Goal: Task Accomplishment & Management: Use online tool/utility

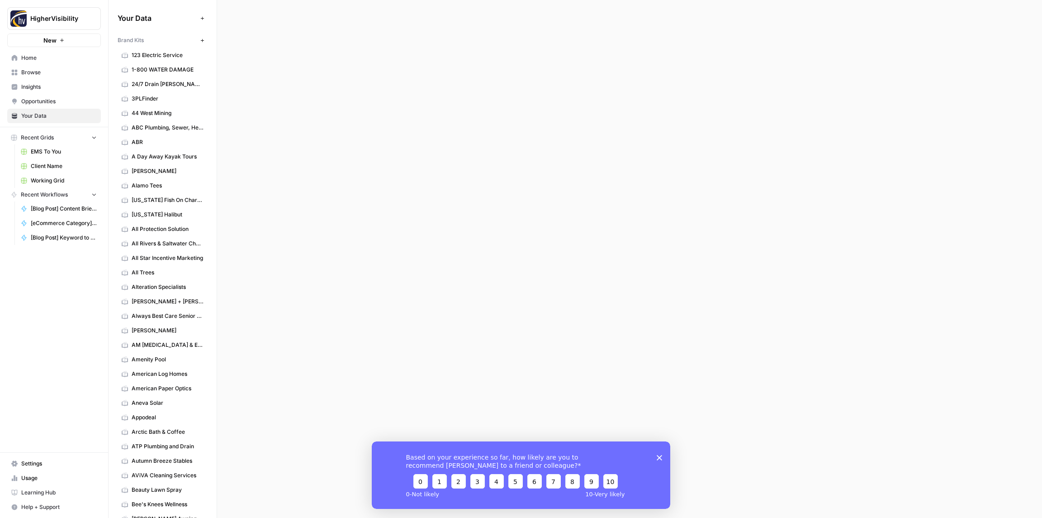
click at [31, 75] on span "Browse" at bounding box center [59, 72] width 76 height 8
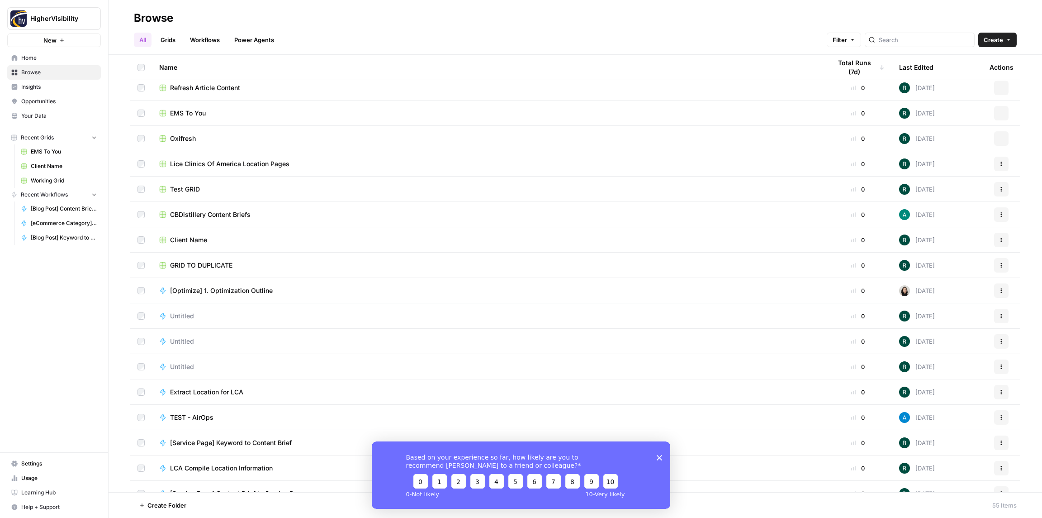
scroll to position [413, 0]
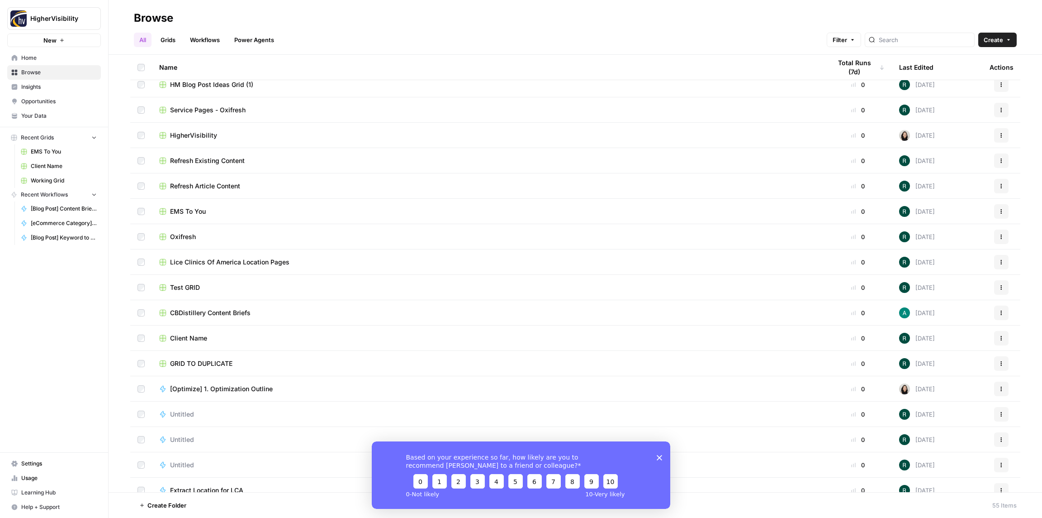
click at [662, 457] on icon "Close survey" at bounding box center [659, 456] width 5 height 5
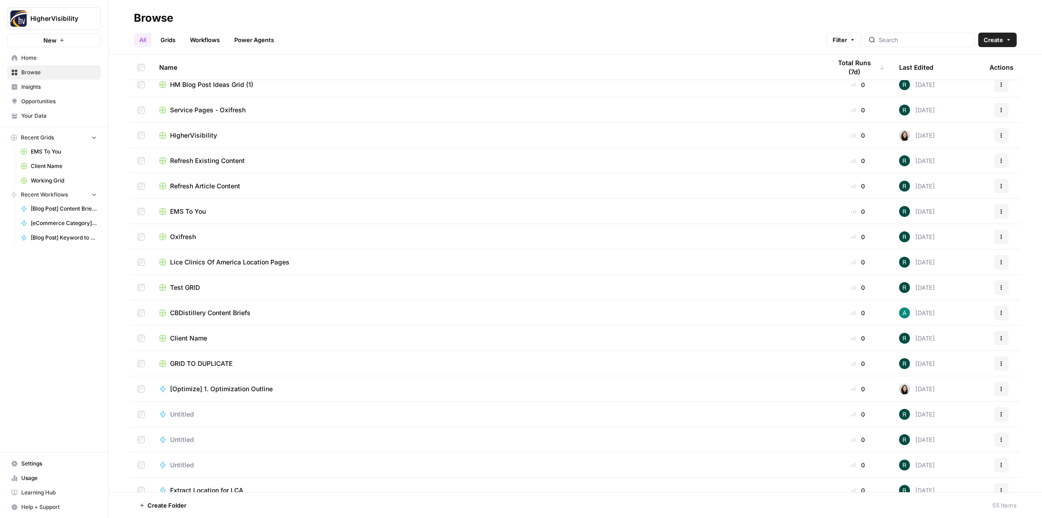
click at [1005, 361] on button "Actions" at bounding box center [1001, 363] width 14 height 14
click at [966, 380] on span "Duplicate" at bounding box center [961, 384] width 72 height 9
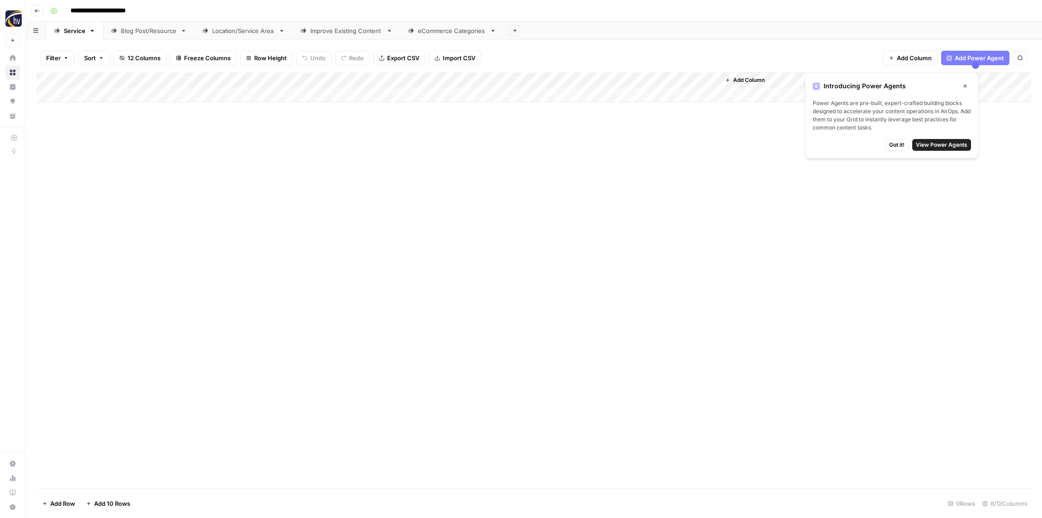
click at [126, 10] on input "**********" at bounding box center [113, 11] width 93 height 14
click at [123, 10] on input "**********" at bounding box center [113, 11] width 93 height 14
click at [124, 10] on input "**********" at bounding box center [113, 11] width 93 height 14
click at [123, 10] on input "**********" at bounding box center [113, 11] width 93 height 14
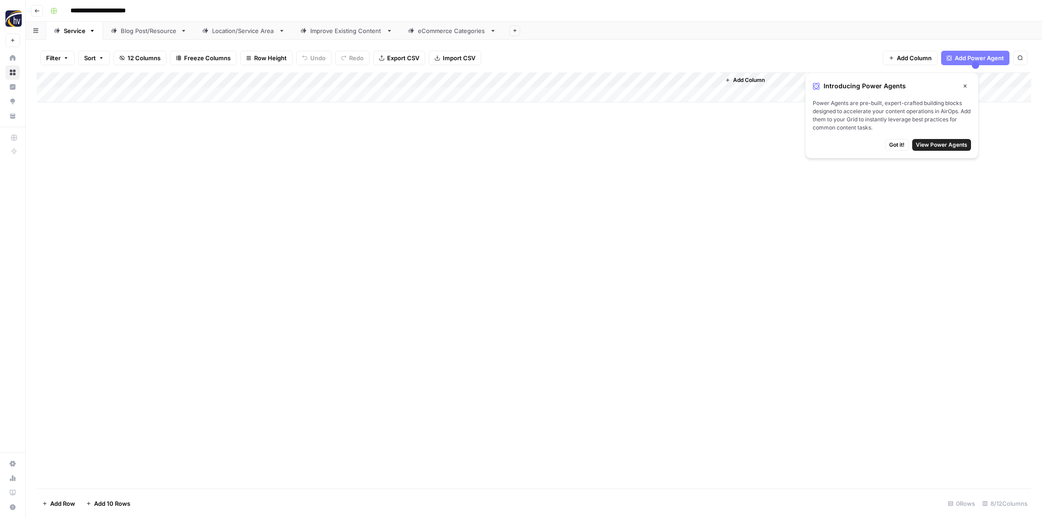
paste input
type input "**********"
click at [180, 8] on div "**********" at bounding box center [540, 11] width 987 height 14
click at [188, 79] on div "Add Column" at bounding box center [534, 87] width 995 height 30
click at [191, 158] on span "Configure Inputs" at bounding box center [206, 156] width 79 height 9
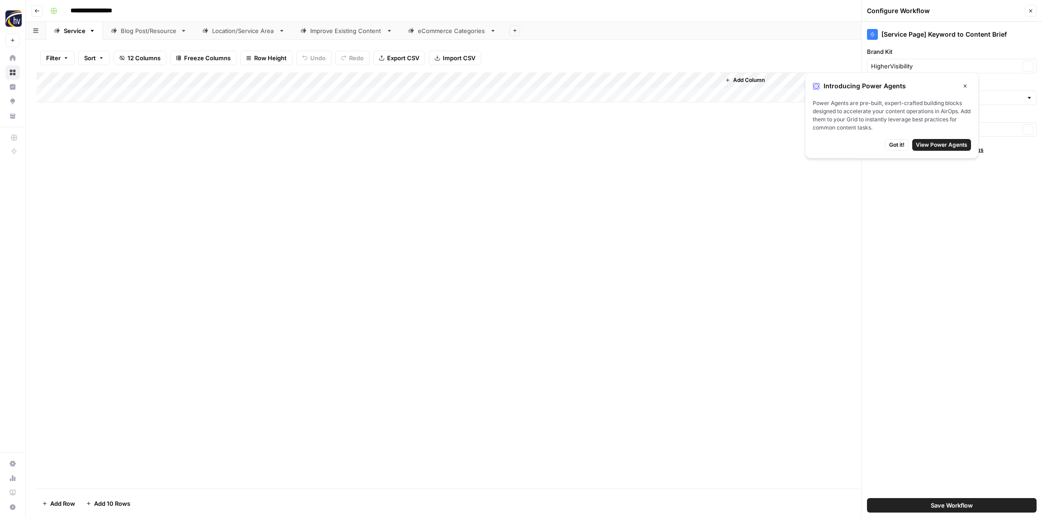
type input "HigherVisibility Sitemap"
click at [965, 87] on icon "button" at bounding box center [965, 85] width 5 height 5
click at [915, 69] on input "Brand Kit" at bounding box center [945, 66] width 149 height 9
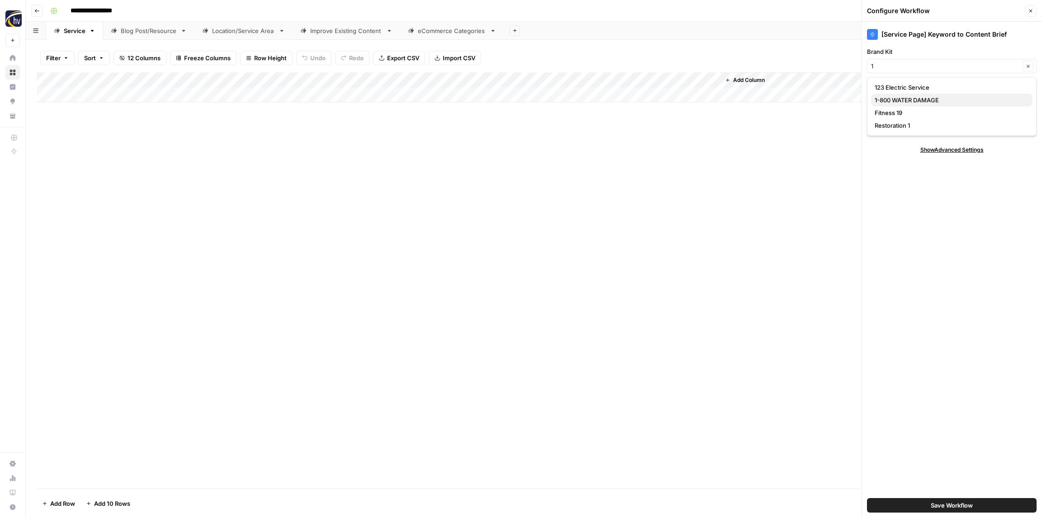
click at [912, 97] on span "1-800 WATER DAMAGE" at bounding box center [950, 99] width 151 height 9
type input "1-800 WATER DAMAGE"
click at [912, 97] on input "Knowledge Base" at bounding box center [945, 97] width 149 height 9
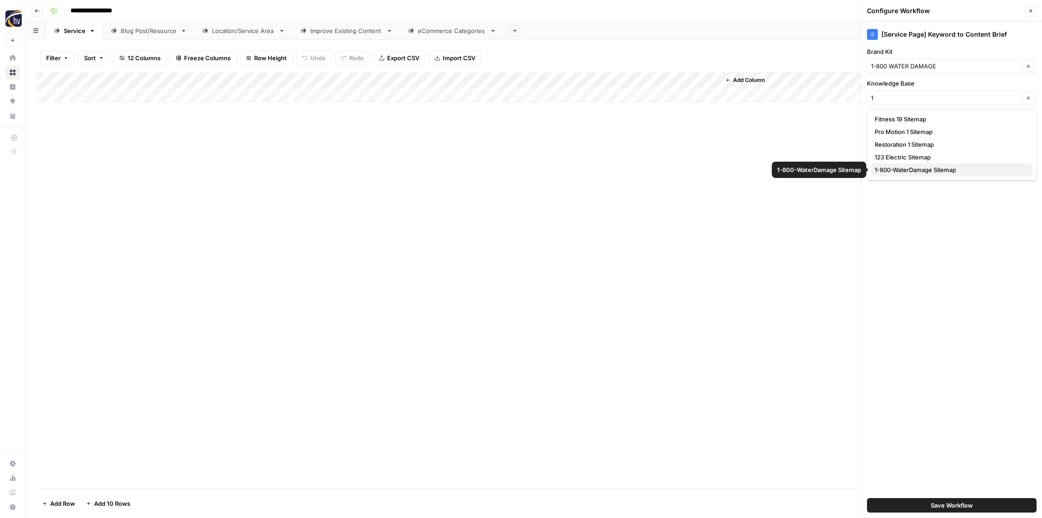
click at [905, 166] on span "1-800-WaterDamage Sitemap" at bounding box center [950, 169] width 151 height 9
type input "1-800-WaterDamage Sitemap"
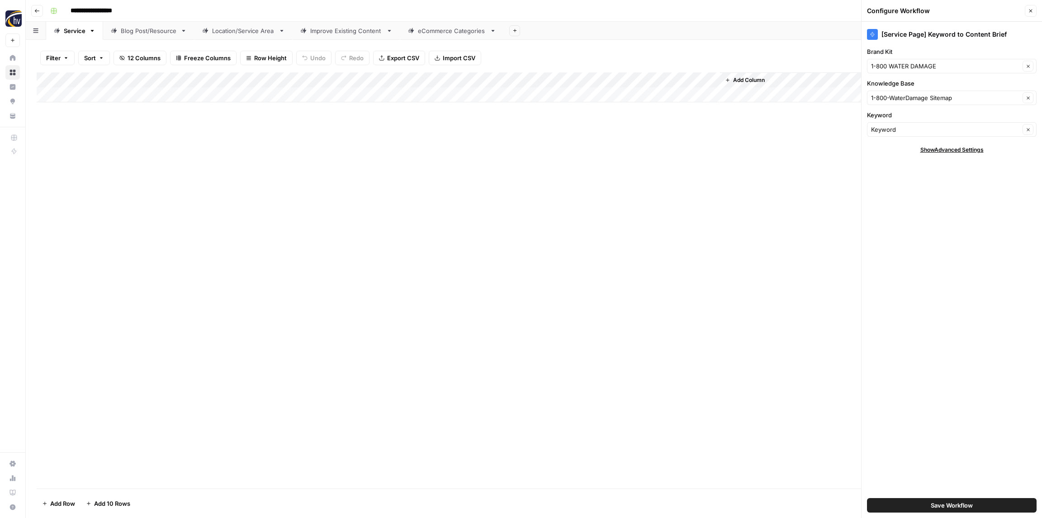
click at [944, 506] on span "Save Workflow" at bounding box center [952, 504] width 42 height 9
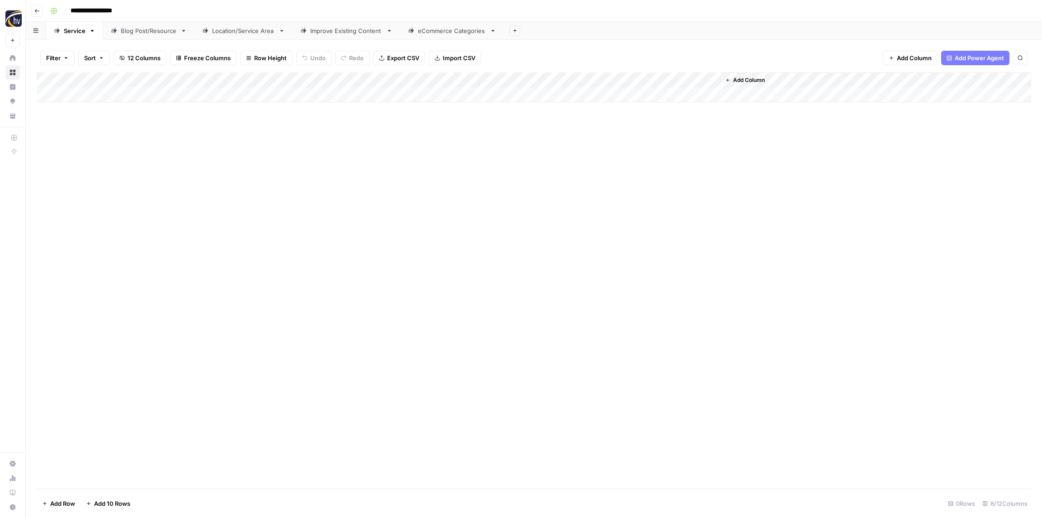
click at [594, 76] on div "Add Column" at bounding box center [534, 87] width 995 height 30
click at [605, 154] on span "Configure Inputs" at bounding box center [614, 156] width 79 height 9
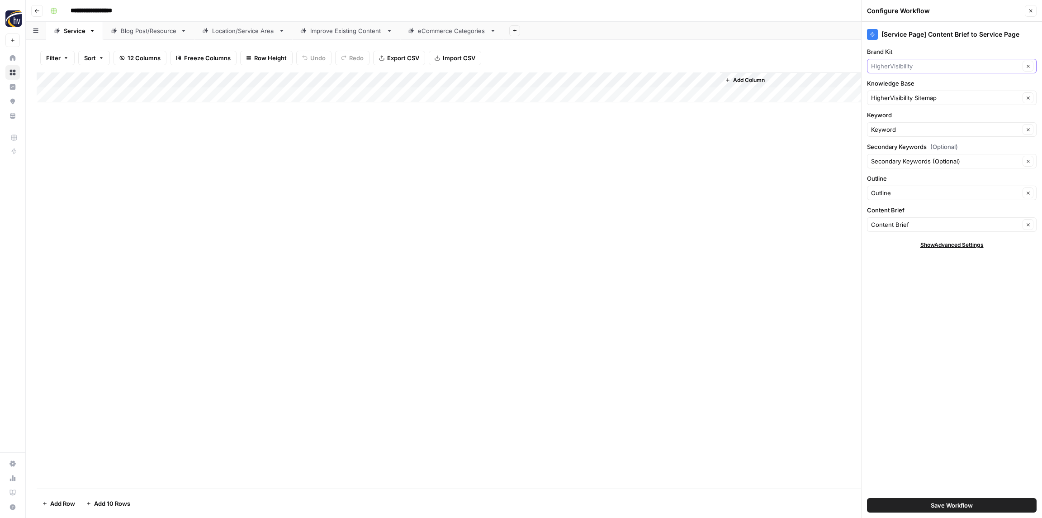
click at [881, 63] on input "Brand Kit" at bounding box center [945, 66] width 149 height 9
click at [889, 97] on span "1-800 WATER DAMAGE" at bounding box center [950, 99] width 151 height 9
type input "1-800 WATER DAMAGE"
click at [891, 99] on input "Knowledge Base" at bounding box center [945, 97] width 149 height 9
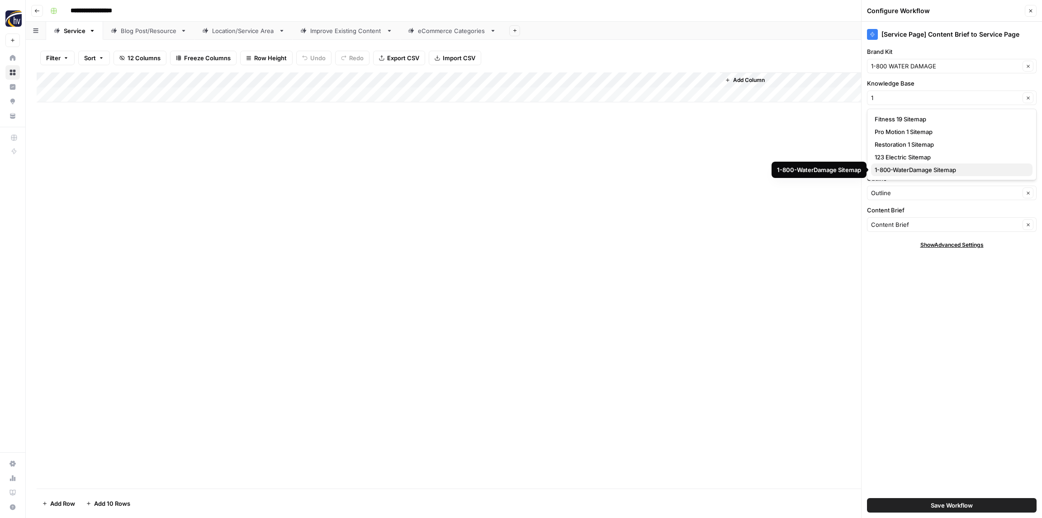
click at [896, 167] on span "1-800-WaterDamage Sitemap" at bounding box center [950, 169] width 151 height 9
type input "1-800-WaterDamage Sitemap"
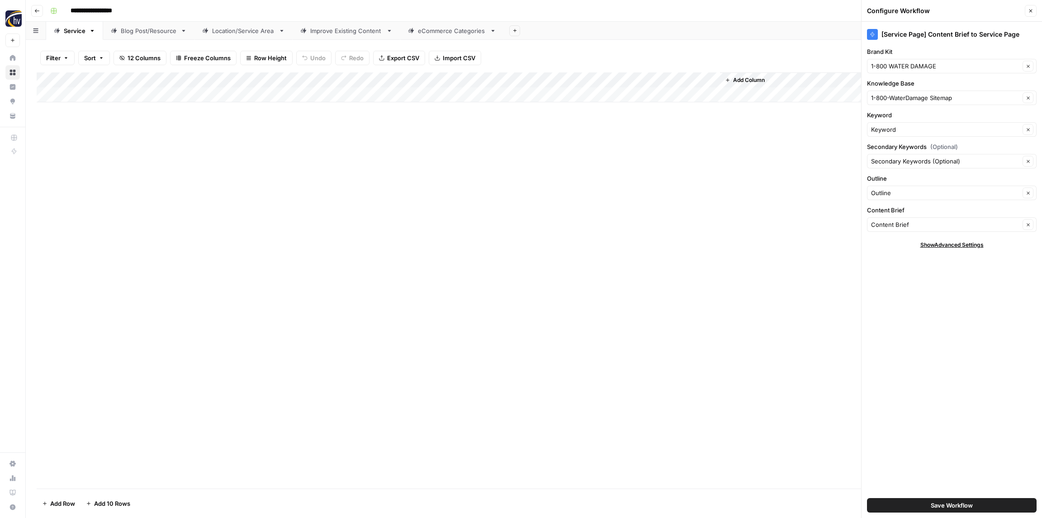
click at [946, 505] on span "Save Workflow" at bounding box center [952, 504] width 42 height 9
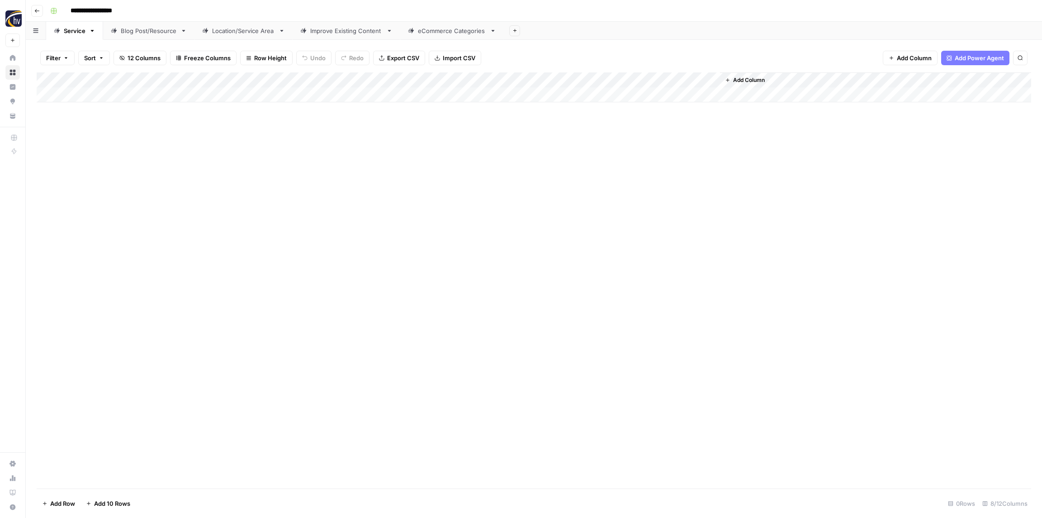
click at [138, 34] on div "Blog Post/Resource" at bounding box center [149, 30] width 56 height 9
click at [185, 81] on div "Add Column" at bounding box center [534, 87] width 995 height 30
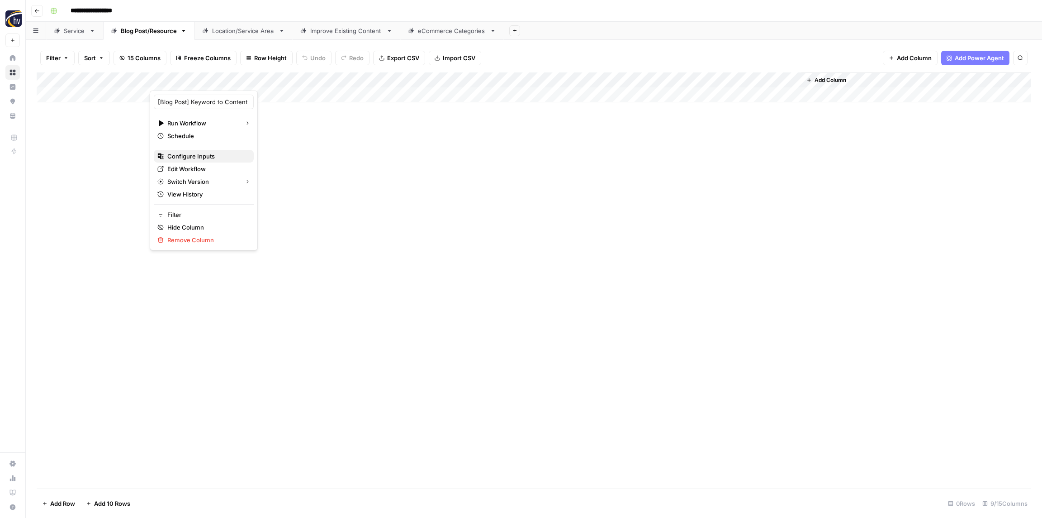
click at [181, 157] on span "Configure Inputs" at bounding box center [206, 156] width 79 height 9
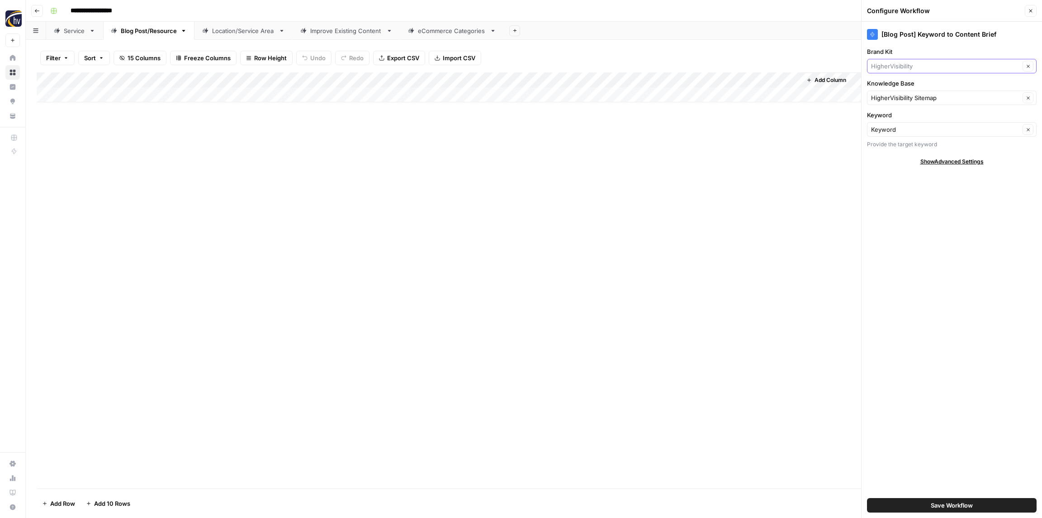
click at [912, 67] on input "Brand Kit" at bounding box center [945, 66] width 149 height 9
click at [904, 97] on span "1-800 WATER DAMAGE" at bounding box center [950, 99] width 151 height 9
type input "1-800 WATER DAMAGE"
click at [904, 97] on input "Knowledge Base" at bounding box center [945, 97] width 149 height 9
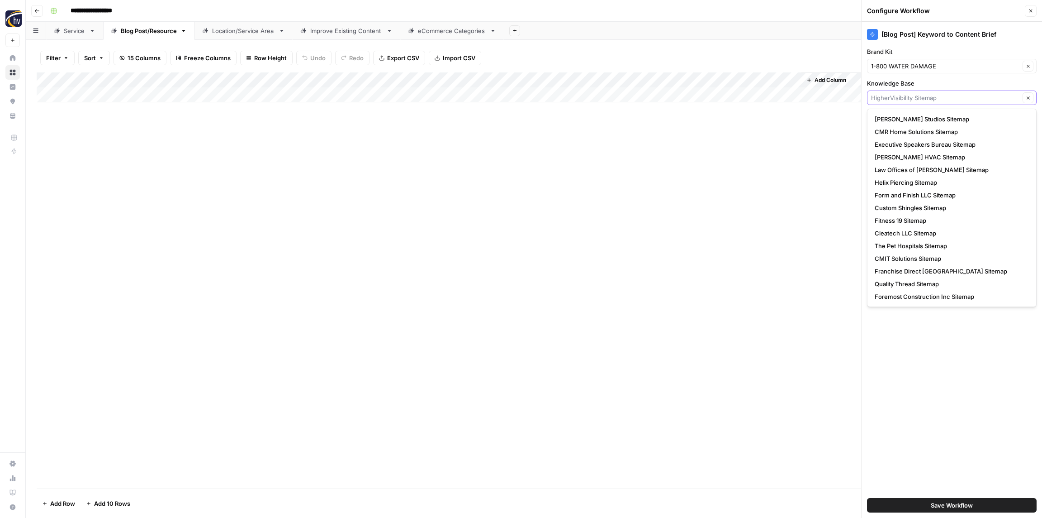
click at [895, 99] on input "Knowledge Base" at bounding box center [945, 97] width 149 height 9
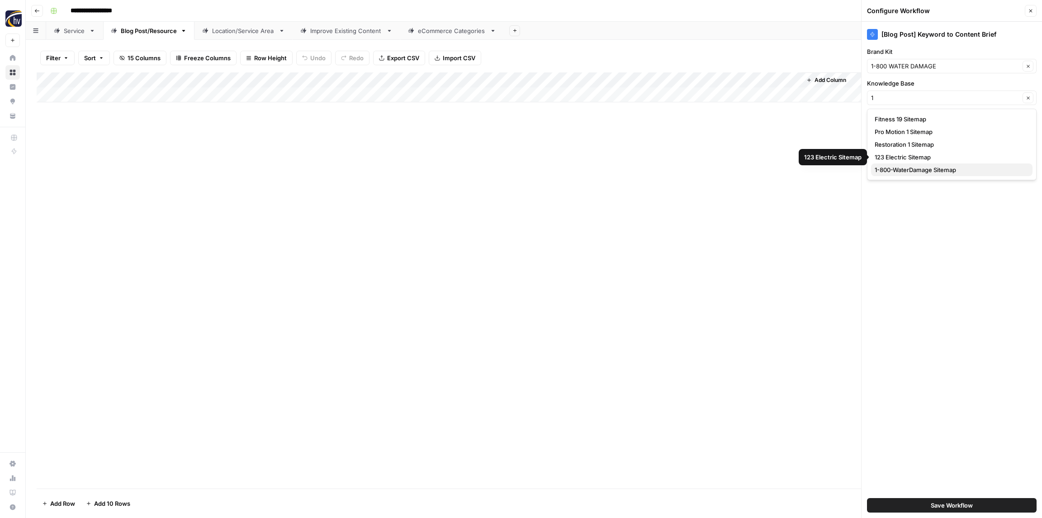
click at [898, 170] on span "1-800-WaterDamage Sitemap" at bounding box center [950, 169] width 151 height 9
type input "1-800-WaterDamage Sitemap"
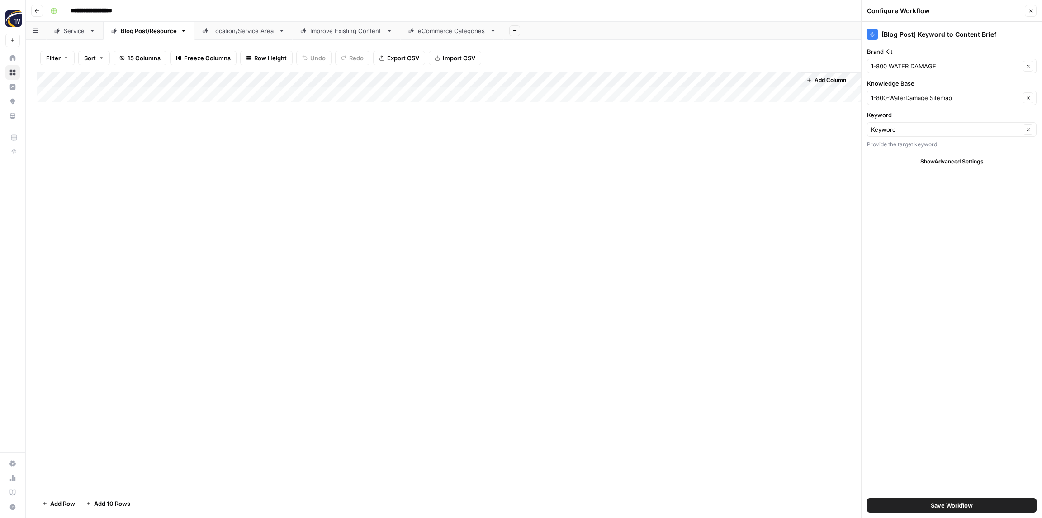
click at [941, 502] on span "Save Workflow" at bounding box center [952, 504] width 42 height 9
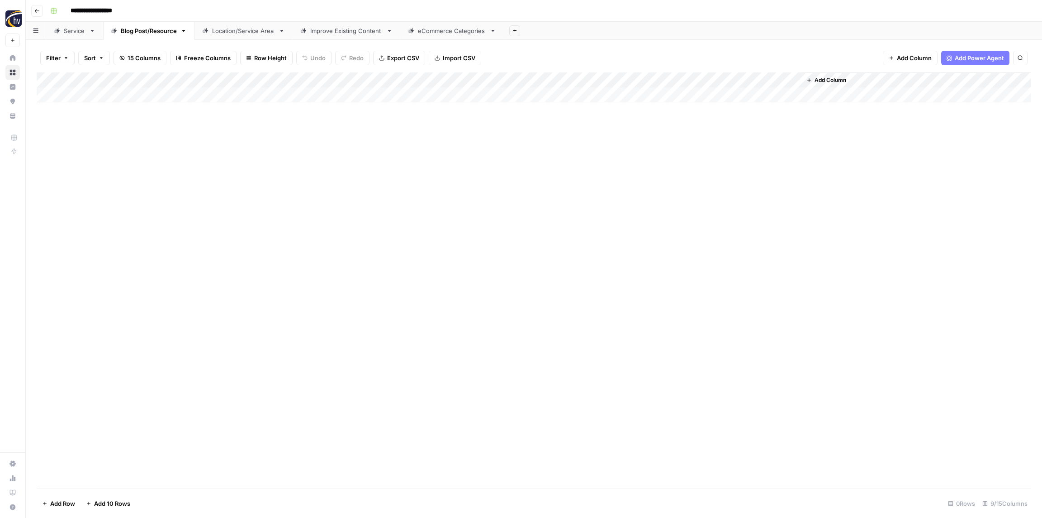
click at [674, 80] on div "Add Column" at bounding box center [534, 87] width 995 height 30
click at [687, 156] on span "Configure Inputs" at bounding box center [695, 156] width 79 height 9
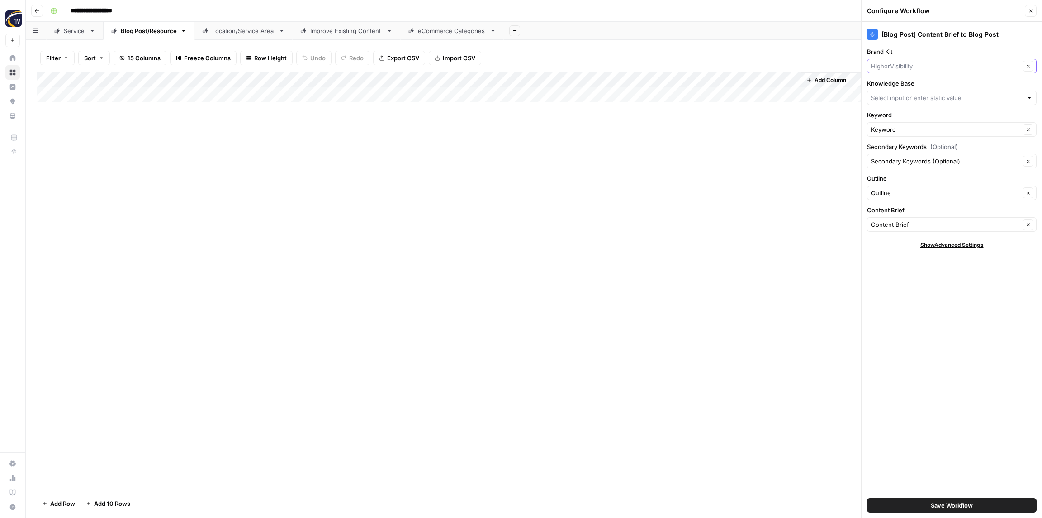
click at [889, 67] on input "Brand Kit" at bounding box center [945, 66] width 149 height 9
click at [899, 99] on span "1-800 WATER DAMAGE" at bounding box center [950, 99] width 151 height 9
type input "1-800 WATER DAMAGE"
click at [894, 100] on input "Knowledge Base" at bounding box center [947, 97] width 152 height 9
click at [894, 167] on span "1-800-WaterDamage Sitemap" at bounding box center [950, 169] width 151 height 9
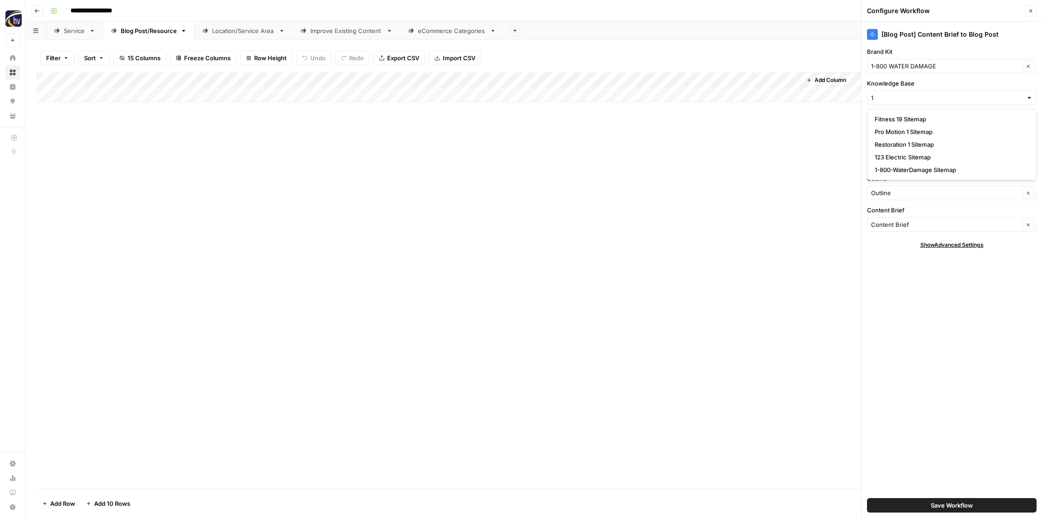
type input "1-800-WaterDamage Sitemap"
click at [946, 503] on span "Save Workflow" at bounding box center [952, 504] width 42 height 9
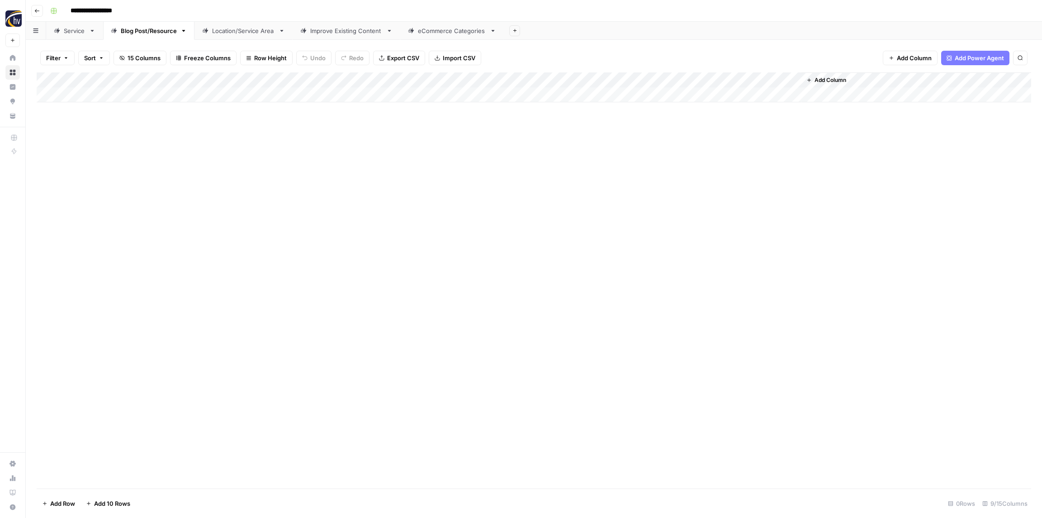
click at [225, 28] on div "Location/Service Area" at bounding box center [243, 30] width 63 height 9
click at [347, 79] on div "Add Column" at bounding box center [534, 87] width 995 height 30
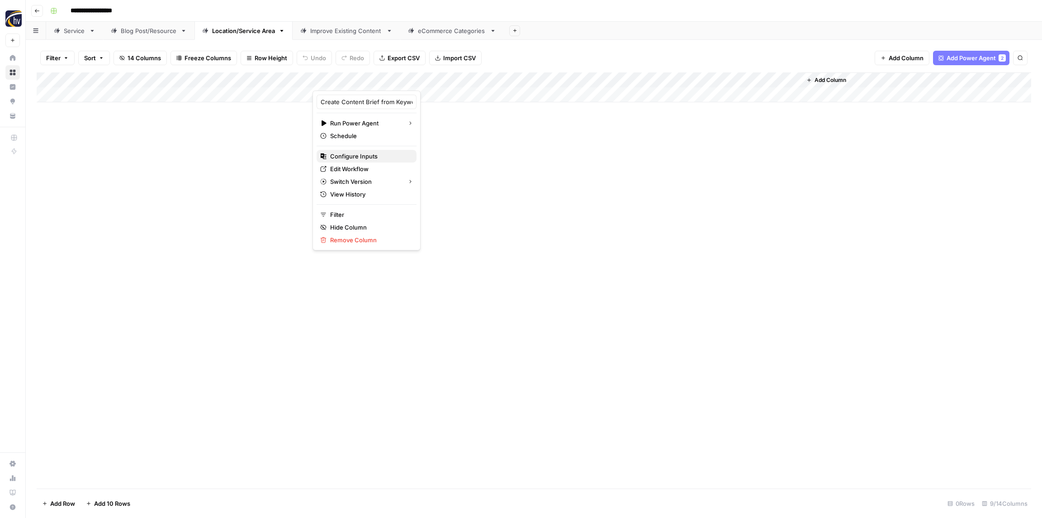
click at [358, 157] on span "Configure Inputs" at bounding box center [369, 156] width 79 height 9
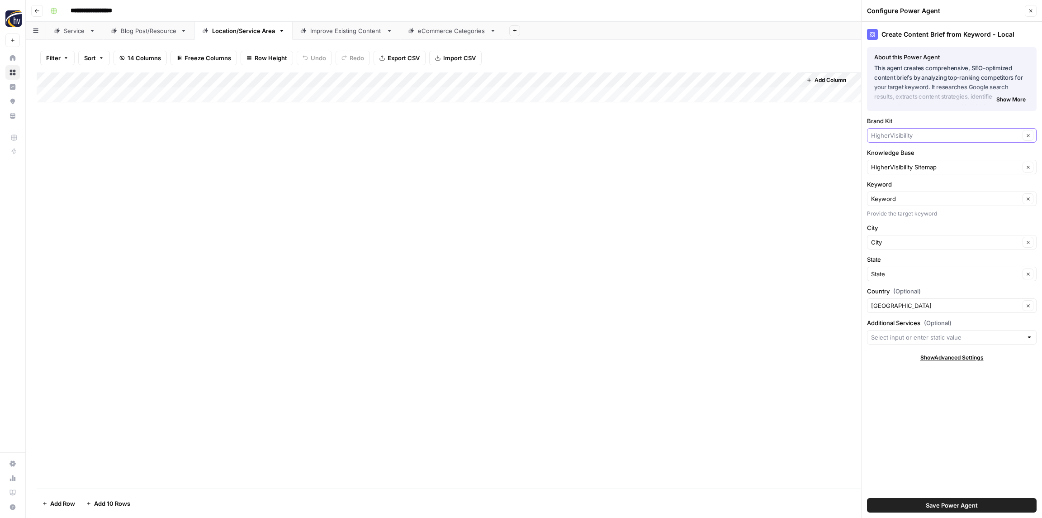
click at [904, 137] on input "Brand Kit" at bounding box center [945, 135] width 149 height 9
click at [901, 171] on span "1-800 WATER DAMAGE" at bounding box center [950, 169] width 151 height 9
type input "1-800 WATER DAMAGE"
click at [898, 170] on input "Knowledge Base" at bounding box center [945, 166] width 149 height 9
click at [900, 235] on span "1-800-WaterDamage Sitemap" at bounding box center [950, 238] width 151 height 9
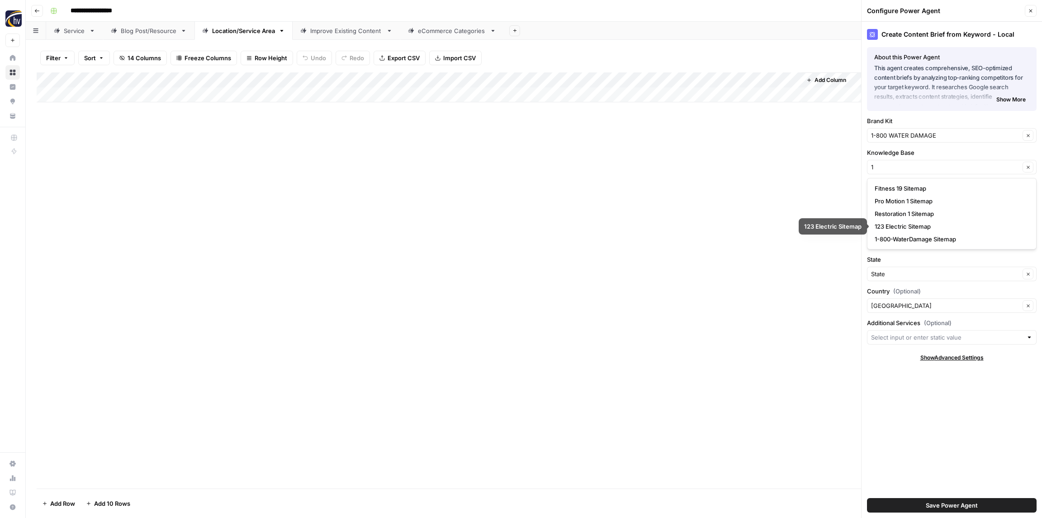
type input "1-800-WaterDamage Sitemap"
click at [949, 503] on span "Save Power Agent" at bounding box center [952, 504] width 52 height 9
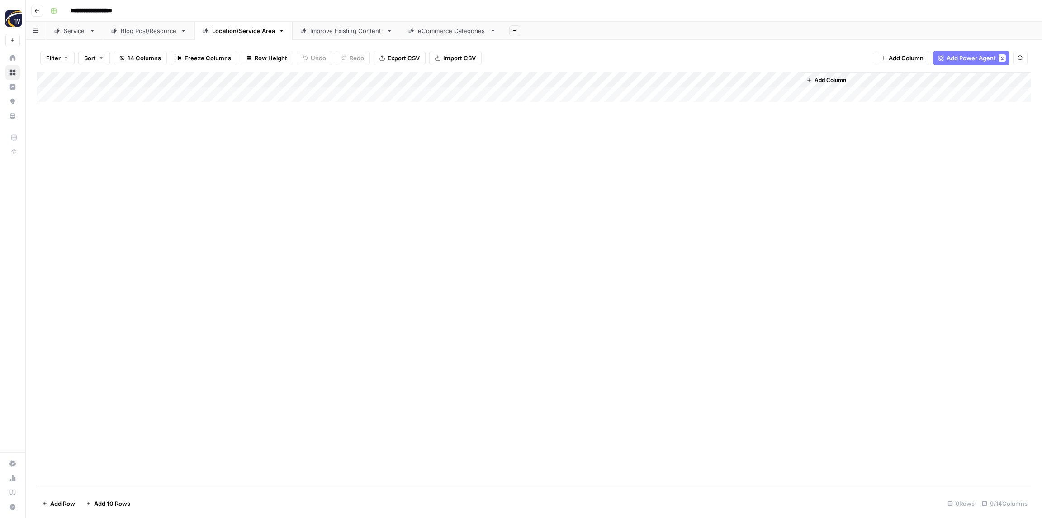
click at [680, 80] on div "Add Column" at bounding box center [534, 87] width 995 height 30
click at [682, 154] on span "Configure Inputs" at bounding box center [695, 156] width 79 height 9
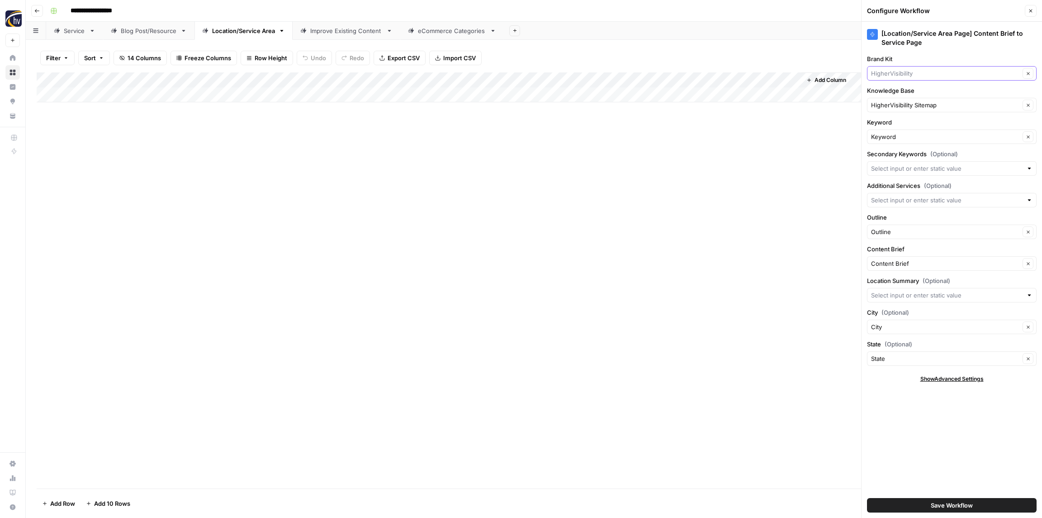
click at [895, 73] on input "Brand Kit" at bounding box center [945, 73] width 149 height 9
click at [898, 108] on span "1-800 WATER DAMAGE" at bounding box center [950, 107] width 151 height 9
type input "1-800 WATER DAMAGE"
click at [891, 105] on input "Knowledge Base" at bounding box center [945, 104] width 149 height 9
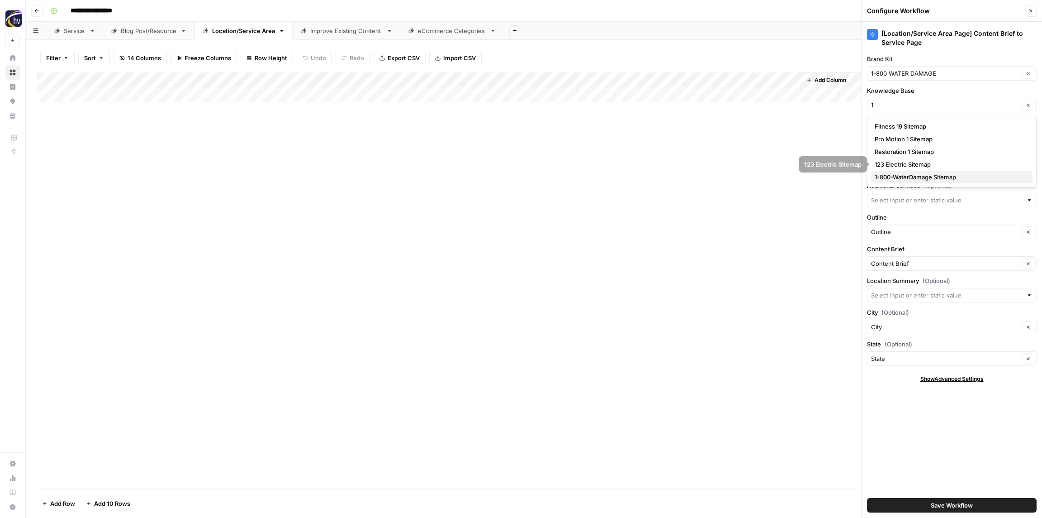
click at [897, 171] on button "1-800-WaterDamage Sitemap" at bounding box center [952, 177] width 162 height 13
type input "1-800-WaterDamage Sitemap"
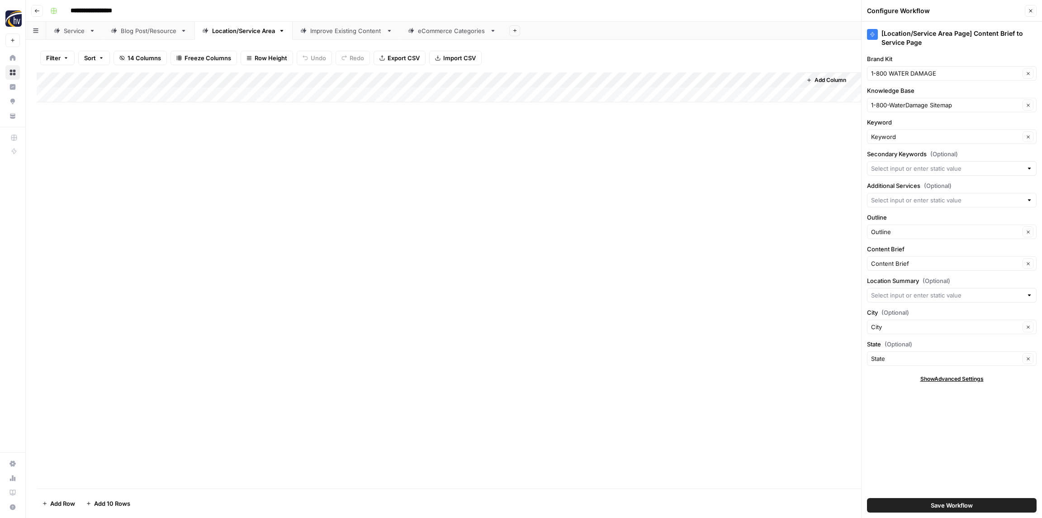
click at [938, 505] on span "Save Workflow" at bounding box center [952, 504] width 42 height 9
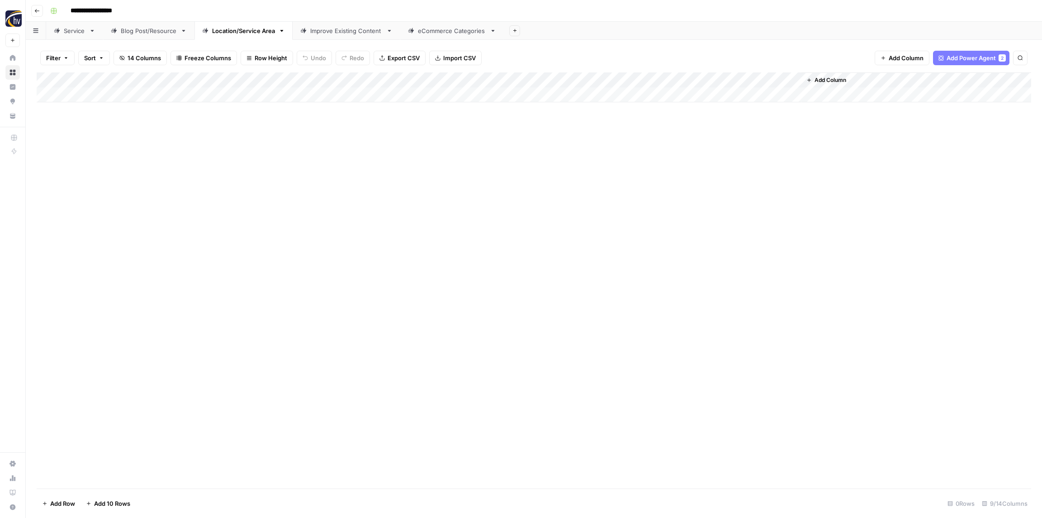
click at [344, 33] on div "Improve Existing Content" at bounding box center [346, 30] width 72 height 9
click at [422, 80] on div "Add Column" at bounding box center [534, 87] width 995 height 30
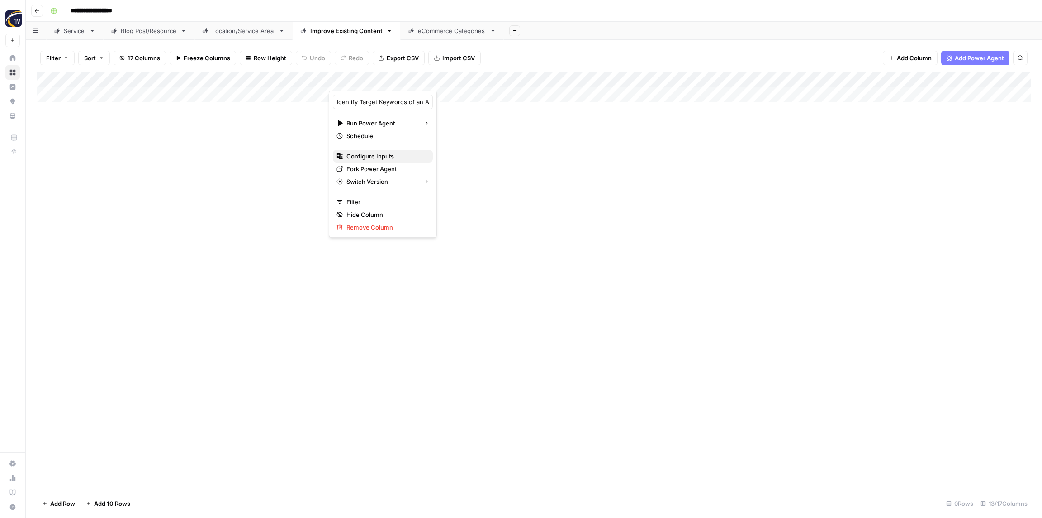
click at [375, 160] on span "Configure Inputs" at bounding box center [386, 156] width 79 height 9
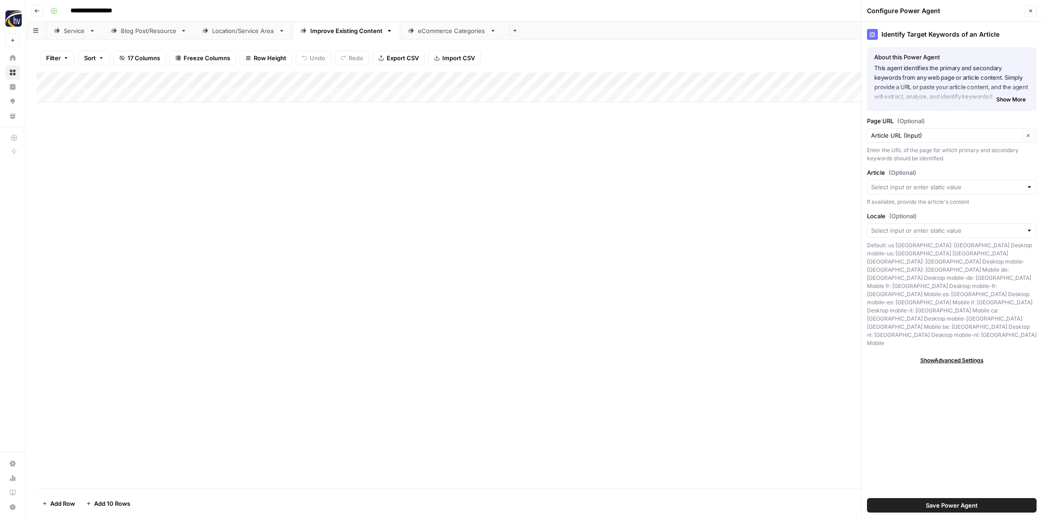
click at [595, 78] on div "Add Column" at bounding box center [534, 87] width 995 height 30
click at [596, 157] on span "Configure Inputs" at bounding box center [615, 156] width 79 height 9
click at [803, 80] on div "Add Column" at bounding box center [534, 87] width 995 height 30
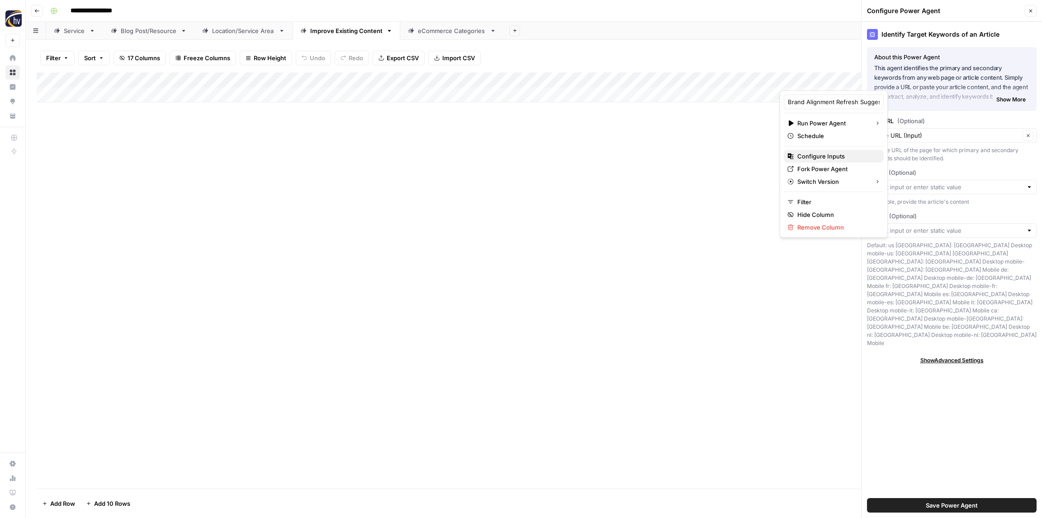
click at [821, 154] on span "Configure Inputs" at bounding box center [837, 156] width 79 height 9
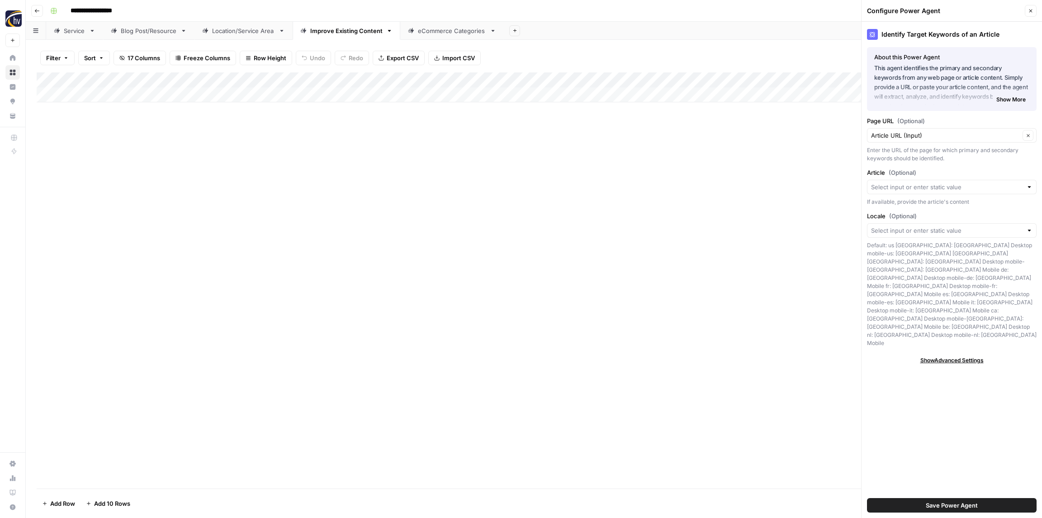
click at [1035, 14] on button "Close" at bounding box center [1031, 11] width 12 height 12
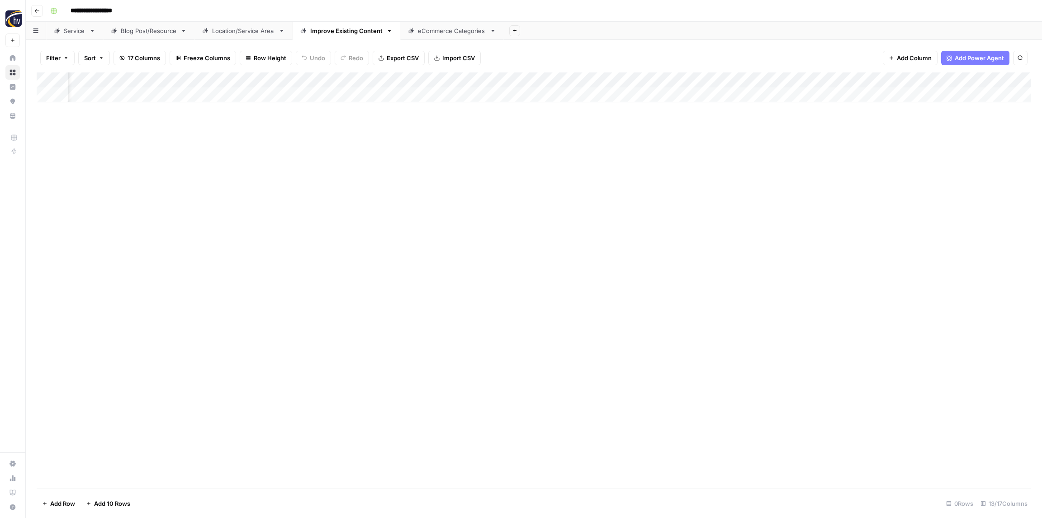
scroll to position [0, 35]
drag, startPoint x: 1017, startPoint y: 85, endPoint x: 578, endPoint y: 91, distance: 439.8
click at [579, 88] on div "Add Column" at bounding box center [534, 87] width 995 height 30
click at [565, 118] on div "Add Column" at bounding box center [534, 280] width 995 height 416
click at [564, 78] on div "Add Column" at bounding box center [534, 87] width 995 height 30
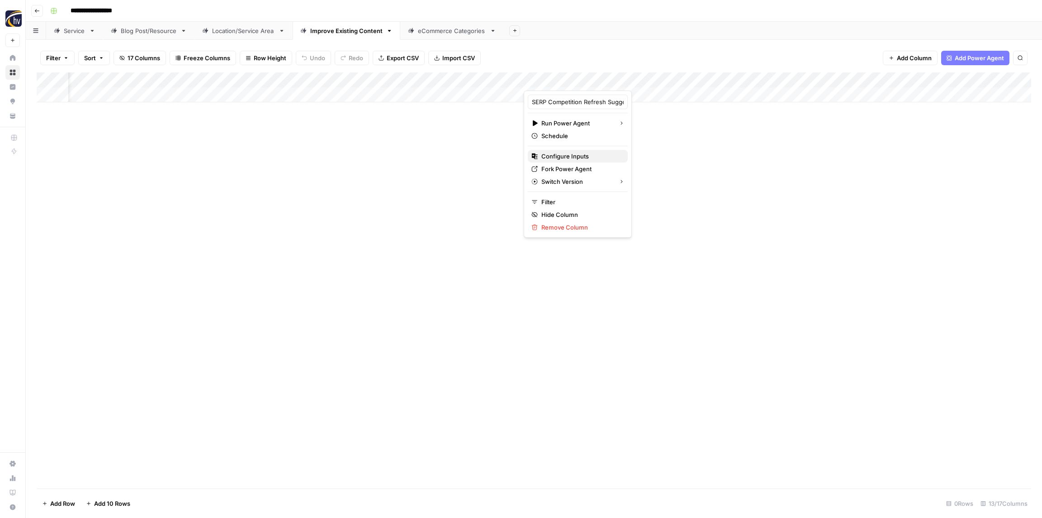
click at [564, 155] on span "Configure Inputs" at bounding box center [581, 156] width 79 height 9
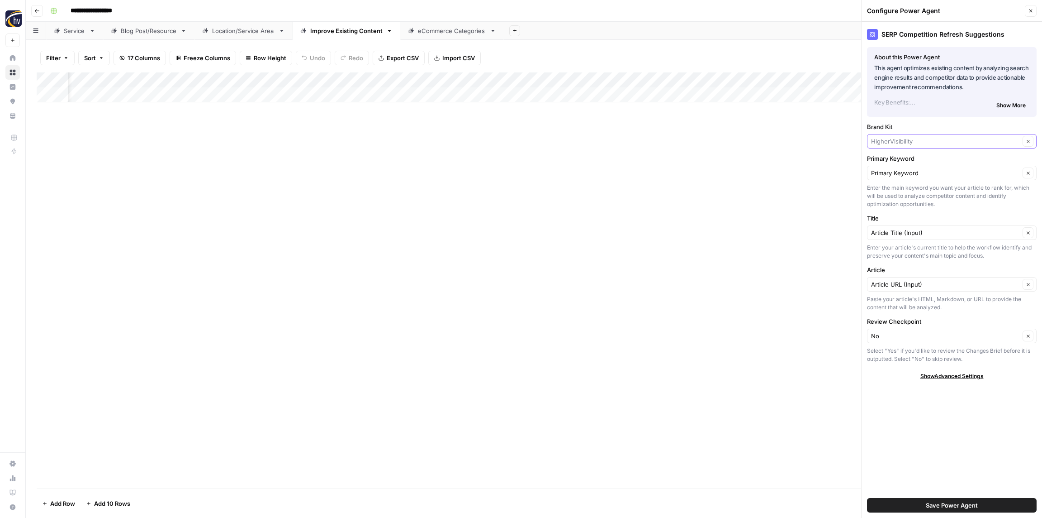
click at [894, 141] on input "Brand Kit" at bounding box center [945, 141] width 149 height 9
click at [900, 176] on span "1-800 WATER DAMAGE" at bounding box center [950, 175] width 151 height 9
type input "1-800 WATER DAMAGE"
click at [942, 501] on span "Save Power Agent" at bounding box center [952, 504] width 52 height 9
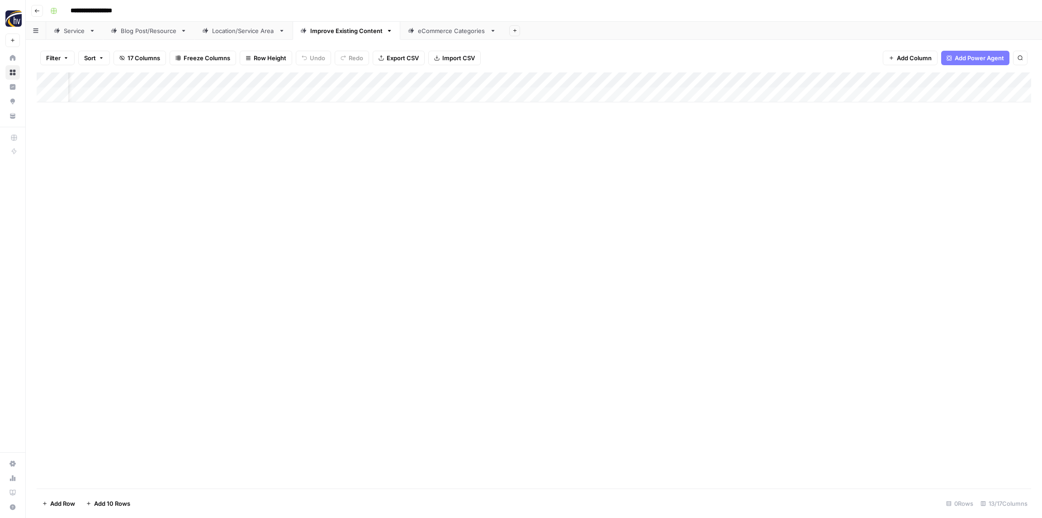
click at [396, 81] on div "Add Column" at bounding box center [534, 87] width 995 height 30
click at [338, 153] on span "Configure Inputs" at bounding box center [351, 156] width 79 height 9
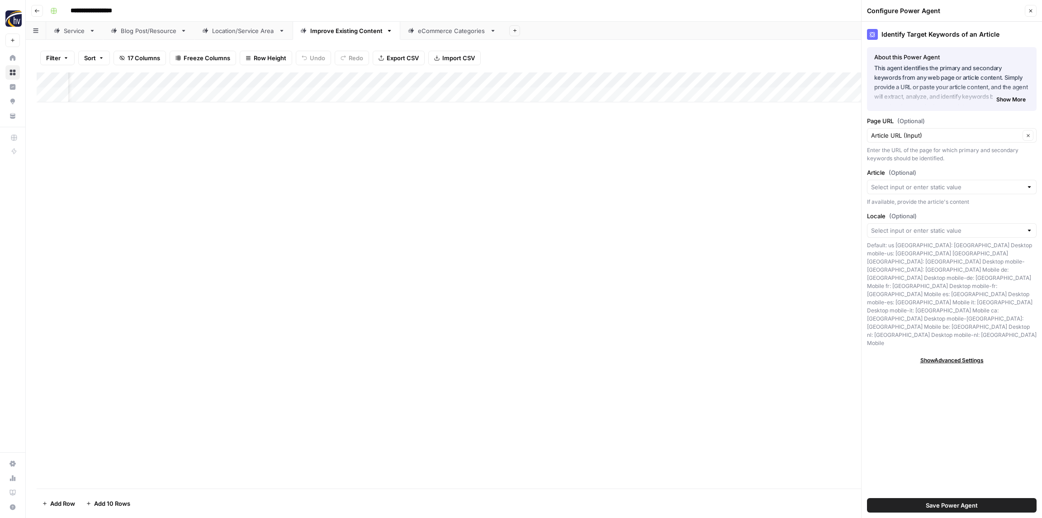
scroll to position [0, 32]
click at [1033, 14] on button "Close" at bounding box center [1031, 11] width 12 height 12
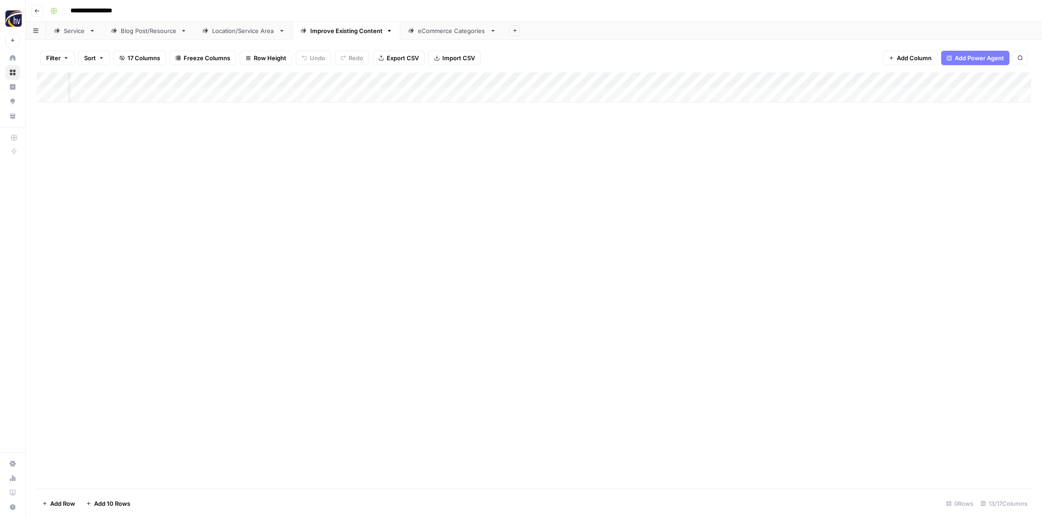
click at [741, 75] on div "Add Column" at bounding box center [534, 87] width 995 height 30
click at [722, 155] on span "Configure Inputs" at bounding box center [737, 156] width 79 height 9
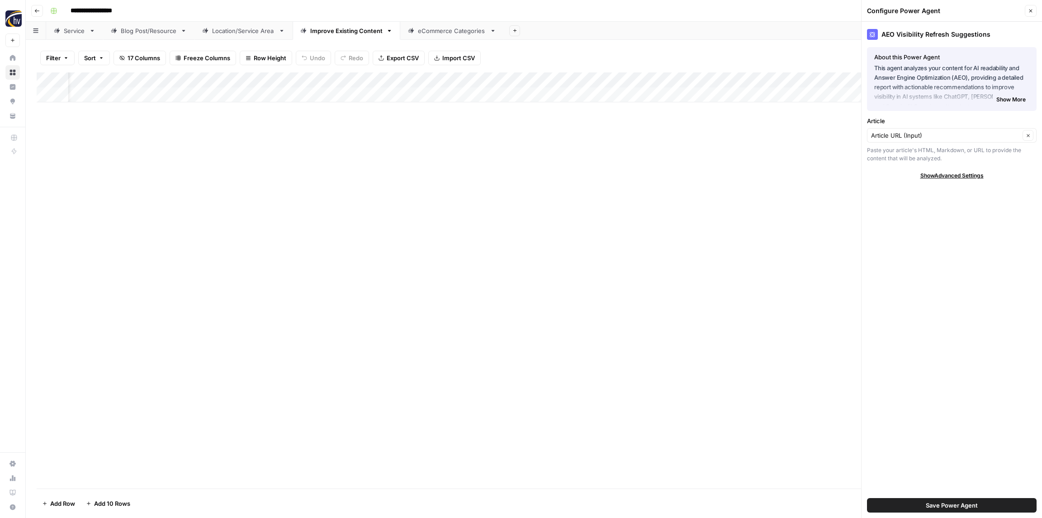
drag, startPoint x: 1032, startPoint y: 10, endPoint x: 1026, endPoint y: 12, distance: 6.6
click at [1032, 10] on icon "button" at bounding box center [1030, 10] width 5 height 5
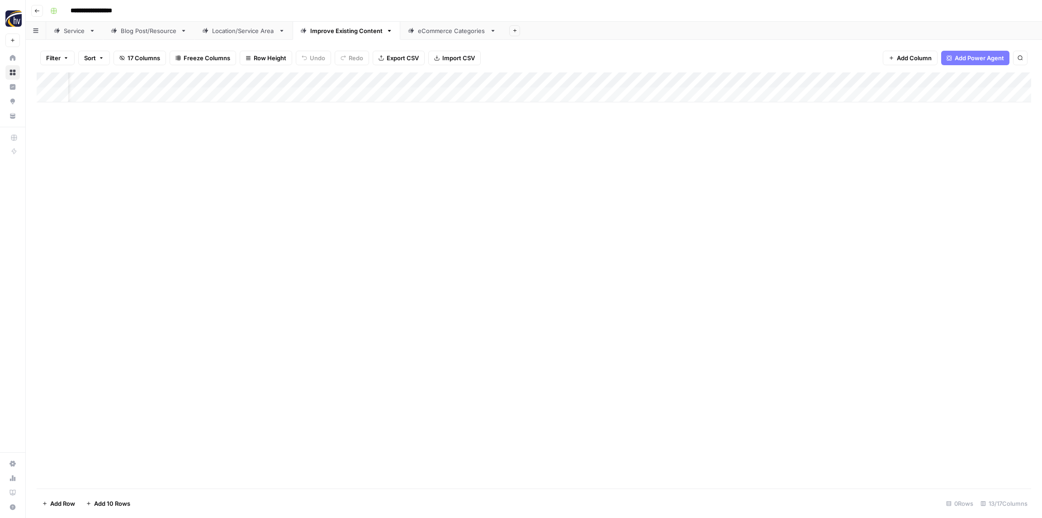
click at [960, 81] on div "Add Column" at bounding box center [534, 87] width 995 height 30
click at [941, 156] on span "Configure Inputs" at bounding box center [958, 156] width 79 height 9
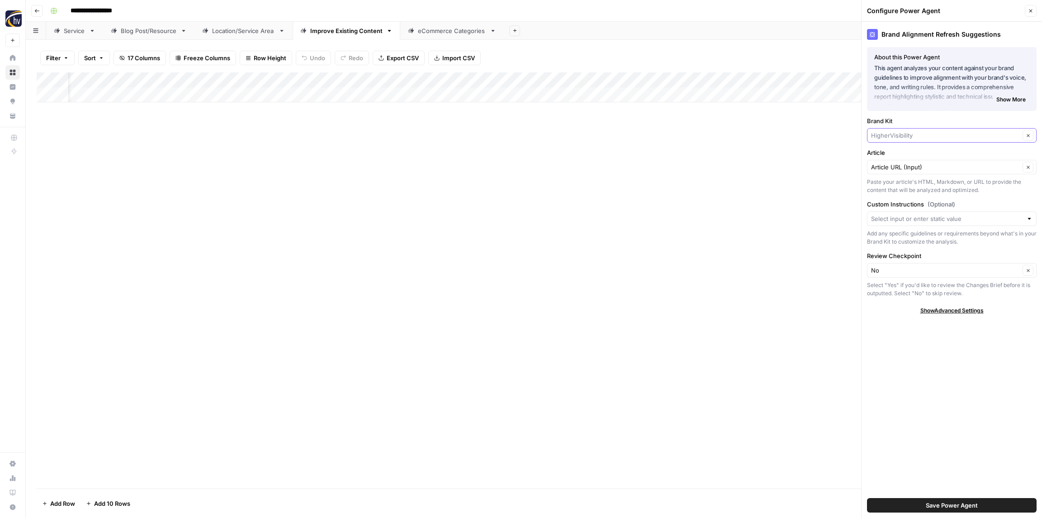
click at [913, 136] on input "Brand Kit" at bounding box center [945, 135] width 149 height 9
click at [909, 170] on span "1-800 WATER DAMAGE" at bounding box center [950, 169] width 151 height 9
type input "1-800 WATER DAMAGE"
click at [967, 505] on span "Save Power Agent" at bounding box center [952, 504] width 52 height 9
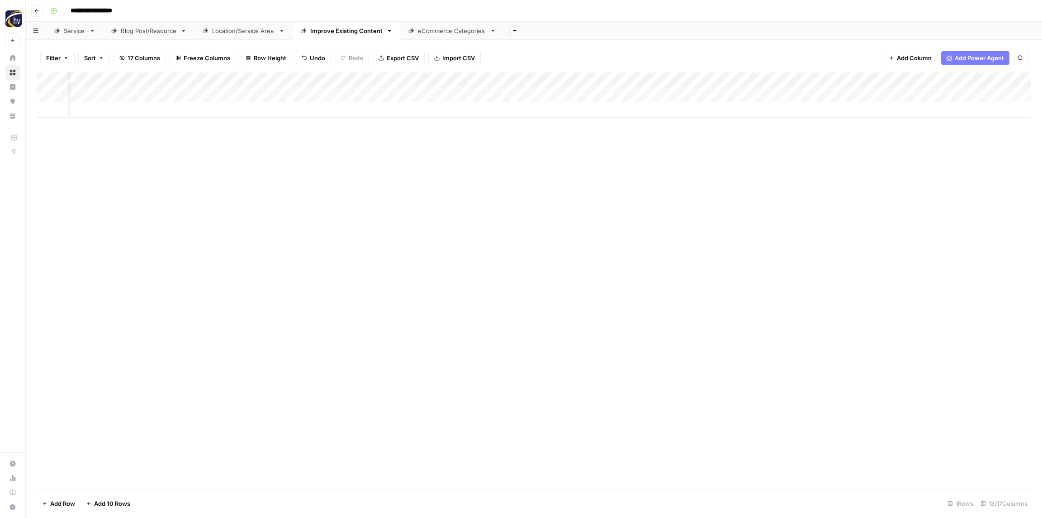
drag, startPoint x: 792, startPoint y: 99, endPoint x: 635, endPoint y: 129, distance: 160.2
click at [633, 130] on div "Add Column" at bounding box center [534, 280] width 995 height 416
click at [741, 223] on div "Add Column" at bounding box center [534, 280] width 995 height 416
click at [718, 76] on div "Add Column" at bounding box center [534, 94] width 995 height 45
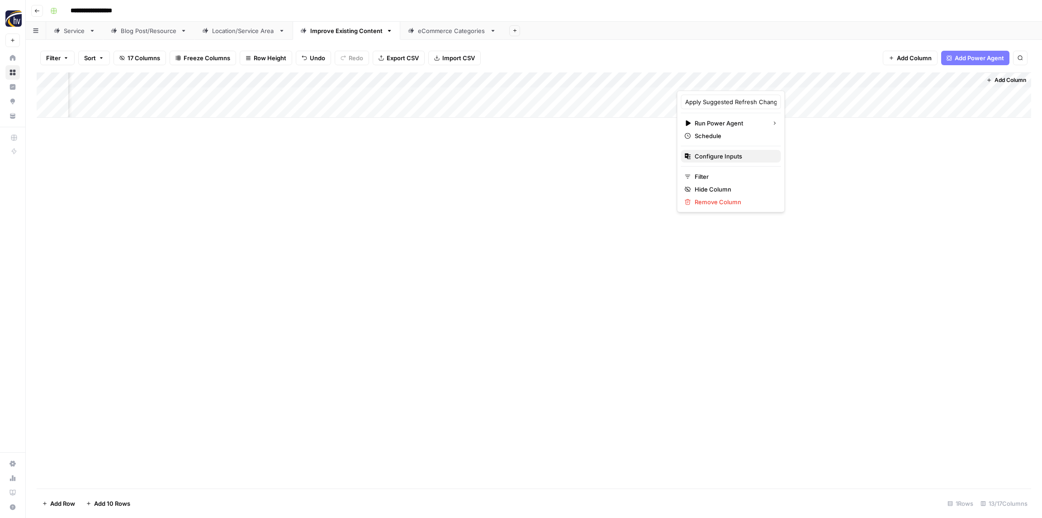
click at [727, 155] on span "Configure Inputs" at bounding box center [734, 156] width 79 height 9
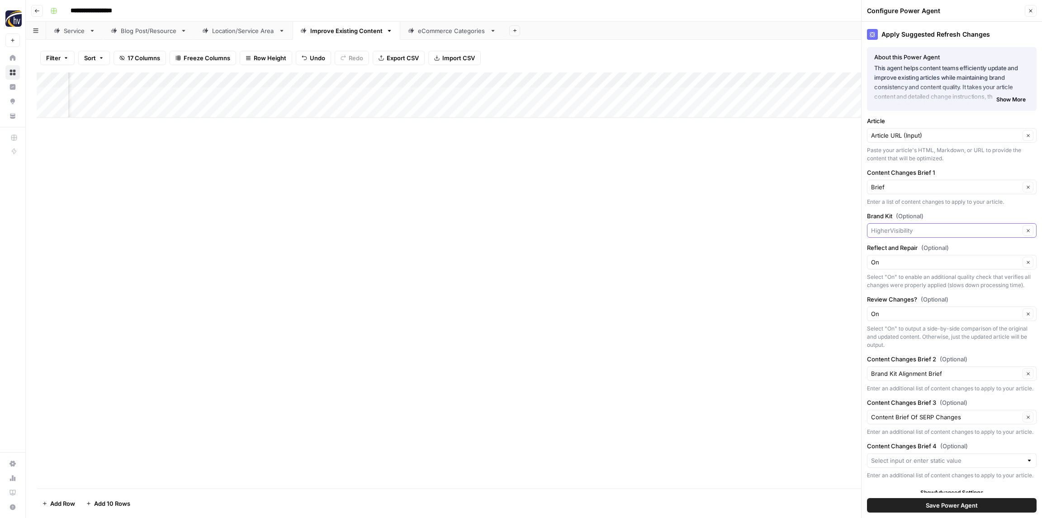
click at [894, 230] on input "Brand Kit (Optional)" at bounding box center [945, 230] width 149 height 9
click at [902, 265] on span "1-800 WATER DAMAGE" at bounding box center [950, 264] width 151 height 9
type input "1-800 WATER DAMAGE"
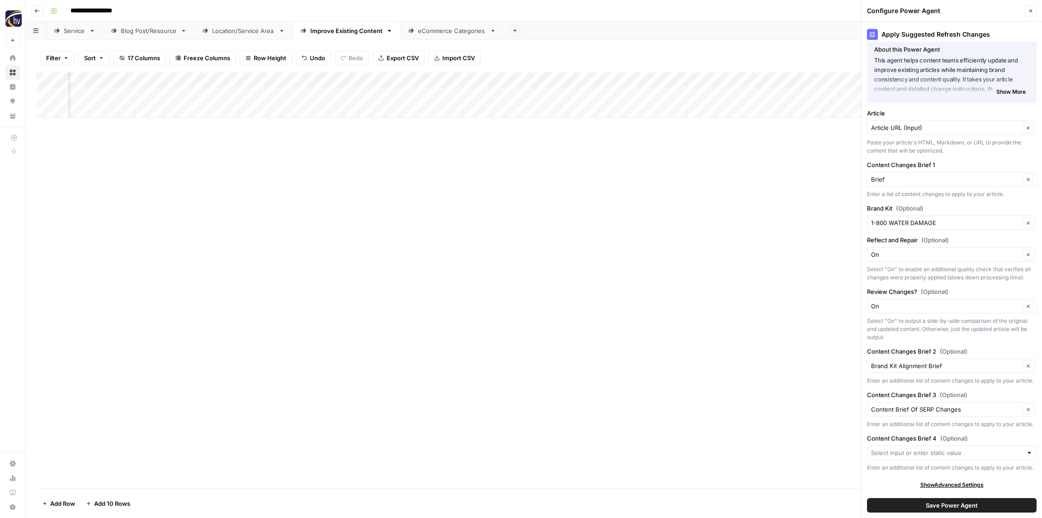
click at [932, 505] on span "Save Power Agent" at bounding box center [952, 504] width 52 height 9
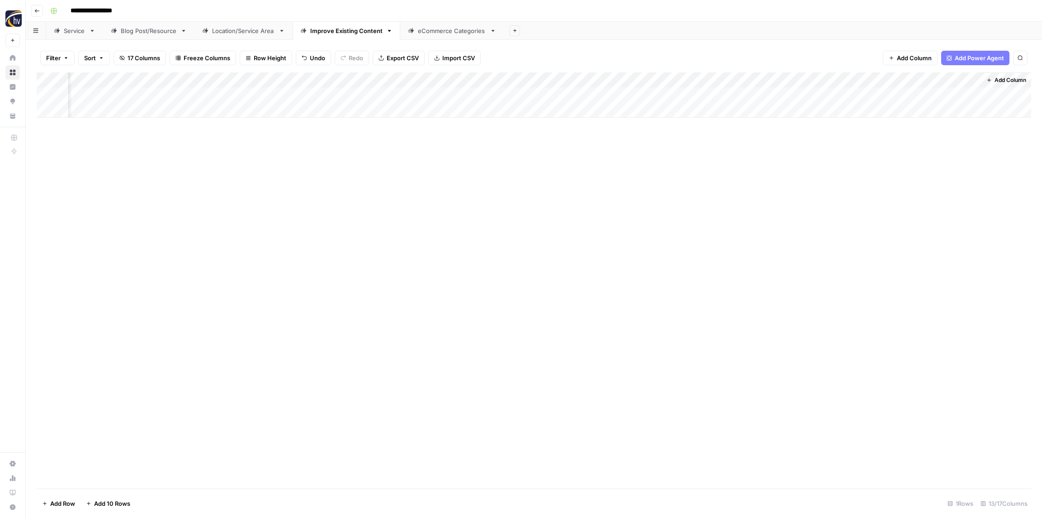
click at [437, 27] on div "eCommerce Categories" at bounding box center [452, 30] width 68 height 9
click at [352, 76] on div "Add Column" at bounding box center [534, 87] width 995 height 30
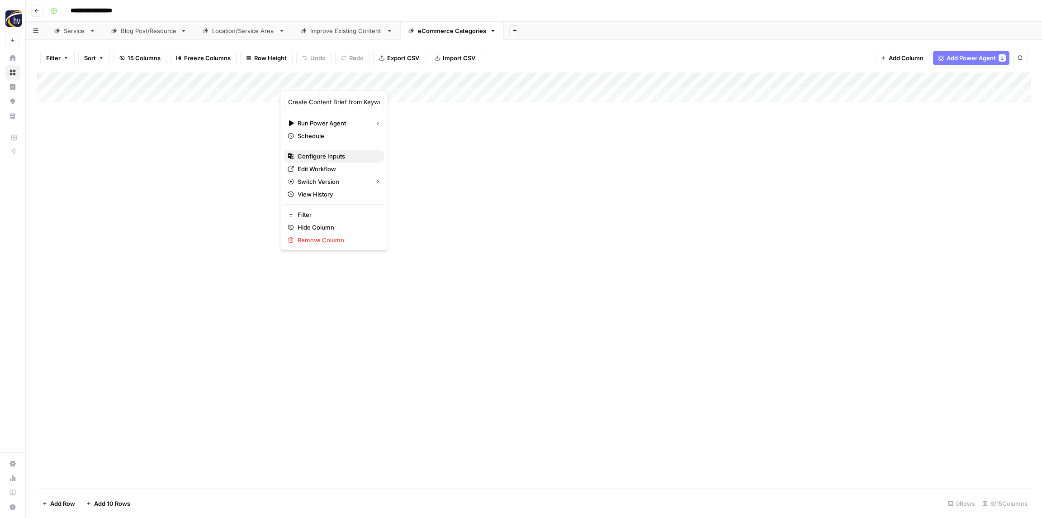
click at [331, 156] on span "Configure Inputs" at bounding box center [337, 156] width 79 height 9
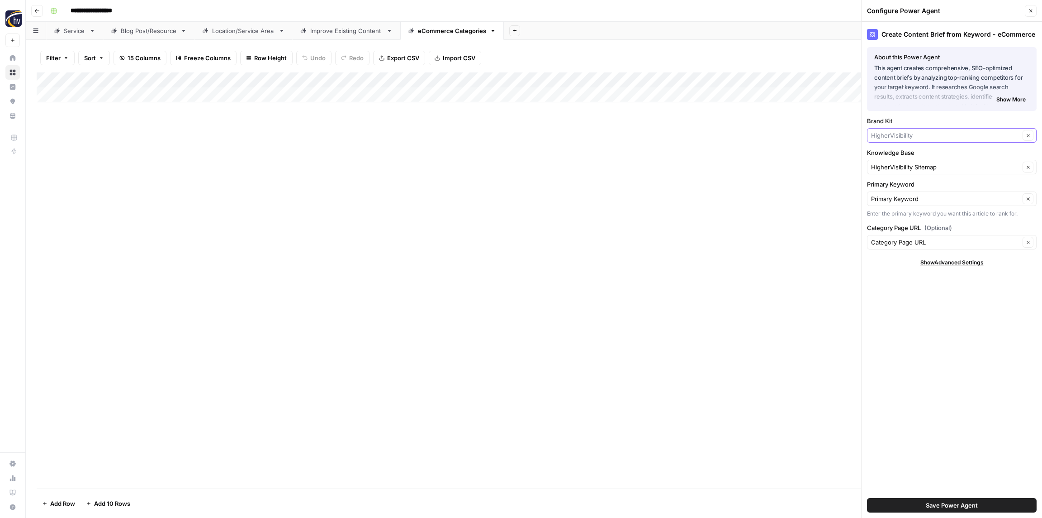
click at [906, 132] on input "Brand Kit" at bounding box center [945, 135] width 149 height 9
click at [903, 171] on span "1-800 WATER DAMAGE" at bounding box center [950, 169] width 151 height 9
type input "1-800 WATER DAMAGE"
click at [902, 170] on input "Knowledge Base" at bounding box center [945, 166] width 149 height 9
click at [896, 233] on button "1-800-WaterDamage Sitemap" at bounding box center [952, 239] width 162 height 13
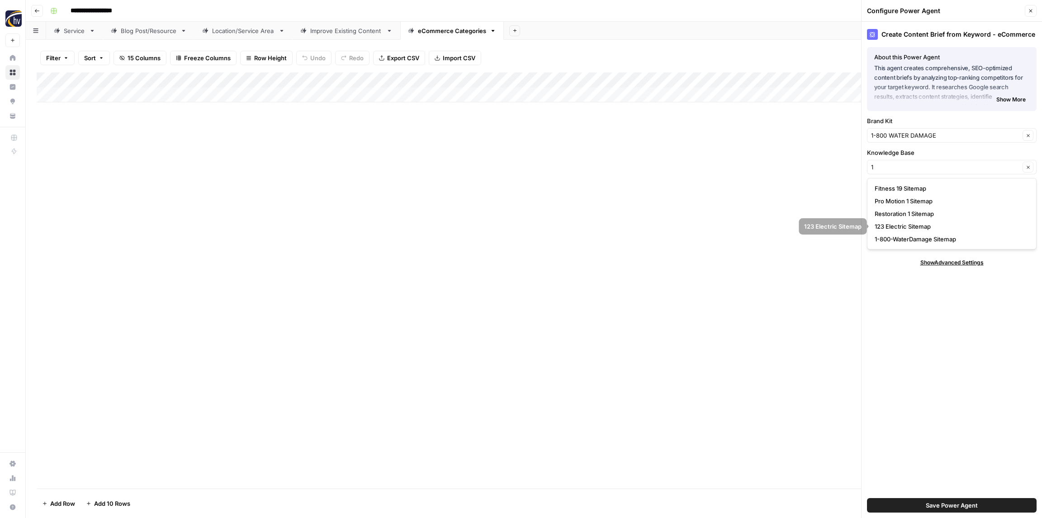
type input "1-800-WaterDamage Sitemap"
click at [931, 504] on span "Save Power Agent" at bounding box center [952, 504] width 52 height 9
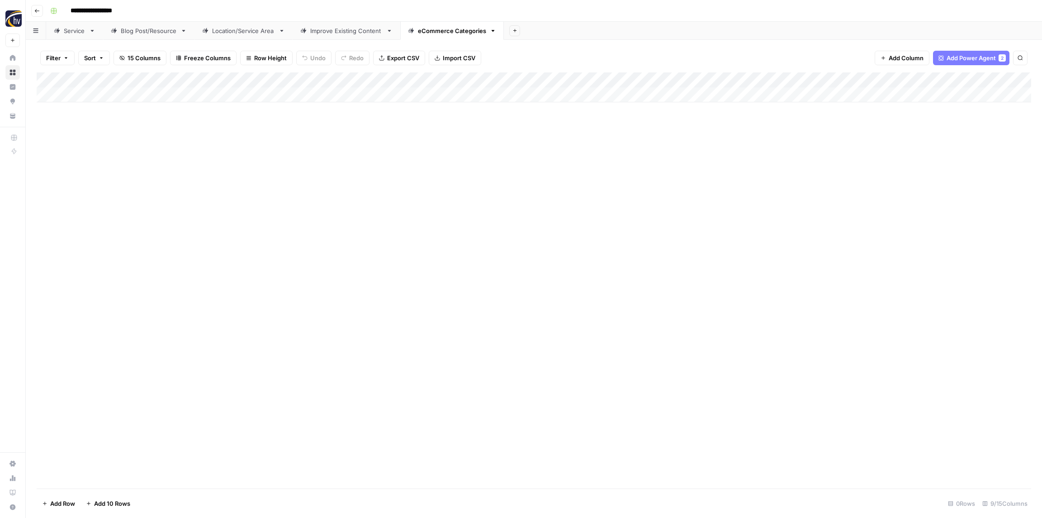
click at [850, 77] on div "Add Column" at bounding box center [534, 87] width 995 height 30
click at [827, 155] on span "Configure Inputs" at bounding box center [843, 156] width 79 height 9
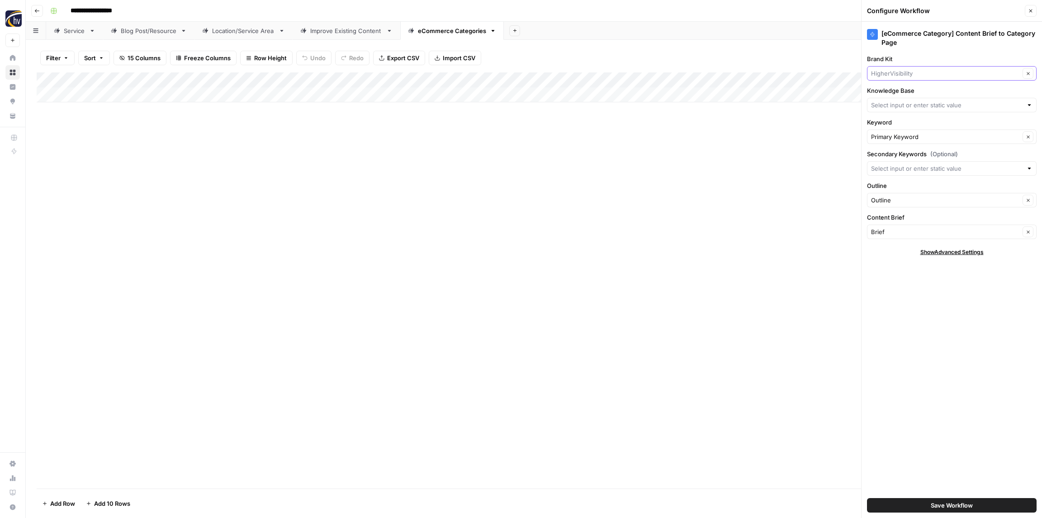
click at [902, 71] on input "Brand Kit" at bounding box center [945, 73] width 149 height 9
click at [898, 104] on span "1-800 WATER DAMAGE" at bounding box center [950, 107] width 151 height 9
type input "1-800 WATER DAMAGE"
click at [891, 104] on input "Knowledge Base" at bounding box center [947, 104] width 152 height 9
drag, startPoint x: 898, startPoint y: 181, endPoint x: 895, endPoint y: 175, distance: 6.1
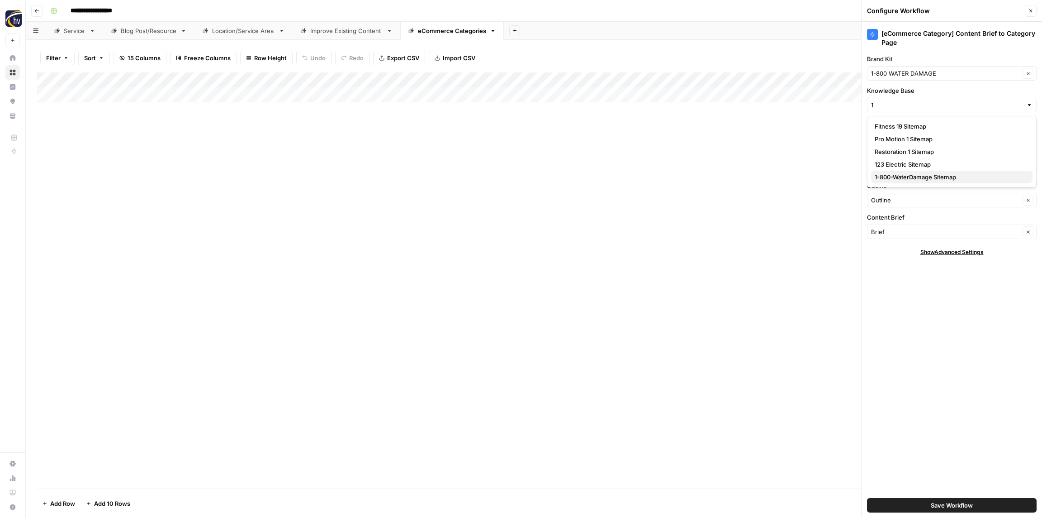
click at [898, 180] on span "1-800-WaterDamage Sitemap" at bounding box center [950, 176] width 151 height 9
type input "1-800-WaterDamage Sitemap"
click at [950, 510] on button "Save Workflow" at bounding box center [952, 505] width 170 height 14
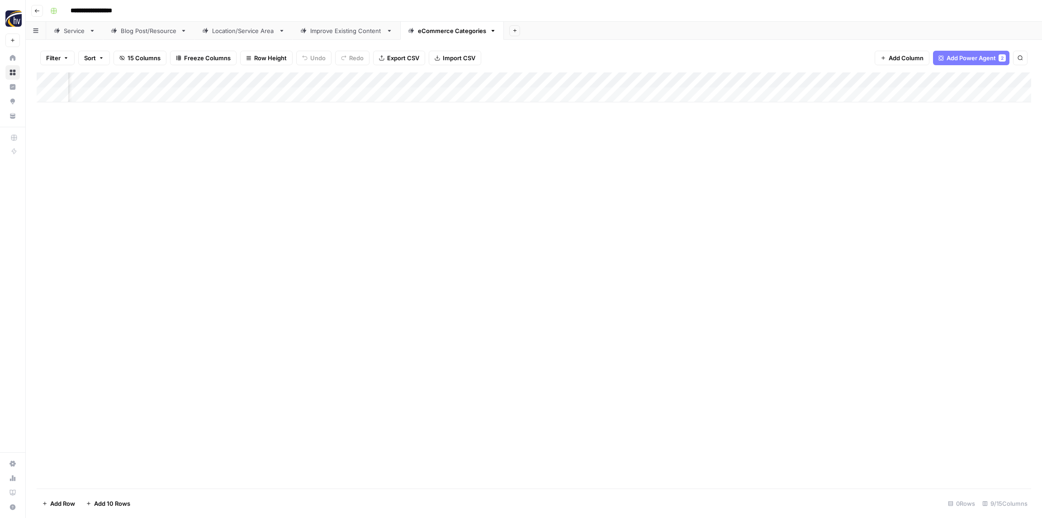
scroll to position [0, 85]
click at [556, 137] on div "Add Column" at bounding box center [534, 280] width 995 height 416
click at [43, 11] on button "Go back" at bounding box center [37, 11] width 12 height 12
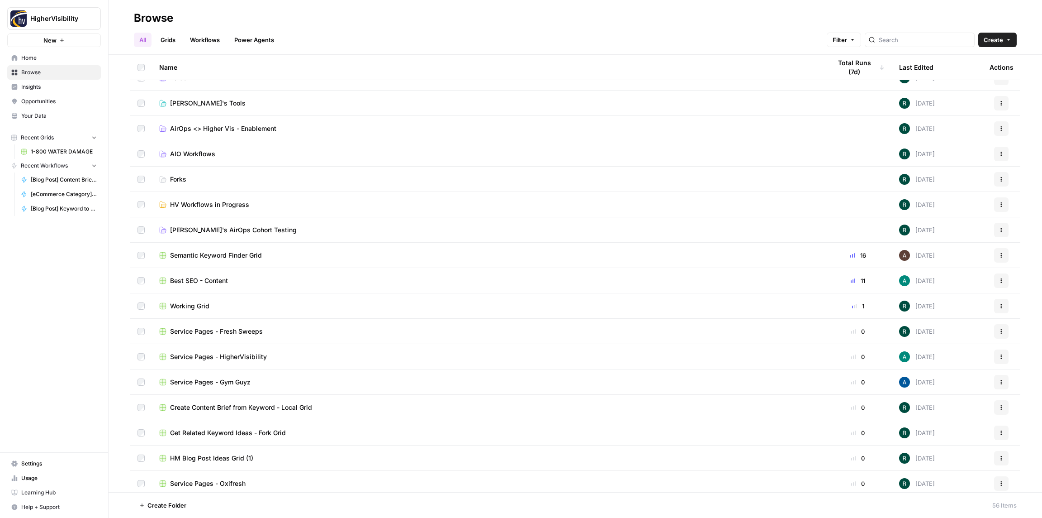
scroll to position [551, 0]
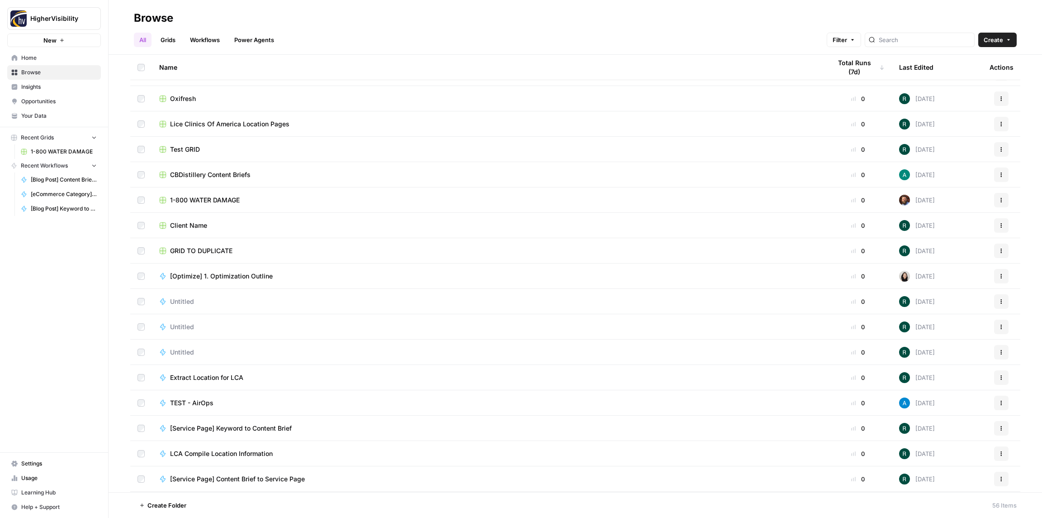
click at [1003, 252] on icon "button" at bounding box center [1001, 250] width 5 height 5
click at [932, 267] on span "Duplicate" at bounding box center [961, 271] width 72 height 9
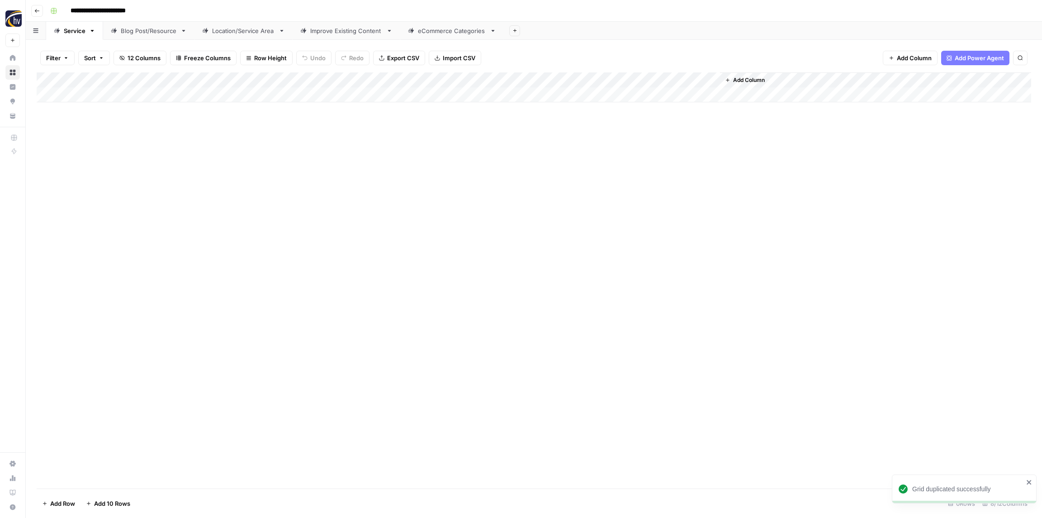
click at [133, 11] on input "**********" at bounding box center [113, 11] width 93 height 14
click at [135, 10] on input "**********" at bounding box center [113, 11] width 93 height 14
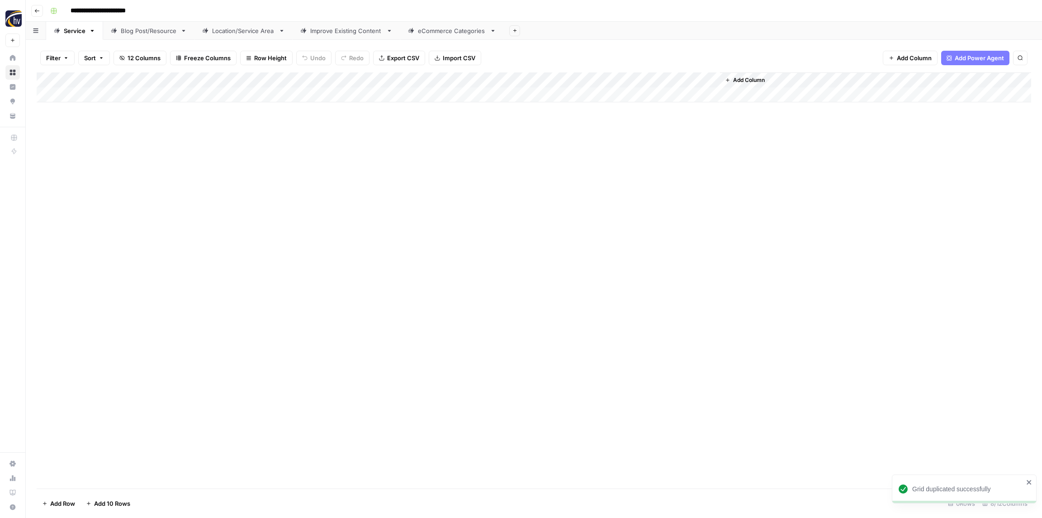
paste input
type input "**********"
click at [198, 14] on div "**********" at bounding box center [540, 11] width 987 height 14
drag, startPoint x: 187, startPoint y: 133, endPoint x: 186, endPoint y: 127, distance: 6.3
click at [187, 133] on div "Add Column" at bounding box center [534, 280] width 995 height 416
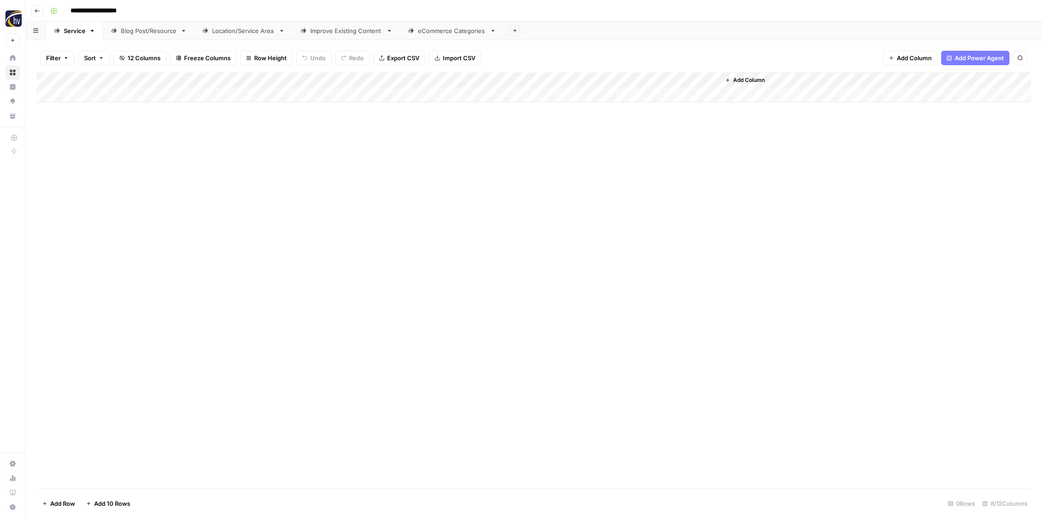
click at [185, 81] on div "Add Column" at bounding box center [534, 87] width 995 height 30
click at [194, 158] on span "Configure Inputs" at bounding box center [206, 156] width 79 height 9
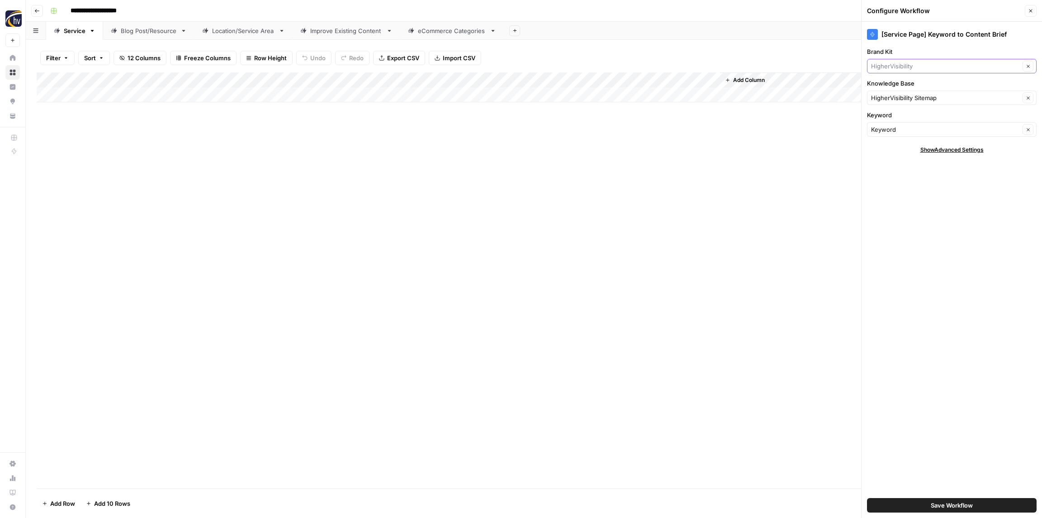
click at [908, 66] on input "Brand Kit" at bounding box center [945, 66] width 149 height 9
type input "wi"
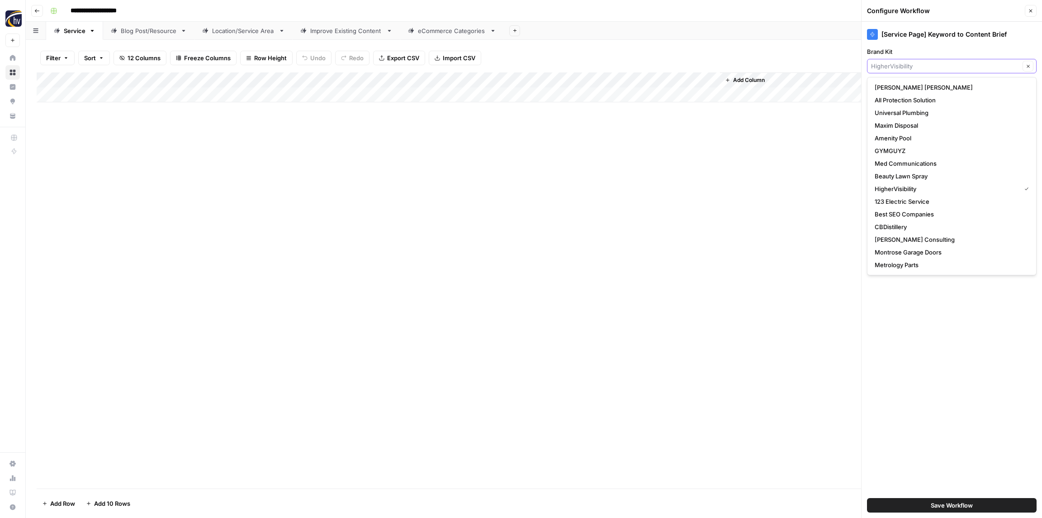
click at [897, 66] on input "Brand Kit" at bounding box center [945, 66] width 149 height 9
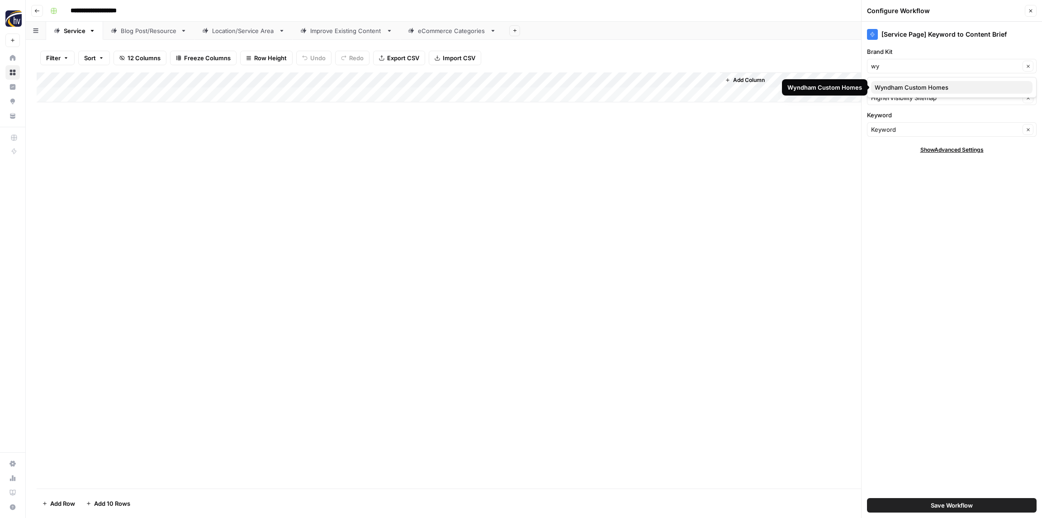
click at [903, 86] on span "Wyndham Custom Homes" at bounding box center [950, 87] width 151 height 9
type input "Wyndham Custom Homes"
click at [879, 96] on input "Knowledge Base" at bounding box center [945, 97] width 149 height 9
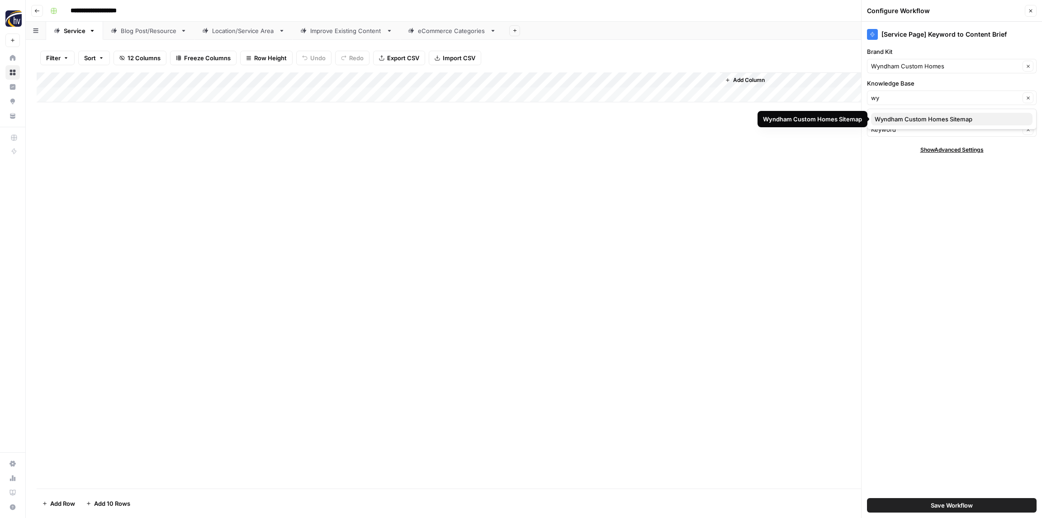
click at [901, 118] on span "Wyndham Custom Homes Sitemap" at bounding box center [950, 118] width 151 height 9
type input "Wyndham Custom Homes Sitemap"
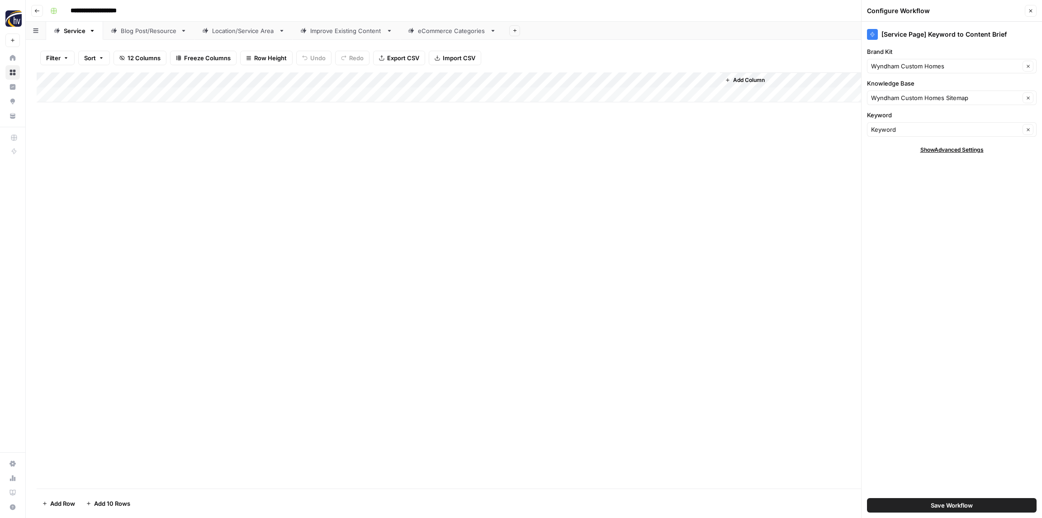
click at [929, 507] on button "Save Workflow" at bounding box center [952, 505] width 170 height 14
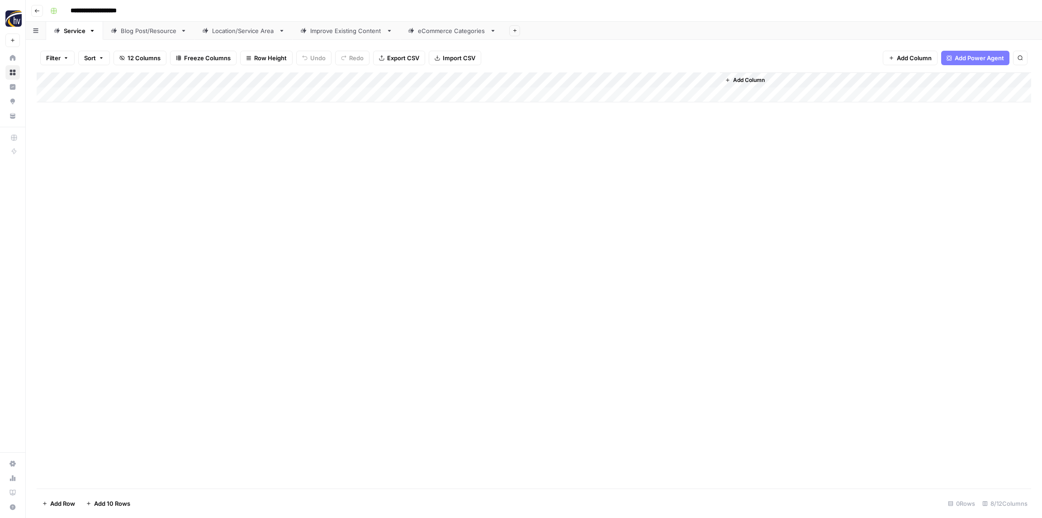
click at [606, 81] on div "Add Column" at bounding box center [534, 87] width 995 height 30
drag, startPoint x: 605, startPoint y: 156, endPoint x: 601, endPoint y: 153, distance: 4.9
click at [605, 156] on span "Configure Inputs" at bounding box center [614, 156] width 79 height 9
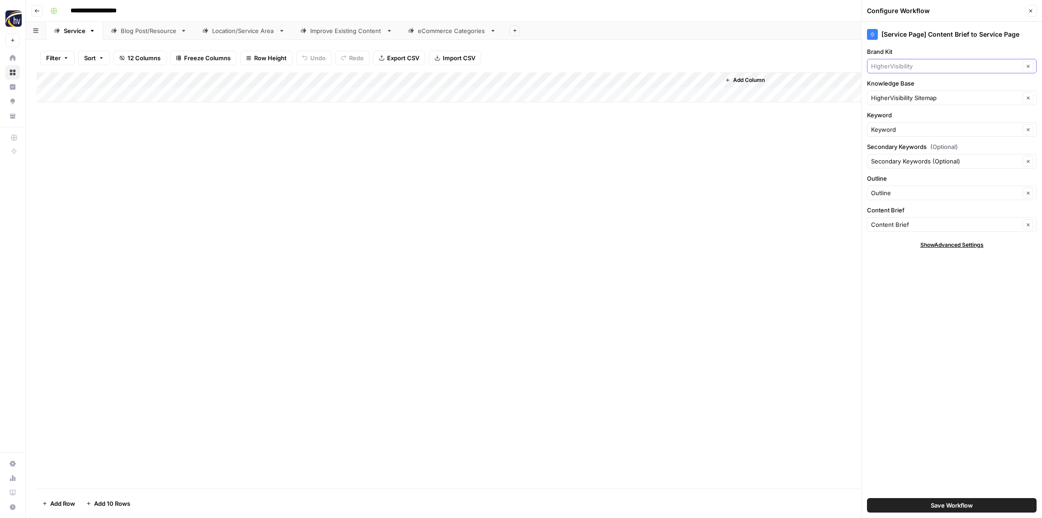
click at [889, 66] on input "Brand Kit" at bounding box center [945, 66] width 149 height 9
click at [895, 86] on span "Wyndham Custom Homes" at bounding box center [950, 87] width 151 height 9
type input "Wyndham Custom Homes"
click at [893, 95] on input "Knowledge Base" at bounding box center [945, 97] width 149 height 9
click at [895, 118] on span "Wyndham Custom Homes Sitemap" at bounding box center [950, 118] width 151 height 9
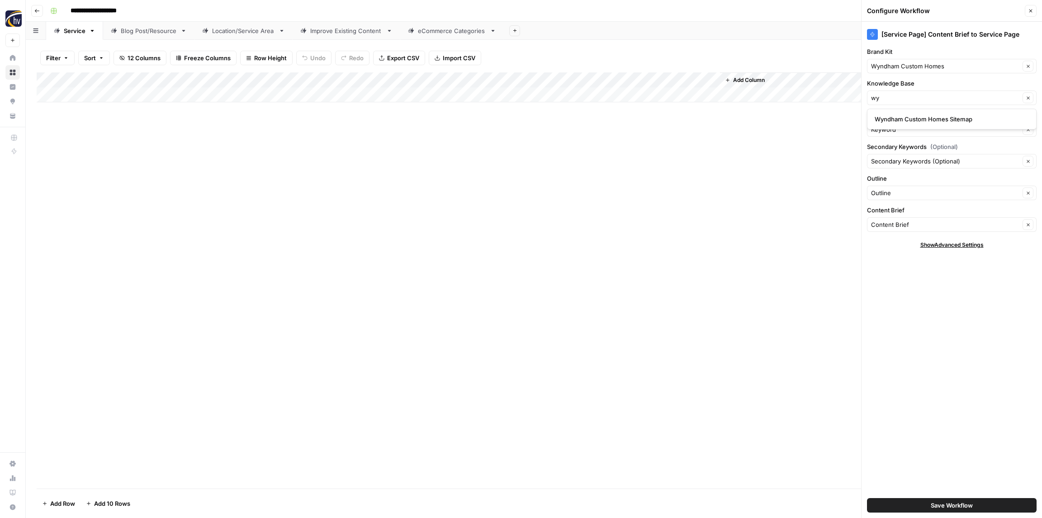
type input "Wyndham Custom Homes Sitemap"
click at [940, 508] on span "Save Workflow" at bounding box center [952, 504] width 42 height 9
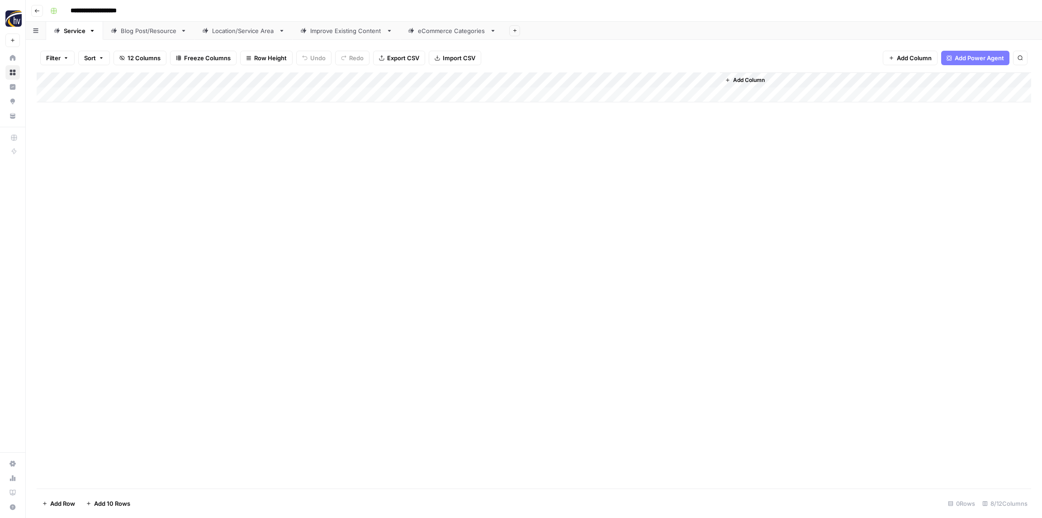
click at [133, 30] on div "Blog Post/Resource" at bounding box center [149, 30] width 56 height 9
click at [175, 80] on div "Add Column" at bounding box center [534, 87] width 995 height 30
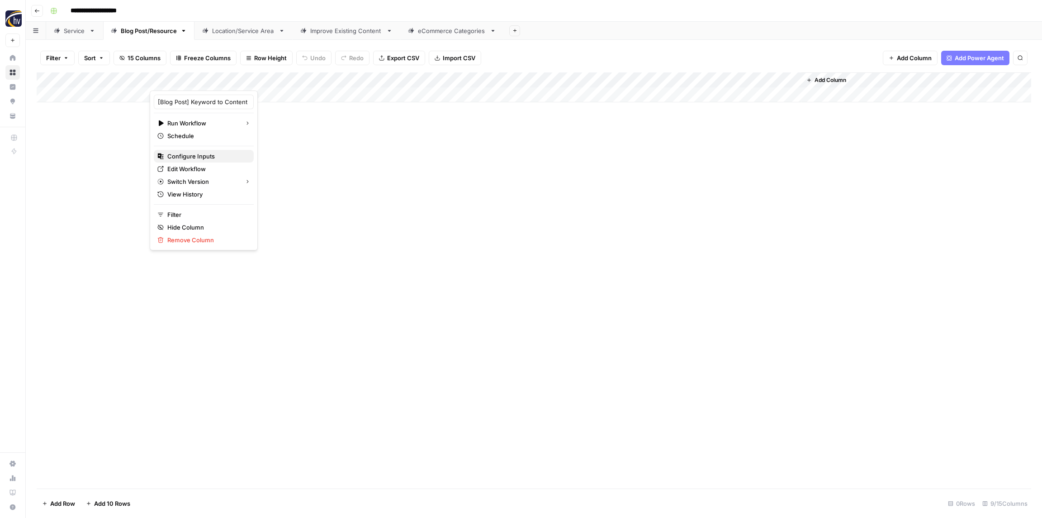
click at [172, 155] on span "Configure Inputs" at bounding box center [206, 156] width 79 height 9
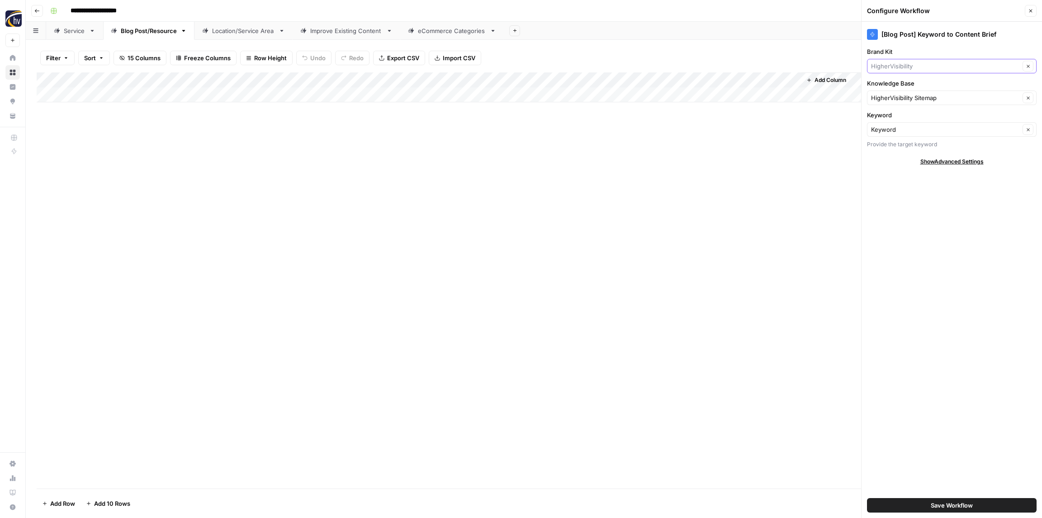
click at [899, 66] on input "Brand Kit" at bounding box center [945, 66] width 149 height 9
click at [901, 88] on span "Wyndham Custom Homes" at bounding box center [950, 87] width 151 height 9
type input "Wyndham Custom Homes"
click at [899, 99] on input "Knowledge Base" at bounding box center [945, 97] width 149 height 9
click at [904, 118] on span "Wyndham Custom Homes Sitemap" at bounding box center [950, 118] width 151 height 9
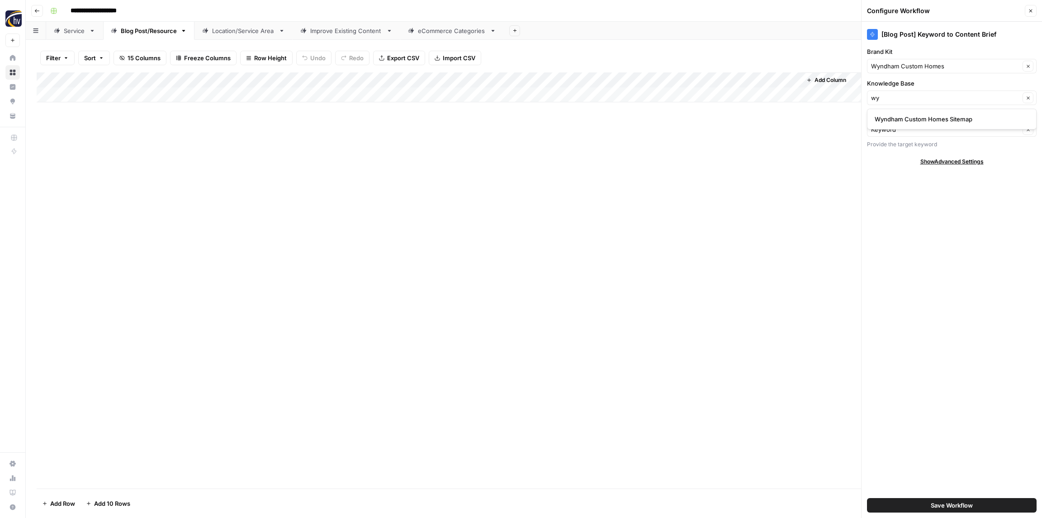
type input "Wyndham Custom Homes Sitemap"
click at [925, 502] on button "Save Workflow" at bounding box center [952, 505] width 170 height 14
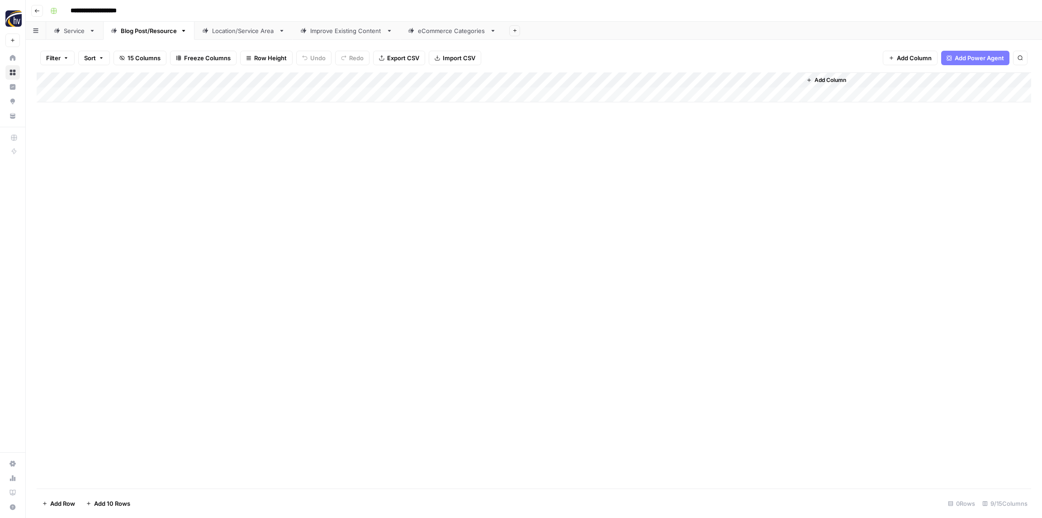
click at [674, 75] on div "Add Column" at bounding box center [534, 87] width 995 height 30
click at [665, 154] on span "Configure Inputs" at bounding box center [695, 156] width 79 height 9
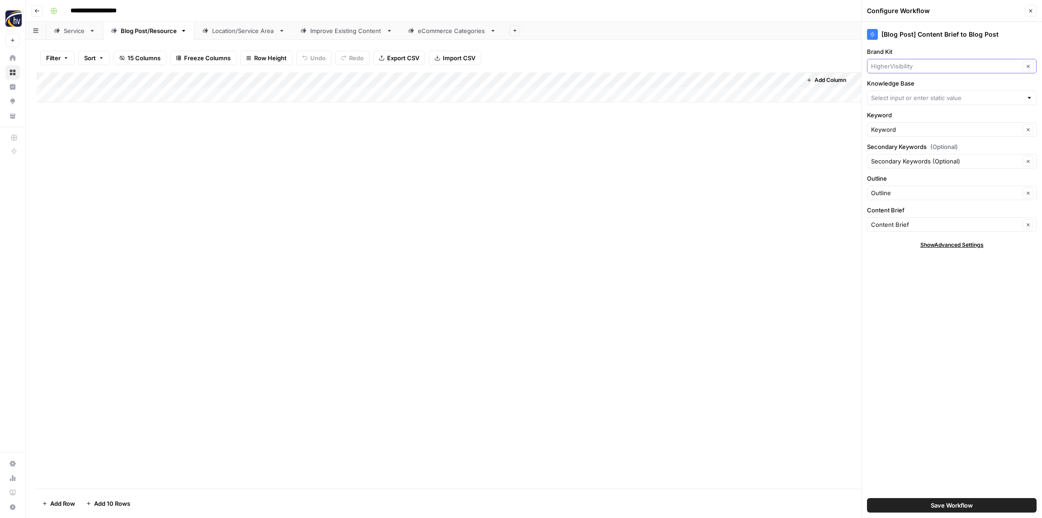
click at [890, 69] on input "Brand Kit" at bounding box center [945, 66] width 149 height 9
click at [893, 81] on button "Wyndham Custom Homes" at bounding box center [952, 87] width 162 height 13
type input "Wyndham Custom Homes"
click at [886, 98] on input "Knowledge Base" at bounding box center [947, 97] width 152 height 9
click at [894, 121] on span "Wyndham Custom Homes Sitemap" at bounding box center [950, 118] width 151 height 9
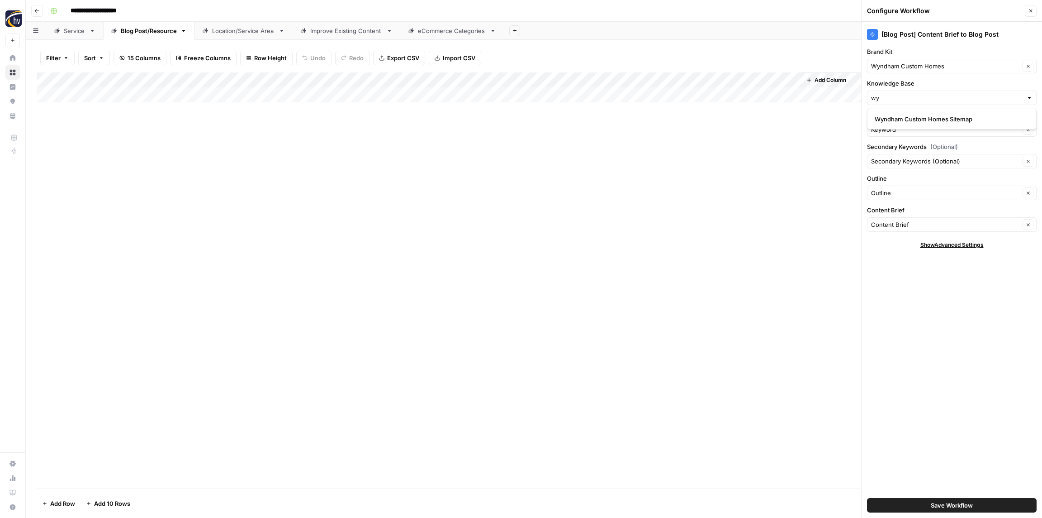
type input "Wyndham Custom Homes Sitemap"
click at [934, 509] on span "Save Workflow" at bounding box center [952, 504] width 42 height 9
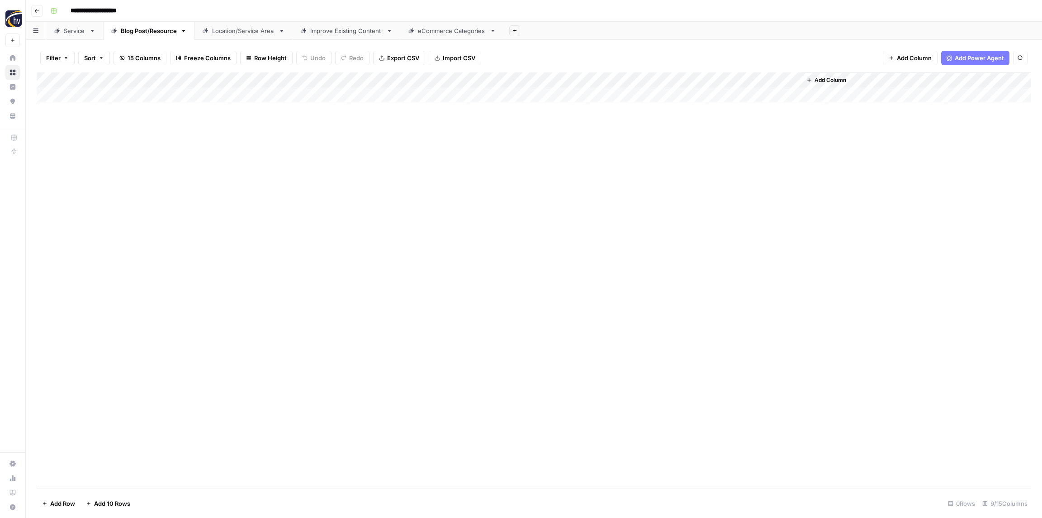
click at [251, 32] on div "Location/Service Area" at bounding box center [243, 30] width 63 height 9
click at [346, 82] on div "Add Column" at bounding box center [534, 87] width 995 height 30
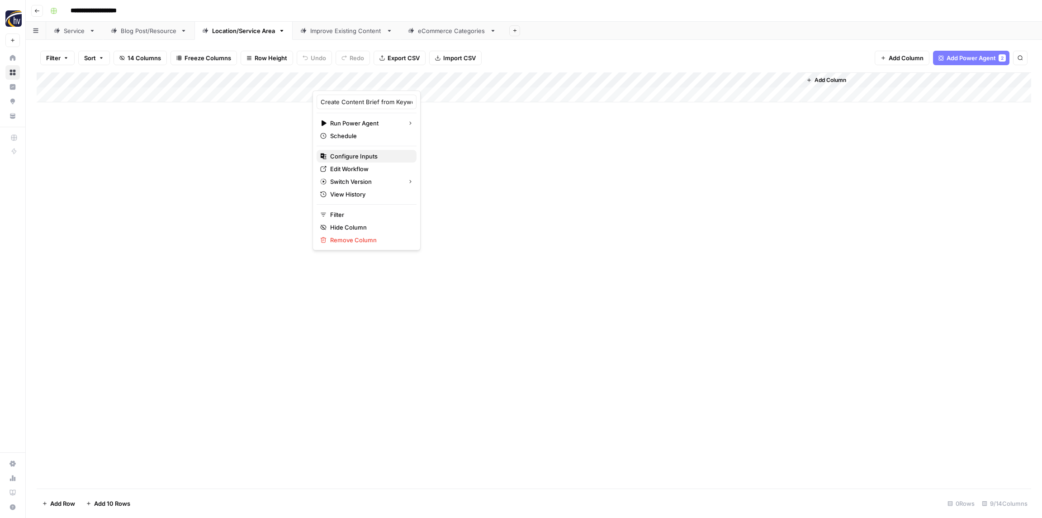
click at [349, 160] on span "Configure Inputs" at bounding box center [369, 156] width 79 height 9
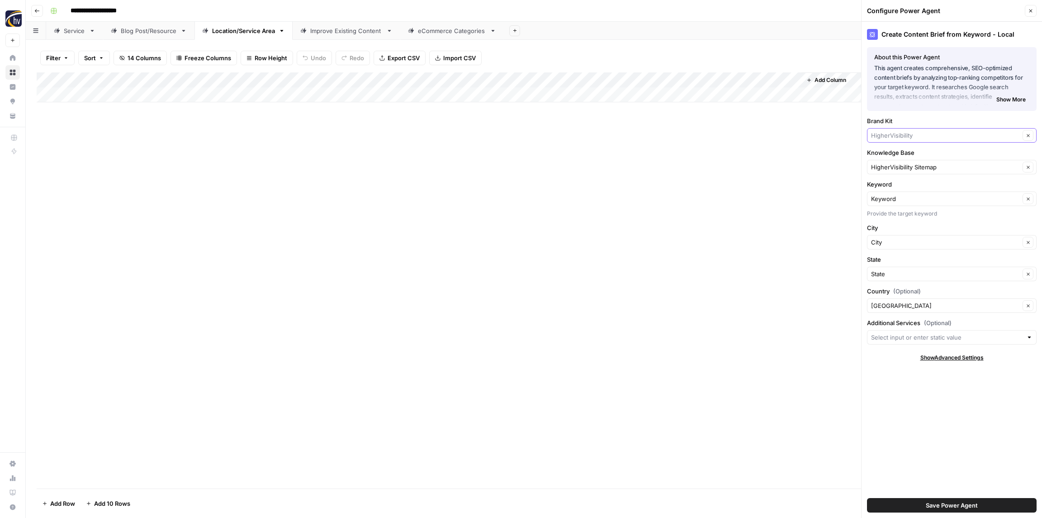
click at [887, 136] on input "Brand Kit" at bounding box center [945, 135] width 149 height 9
click at [896, 156] on span "Wyndham Custom Homes" at bounding box center [950, 156] width 151 height 9
type input "Wyndham Custom Homes"
click at [891, 166] on input "Knowledge Base" at bounding box center [945, 166] width 149 height 9
click at [898, 190] on span "Wyndham Custom Homes Sitemap" at bounding box center [950, 188] width 151 height 9
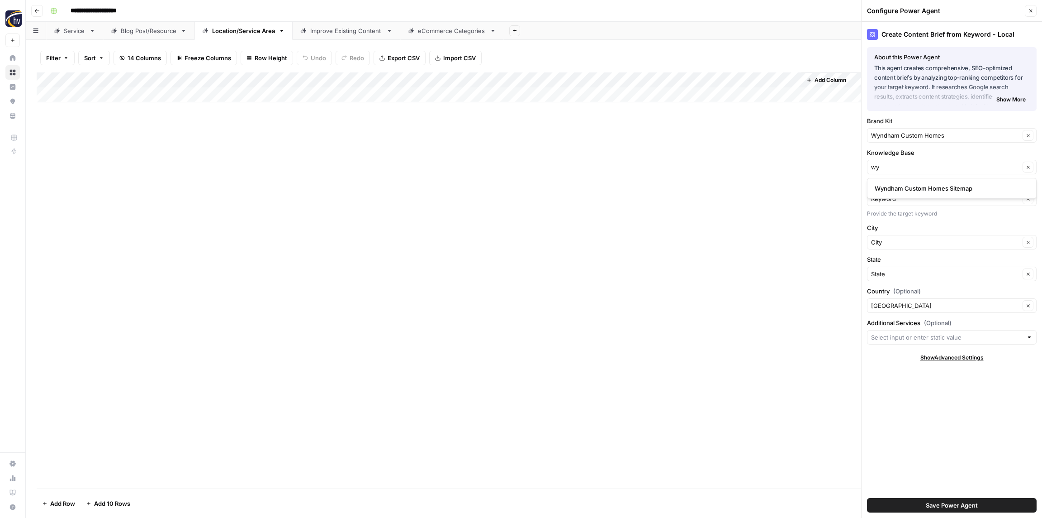
type input "Wyndham Custom Homes Sitemap"
click at [960, 508] on span "Save Power Agent" at bounding box center [952, 504] width 52 height 9
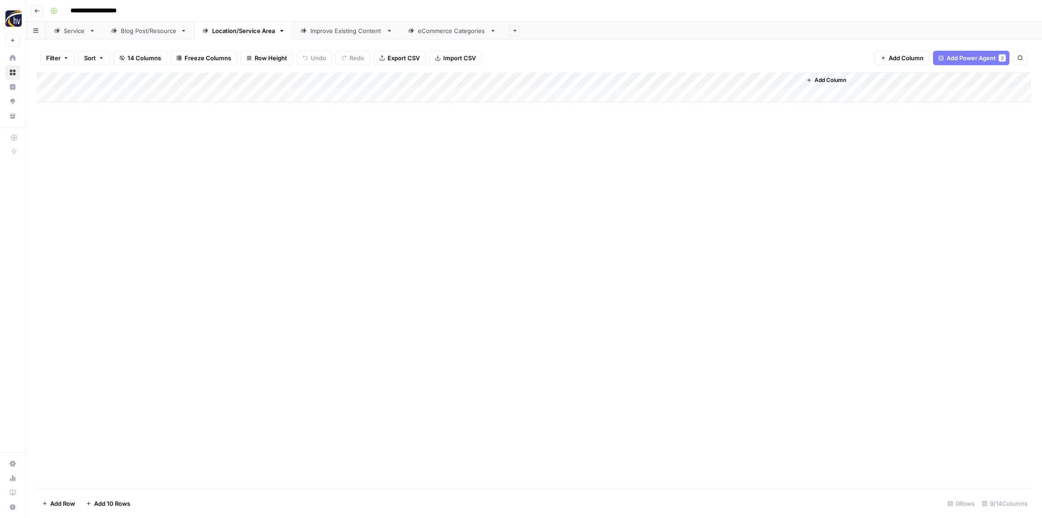
click at [661, 80] on div "Add Column" at bounding box center [534, 87] width 995 height 30
click at [677, 156] on span "Configure Inputs" at bounding box center [695, 156] width 79 height 9
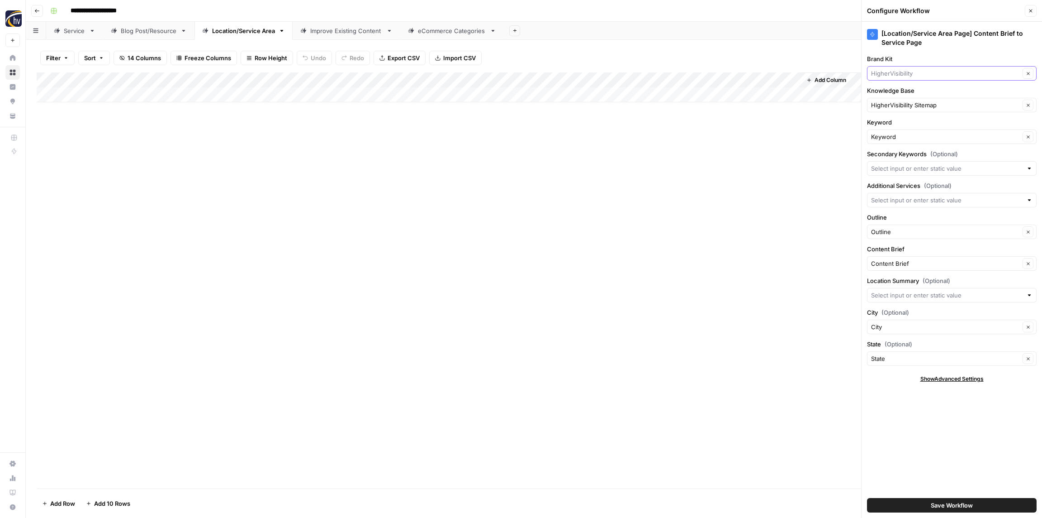
click at [892, 74] on input "Brand Kit" at bounding box center [945, 73] width 149 height 9
click at [903, 93] on span "Wyndham Custom Homes" at bounding box center [950, 94] width 151 height 9
type input "Wyndham Custom Homes"
click at [899, 102] on input "Knowledge Base" at bounding box center [945, 104] width 149 height 9
click at [898, 127] on span "Wyndham Custom Homes Sitemap" at bounding box center [950, 126] width 151 height 9
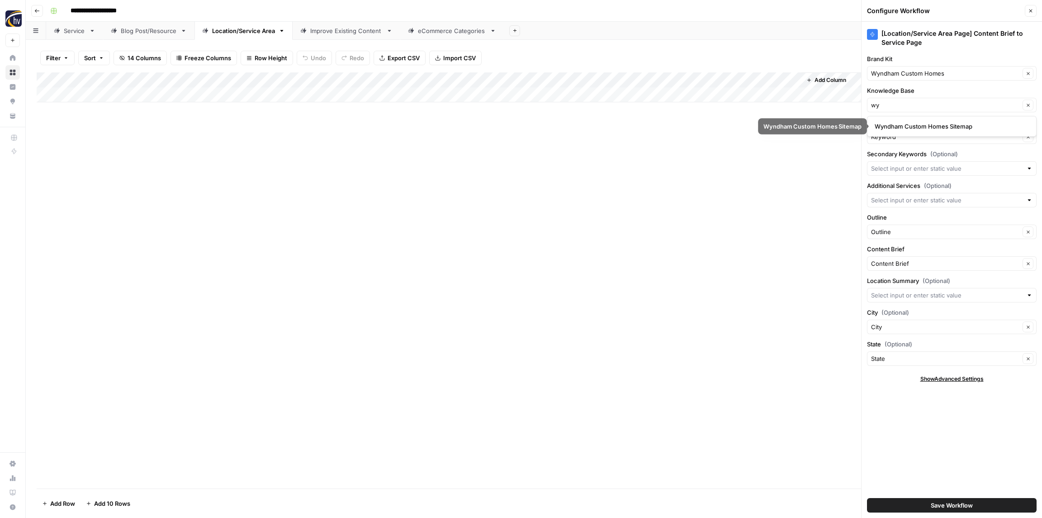
type input "Wyndham Custom Homes Sitemap"
click at [968, 504] on span "Save Workflow" at bounding box center [952, 504] width 42 height 9
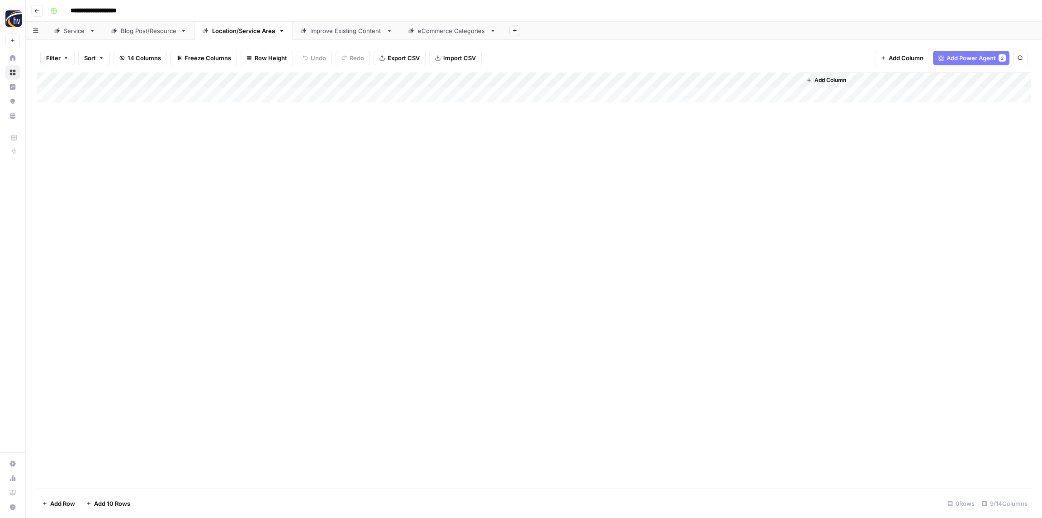
click at [331, 28] on div "Improve Existing Content" at bounding box center [346, 30] width 72 height 9
click at [148, 79] on div "Add Column" at bounding box center [534, 87] width 995 height 30
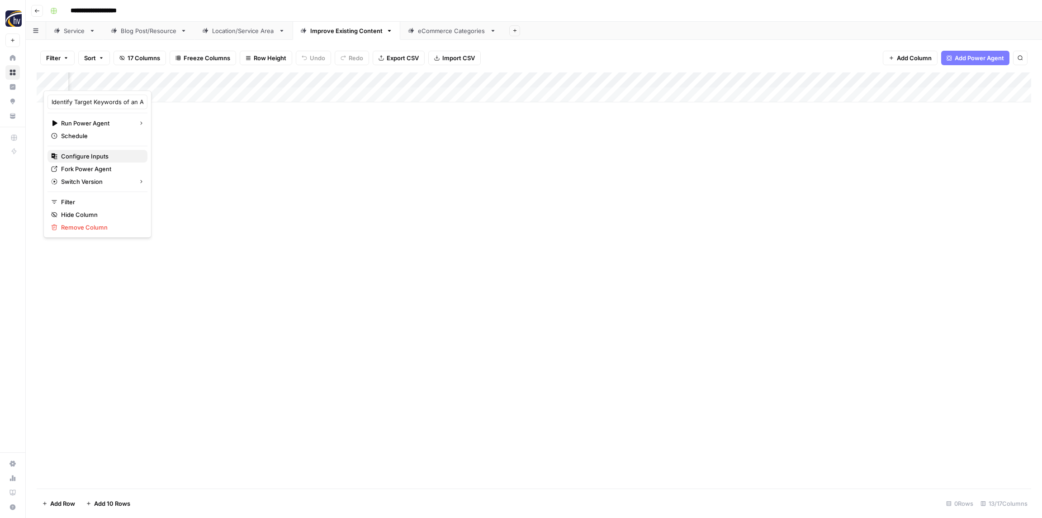
click at [91, 157] on span "Configure Inputs" at bounding box center [100, 156] width 79 height 9
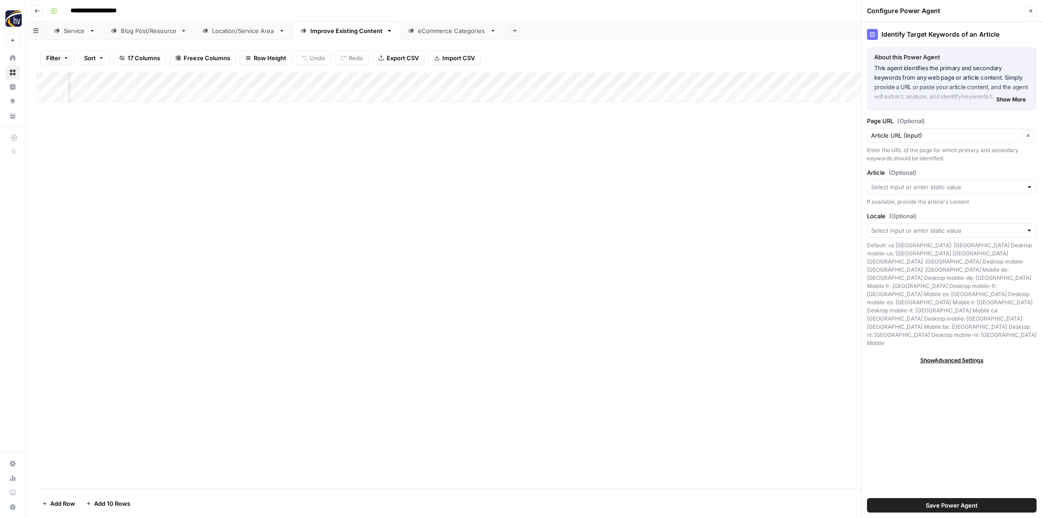
click at [357, 78] on div "Add Column" at bounding box center [534, 87] width 995 height 30
click at [315, 157] on span "Configure Inputs" at bounding box center [330, 156] width 79 height 9
click at [550, 77] on div "Add Column" at bounding box center [534, 87] width 995 height 30
click at [539, 154] on span "Configure Inputs" at bounding box center [551, 156] width 79 height 9
click at [769, 79] on div "Add Column" at bounding box center [534, 87] width 995 height 30
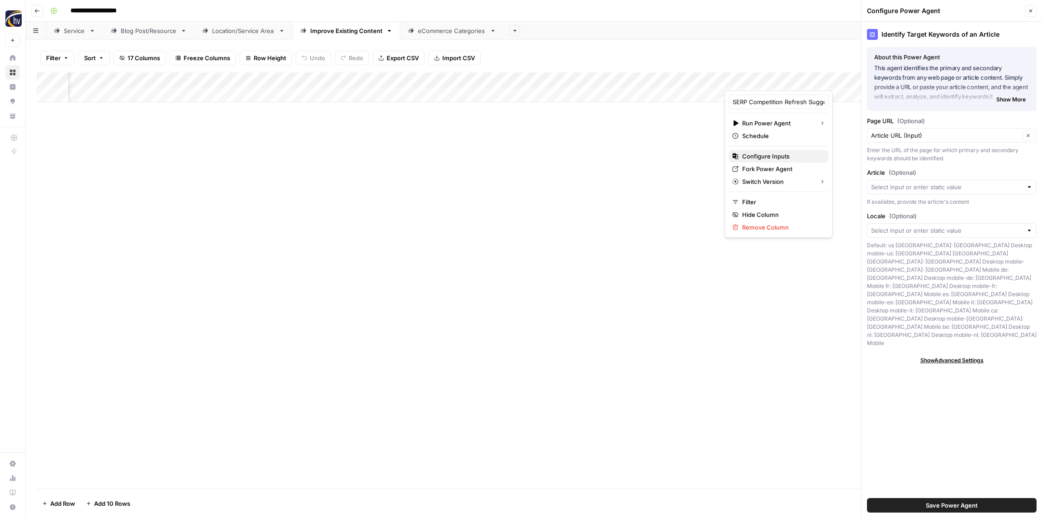
click at [764, 157] on span "Configure Inputs" at bounding box center [781, 156] width 79 height 9
click at [1031, 8] on button "Close" at bounding box center [1031, 11] width 12 height 12
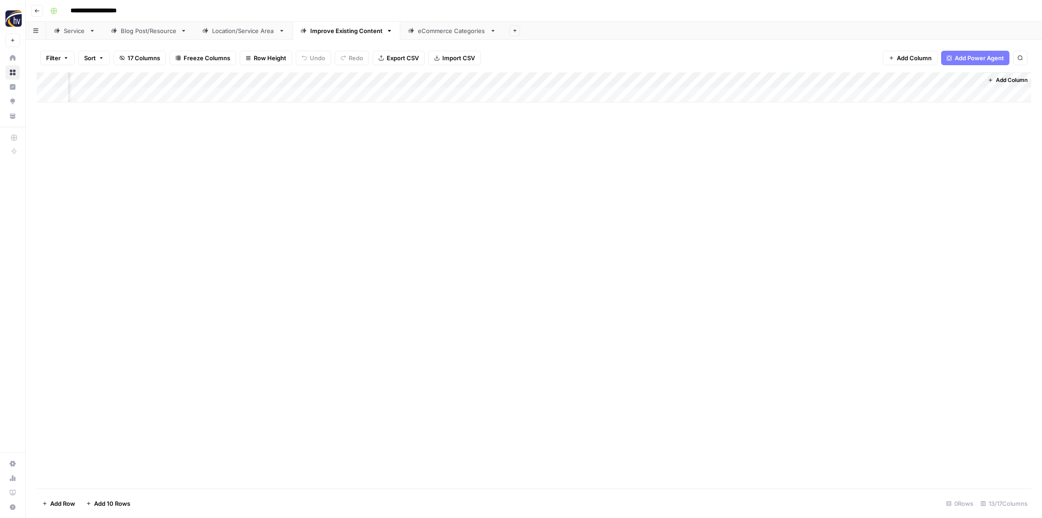
click at [744, 76] on div "Add Column" at bounding box center [534, 87] width 995 height 30
click at [727, 154] on span "Configure Inputs" at bounding box center [736, 156] width 79 height 9
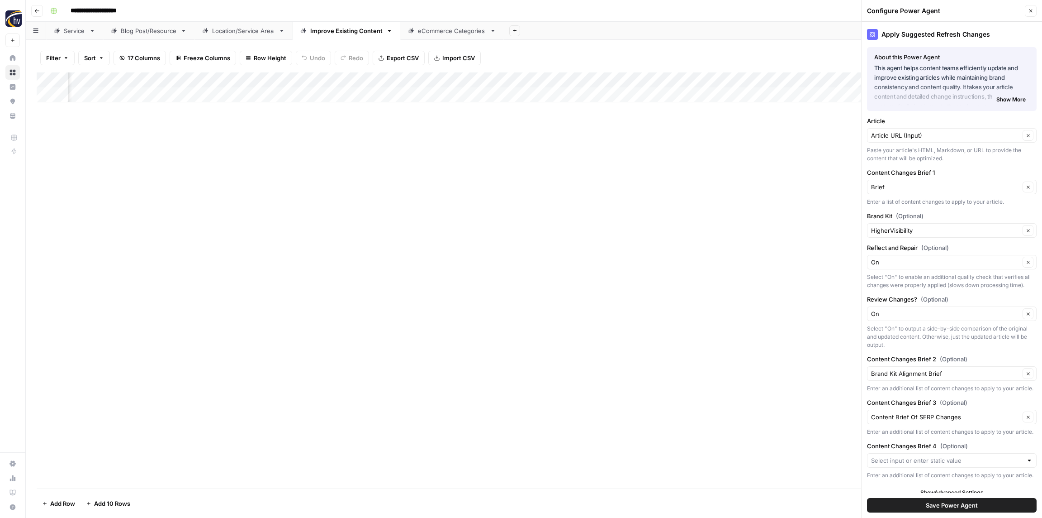
click at [883, 235] on div "HigherVisibility Clear" at bounding box center [952, 230] width 170 height 14
click at [896, 250] on span "Wyndham Custom Homes" at bounding box center [950, 251] width 151 height 9
type input "Wyndham Custom Homes"
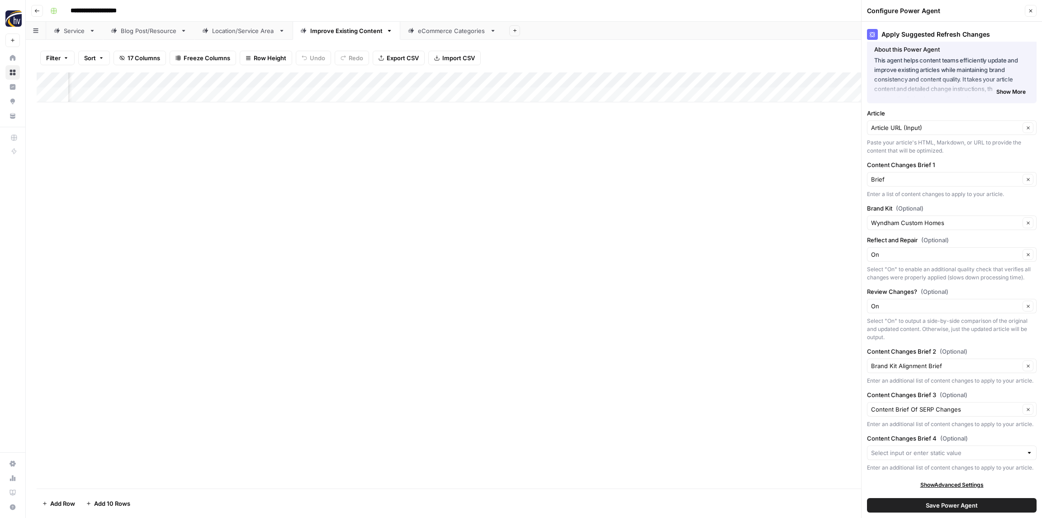
click at [939, 504] on span "Save Power Agent" at bounding box center [952, 504] width 52 height 9
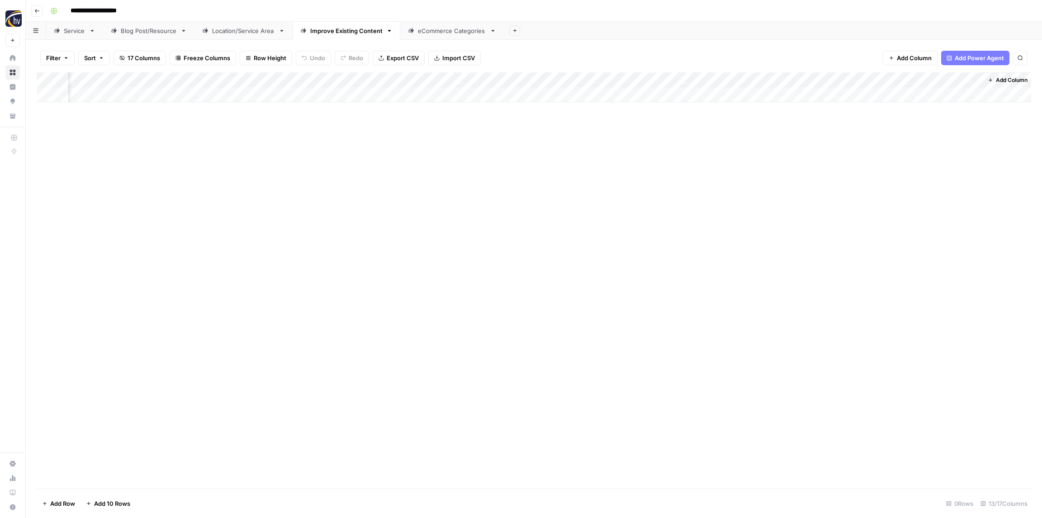
scroll to position [0, 567]
click at [529, 76] on div "Add Column" at bounding box center [534, 87] width 995 height 30
click at [491, 157] on span "Configure Inputs" at bounding box center [500, 156] width 79 height 9
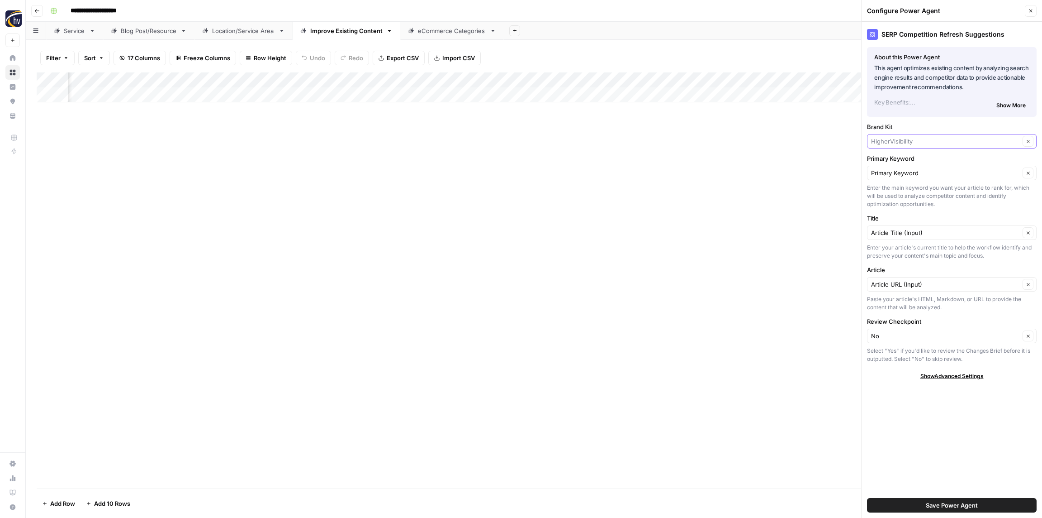
click at [910, 138] on input "Brand Kit" at bounding box center [945, 141] width 149 height 9
click at [892, 164] on span "Wyndham Custom Homes" at bounding box center [950, 162] width 151 height 9
type input "Wyndham Custom Homes"
click at [819, 201] on div "Add Column" at bounding box center [534, 280] width 995 height 416
click at [934, 506] on span "Save Power Agent" at bounding box center [952, 504] width 52 height 9
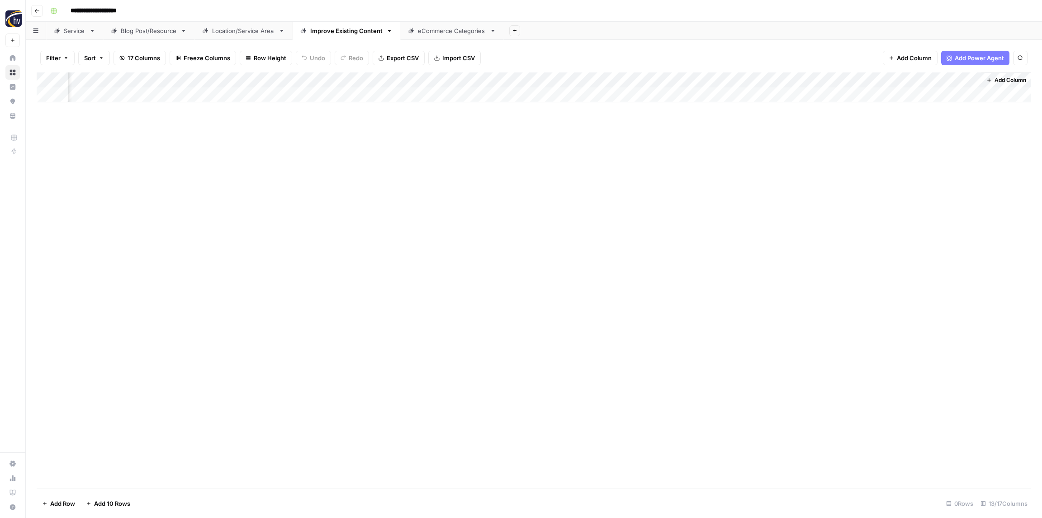
click at [302, 80] on div "Add Column" at bounding box center [534, 87] width 995 height 30
click at [268, 154] on span "Configure Inputs" at bounding box center [269, 156] width 79 height 9
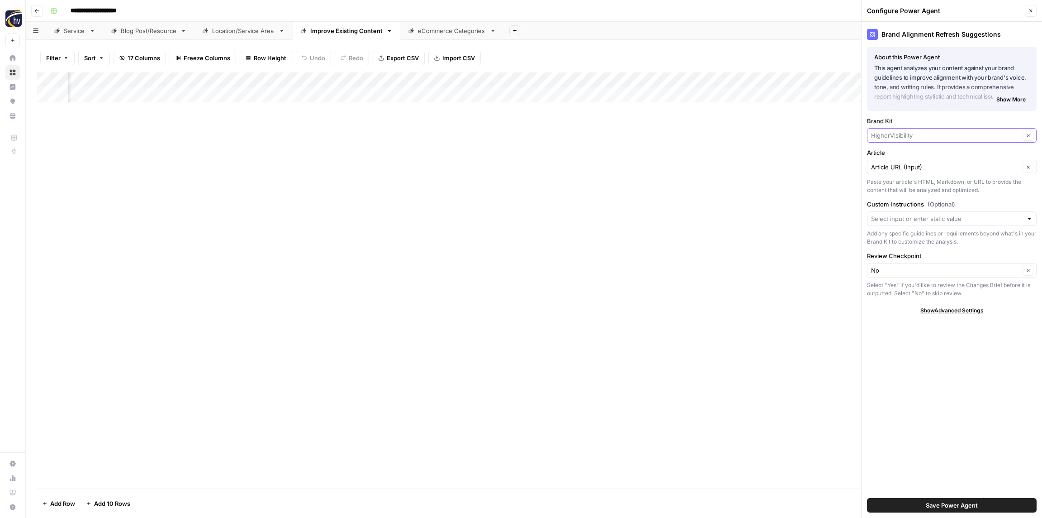
click at [906, 135] on input "Brand Kit" at bounding box center [945, 135] width 149 height 9
click at [904, 157] on span "Wyndham Custom Homes" at bounding box center [950, 156] width 151 height 9
type input "Wyndham Custom Homes"
click at [914, 504] on button "Save Power Agent" at bounding box center [952, 505] width 170 height 14
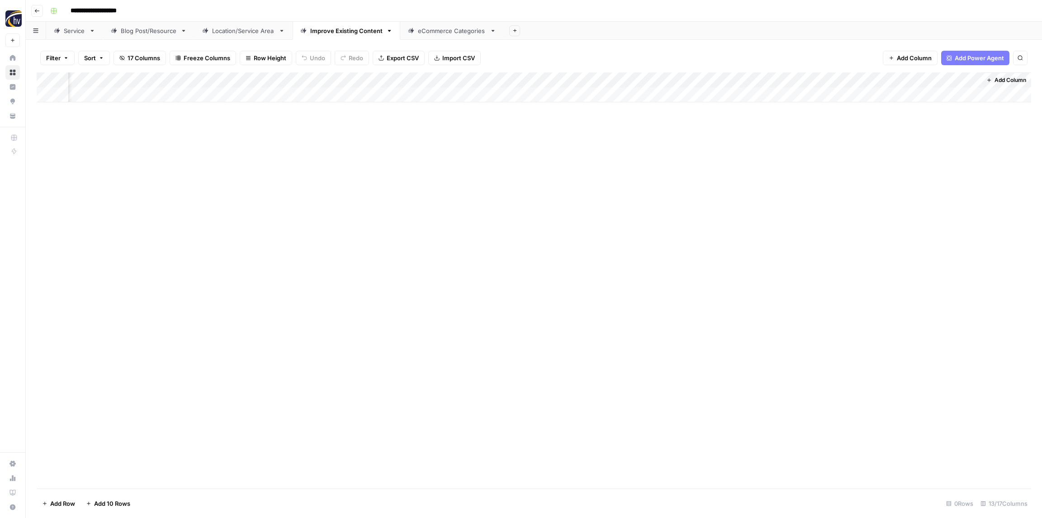
click at [481, 83] on div "Add Column" at bounding box center [534, 87] width 995 height 30
click at [484, 155] on span "Configure Inputs" at bounding box center [500, 156] width 79 height 9
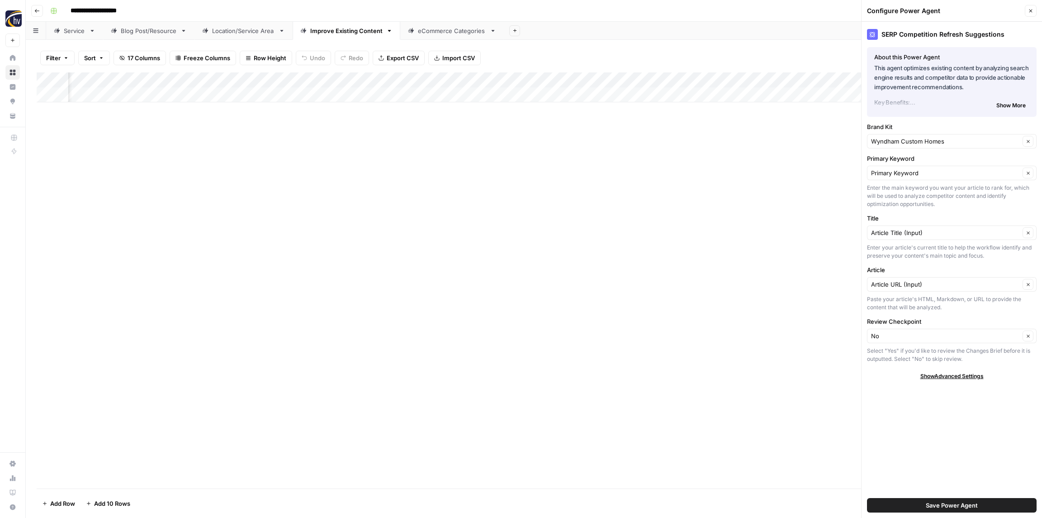
click at [1032, 14] on button "Close" at bounding box center [1031, 11] width 12 height 12
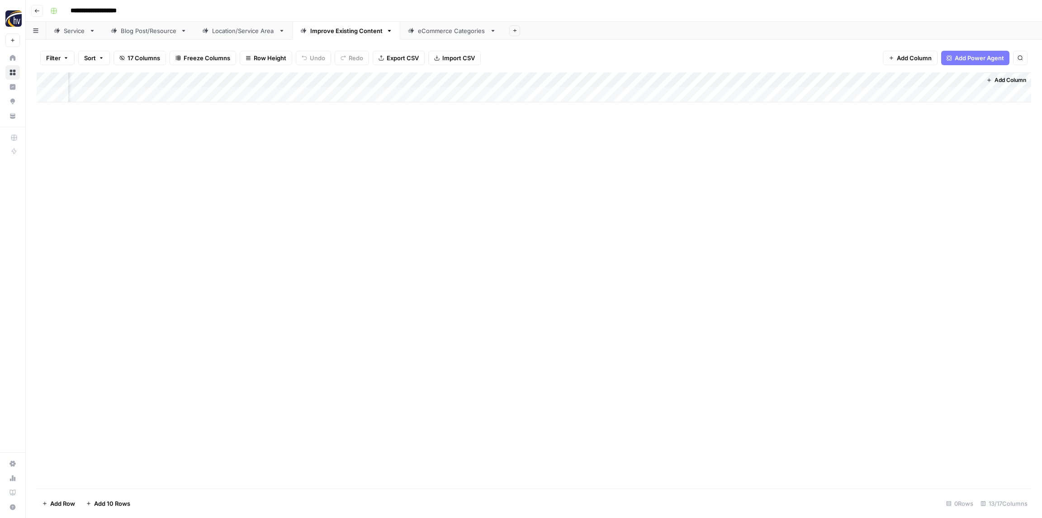
click at [799, 80] on div "Add Column" at bounding box center [534, 87] width 995 height 30
click at [731, 156] on span "Configure Inputs" at bounding box center [734, 156] width 79 height 9
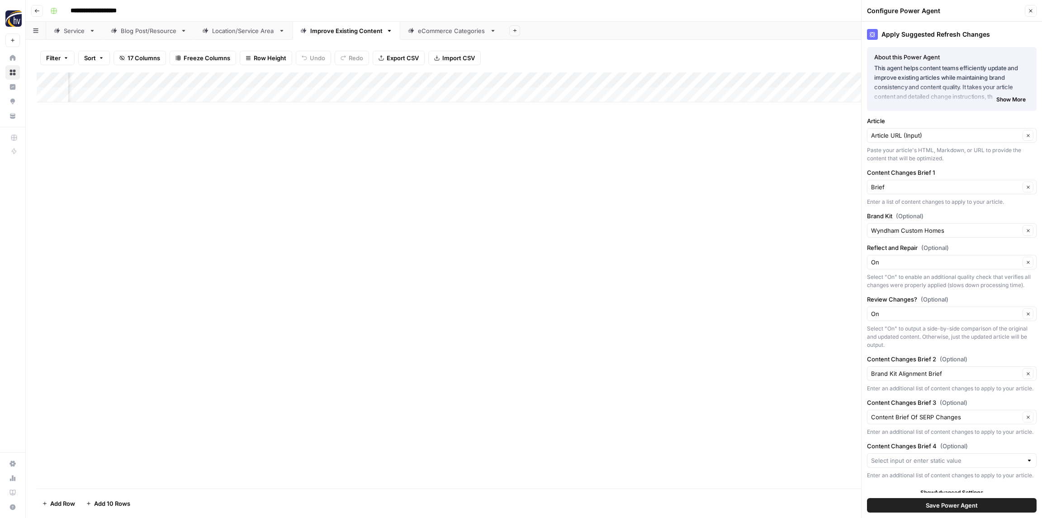
click at [1034, 11] on button "Close" at bounding box center [1031, 11] width 12 height 12
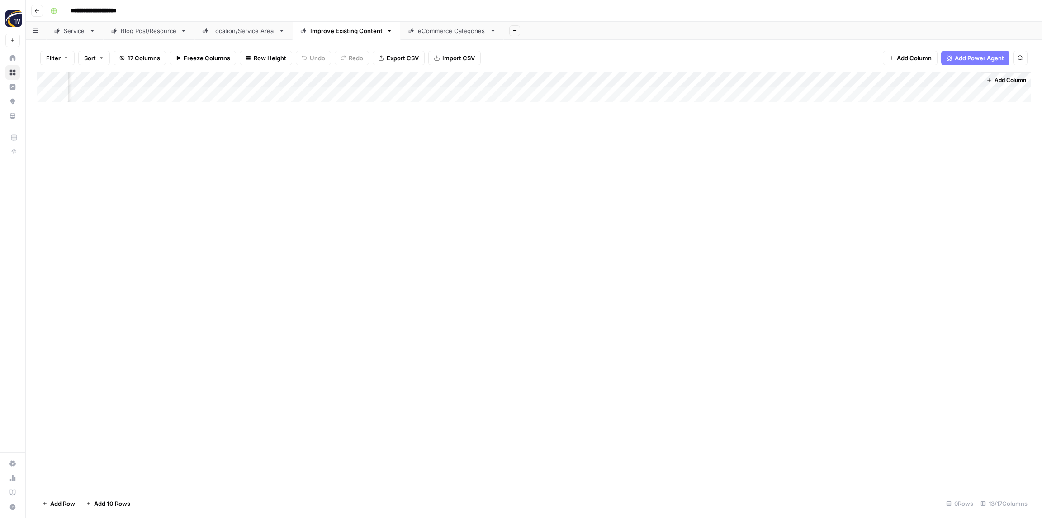
click at [442, 30] on div "eCommerce Categories" at bounding box center [452, 30] width 68 height 9
click at [309, 82] on div "Add Column" at bounding box center [534, 87] width 995 height 30
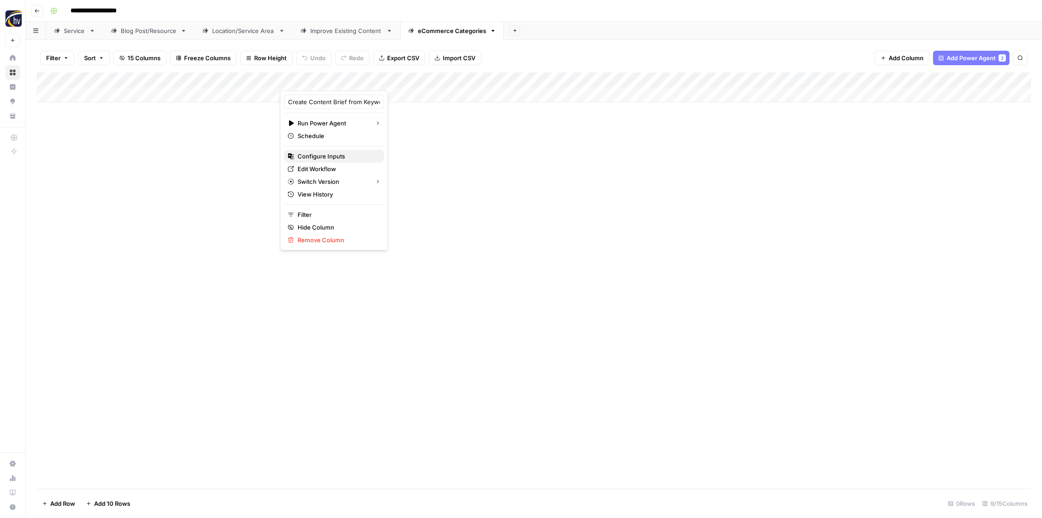
click at [327, 153] on span "Configure Inputs" at bounding box center [337, 156] width 79 height 9
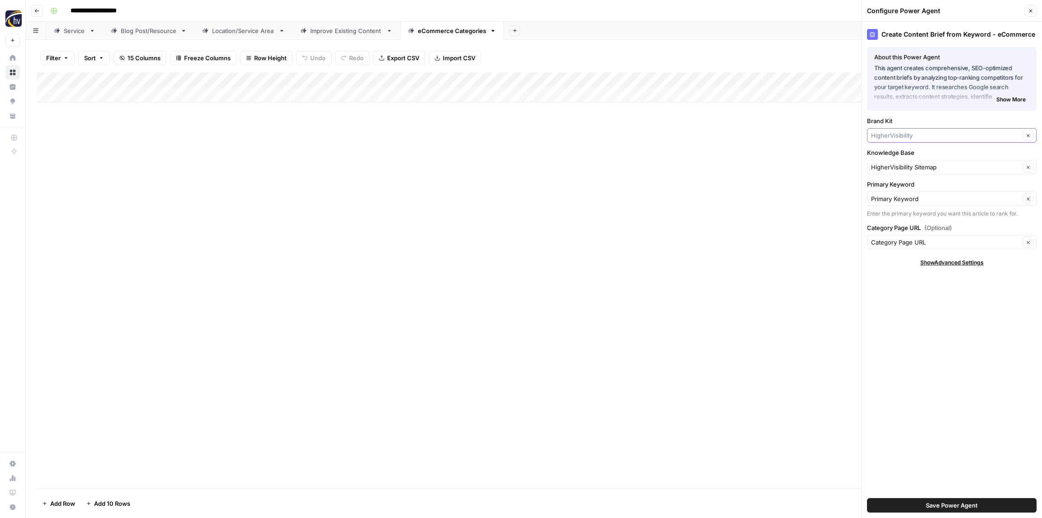
click at [902, 136] on input "Brand Kit" at bounding box center [945, 135] width 149 height 9
click at [900, 154] on span "Wyndham Custom Homes" at bounding box center [950, 156] width 151 height 9
type input "Wyndham Custom Homes"
click at [890, 163] on input "Knowledge Base" at bounding box center [945, 166] width 149 height 9
click at [895, 187] on span "Wyndham Custom Homes Sitemap" at bounding box center [950, 188] width 151 height 9
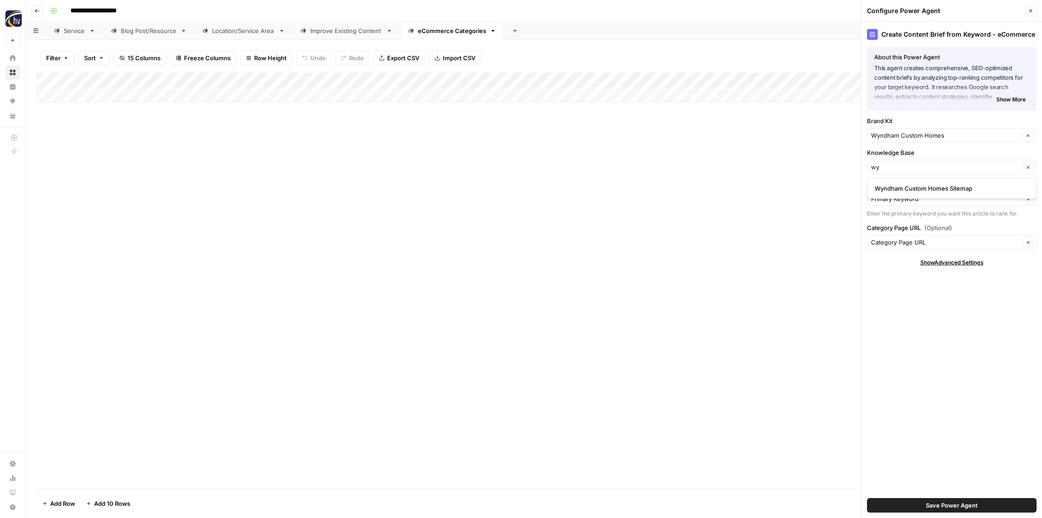
type input "Wyndham Custom Homes Sitemap"
click at [946, 508] on span "Save Power Agent" at bounding box center [952, 504] width 52 height 9
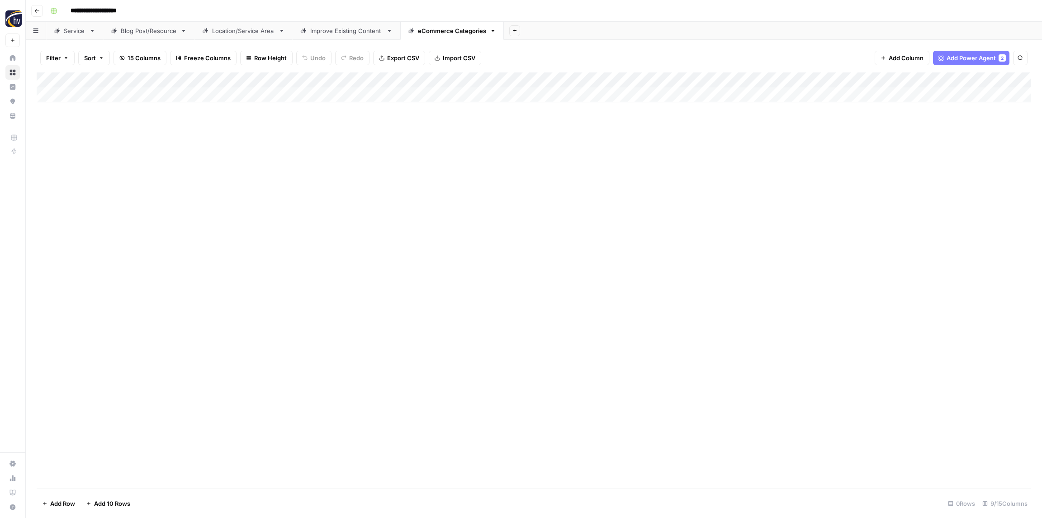
click at [827, 82] on div "Add Column" at bounding box center [534, 87] width 995 height 30
click at [824, 160] on span "Configure Inputs" at bounding box center [843, 156] width 79 height 9
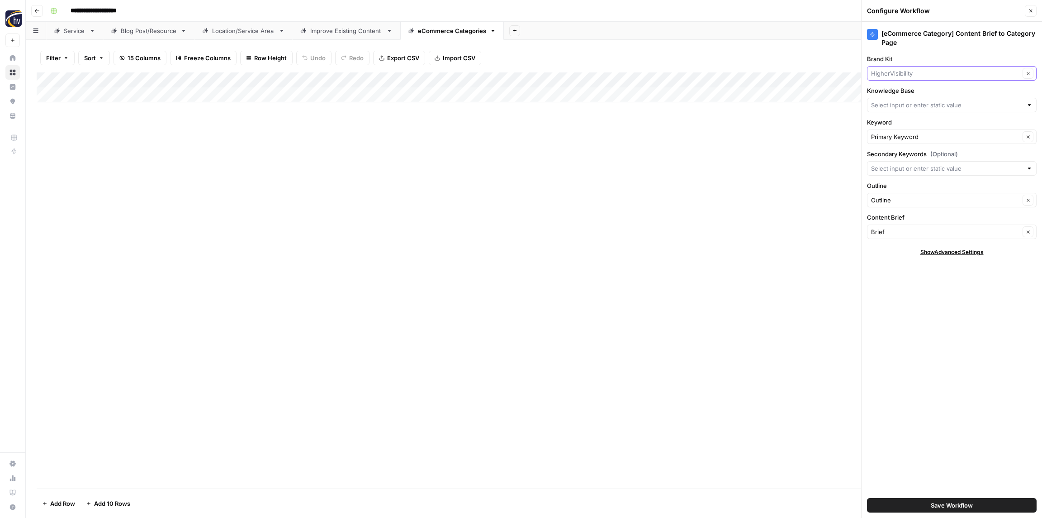
click at [921, 74] on input "Brand Kit" at bounding box center [945, 73] width 149 height 9
click at [910, 92] on span "Wyndham Custom Homes" at bounding box center [950, 94] width 151 height 9
type input "Wyndham Custom Homes"
click at [901, 109] on input "Knowledge Base" at bounding box center [947, 104] width 152 height 9
click at [905, 124] on span "Wyndham Custom Homes Sitemap" at bounding box center [950, 126] width 151 height 9
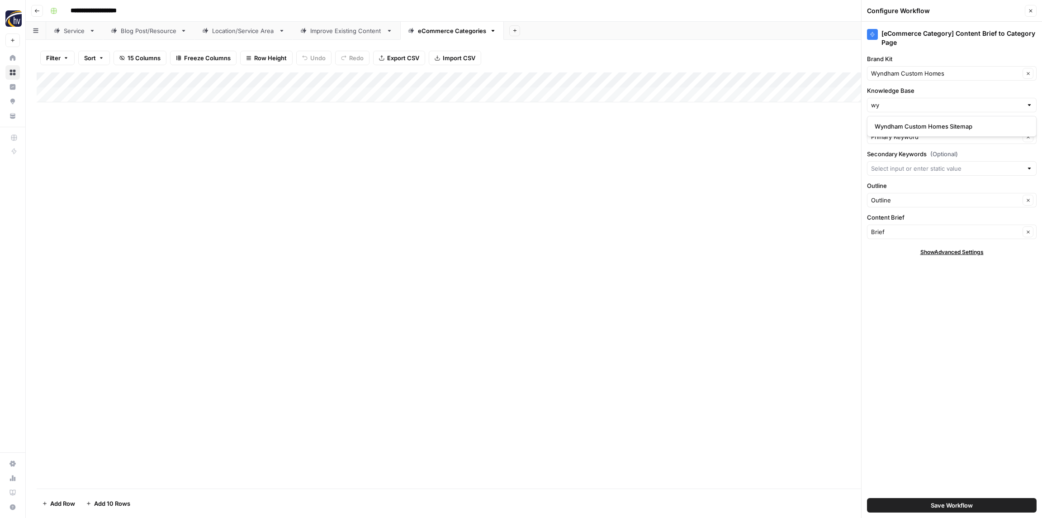
type input "Wyndham Custom Homes Sitemap"
click at [944, 504] on span "Save Workflow" at bounding box center [952, 504] width 42 height 9
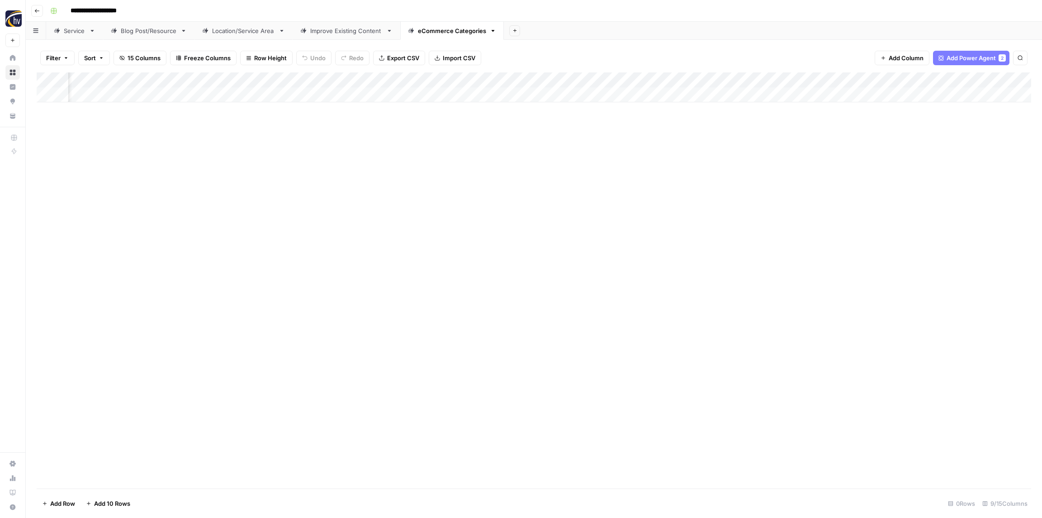
scroll to position [0, 85]
click at [38, 12] on icon "button" at bounding box center [36, 10] width 5 height 5
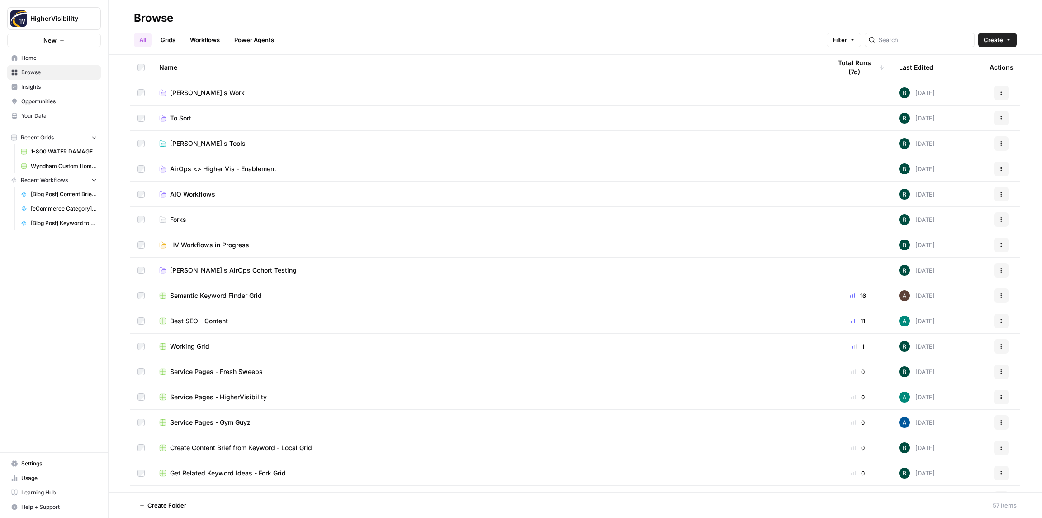
click at [170, 44] on link "Grids" at bounding box center [168, 40] width 26 height 14
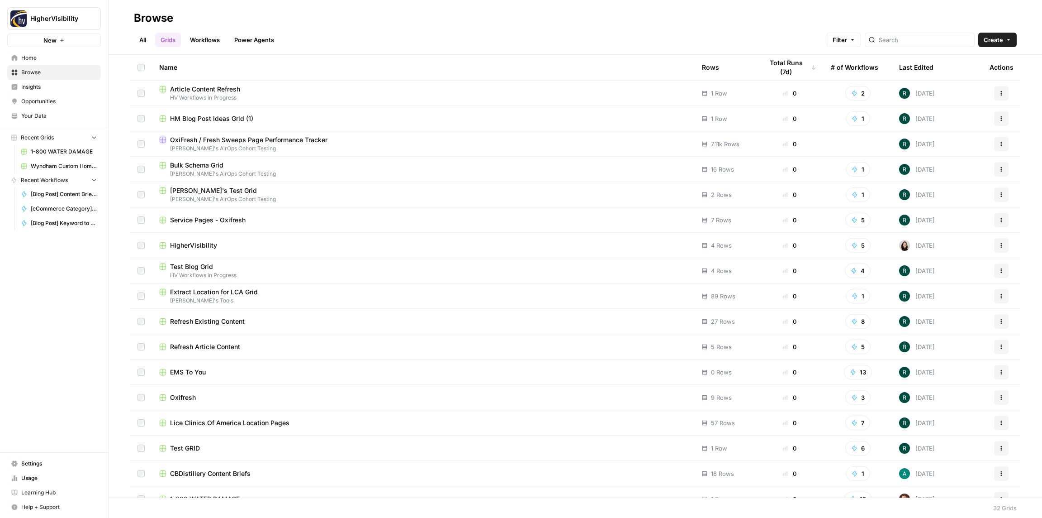
scroll to position [394, 0]
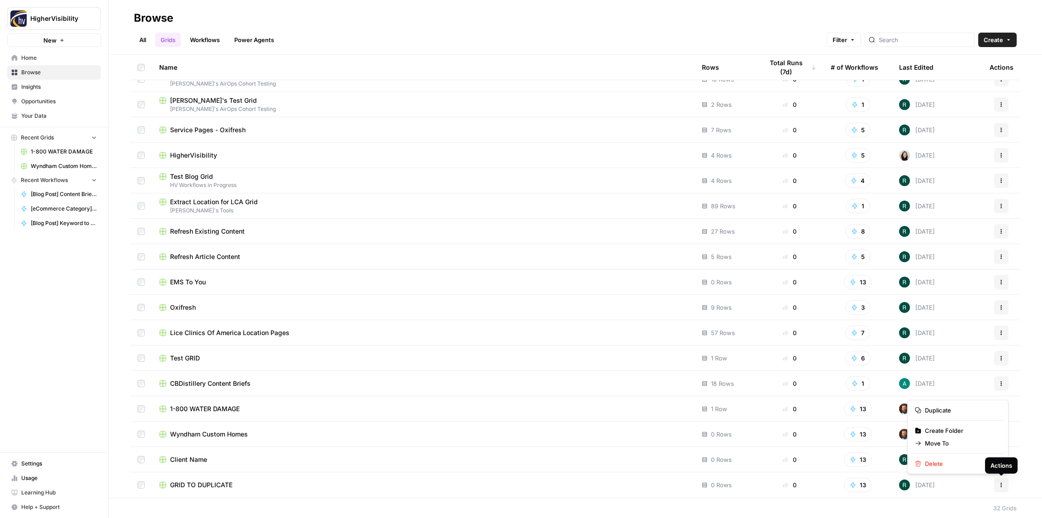
click at [1004, 485] on icon "button" at bounding box center [1001, 484] width 5 height 5
click at [944, 409] on span "Duplicate" at bounding box center [961, 409] width 72 height 9
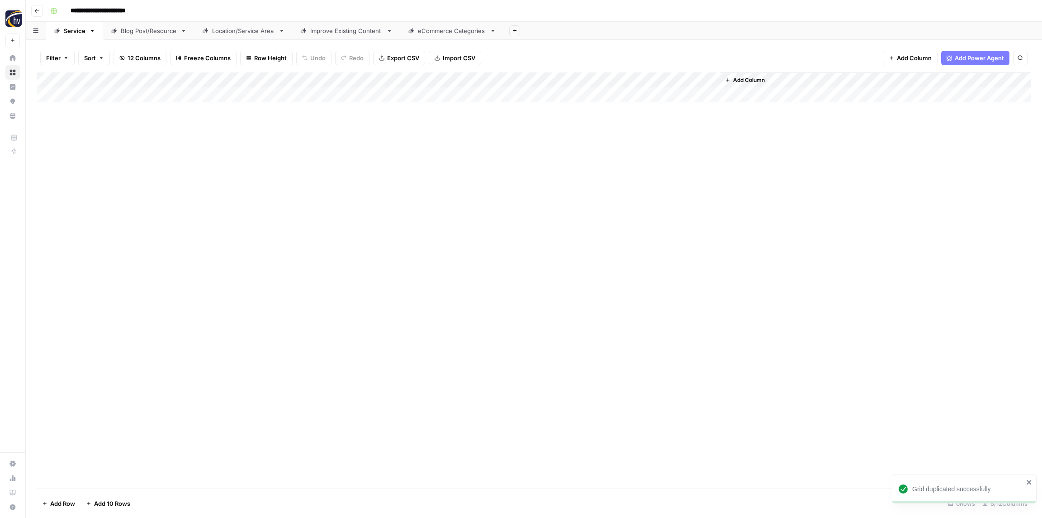
click at [117, 11] on input "**********" at bounding box center [113, 11] width 93 height 14
paste input
type input "**********"
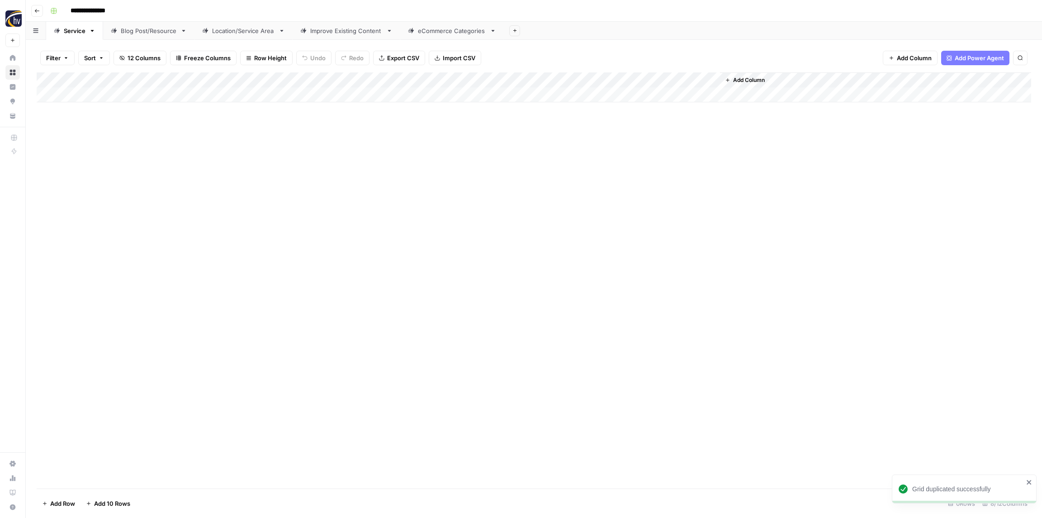
click at [150, 12] on div "**********" at bounding box center [540, 11] width 987 height 14
click at [197, 81] on div "Add Column" at bounding box center [534, 87] width 995 height 30
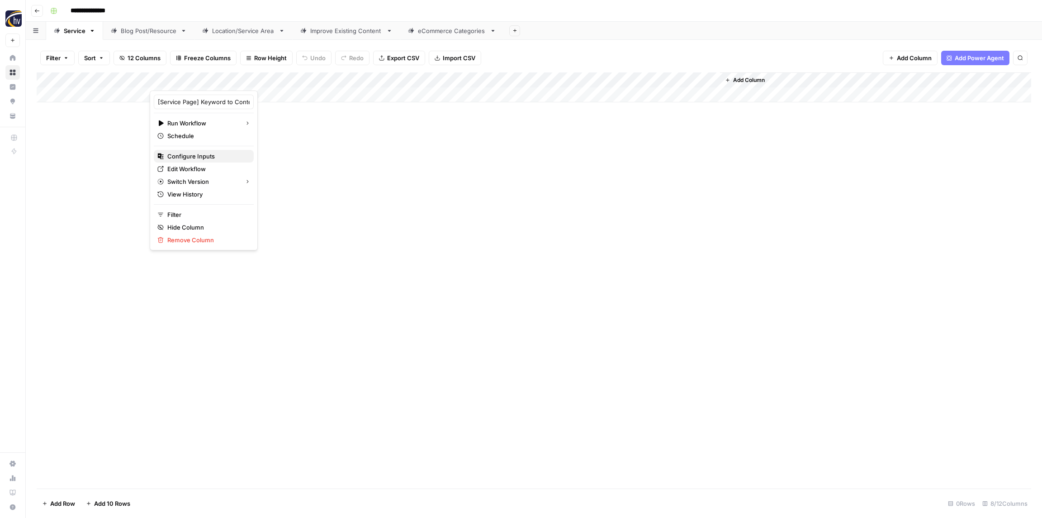
click at [190, 158] on span "Configure Inputs" at bounding box center [206, 156] width 79 height 9
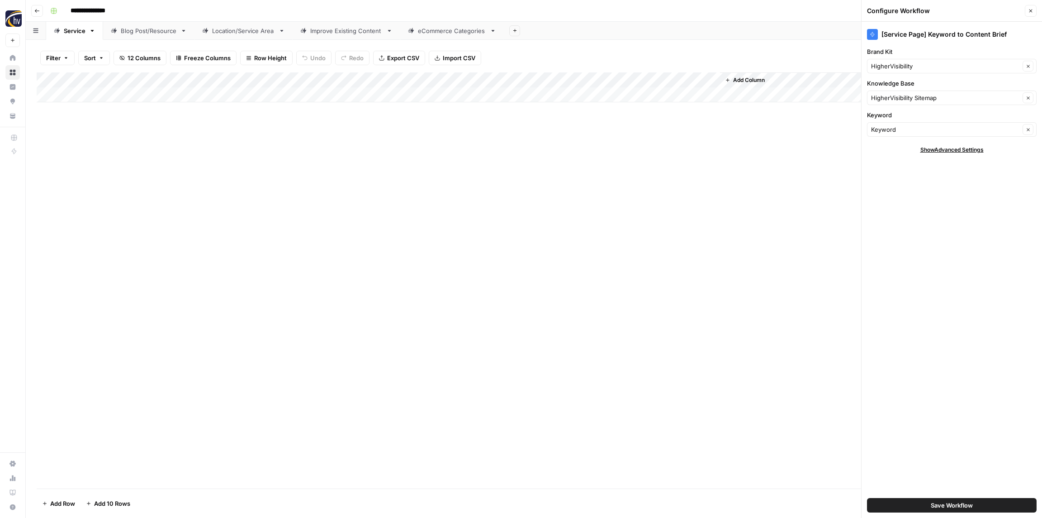
click at [893, 61] on div "HigherVisibility Clear" at bounding box center [952, 66] width 170 height 14
click at [895, 100] on span "Wilco Precision" at bounding box center [950, 99] width 151 height 9
type input "Wilco Precision"
click at [890, 100] on input "Knowledge Base" at bounding box center [945, 97] width 149 height 9
click at [897, 160] on span "Wilco Precision Sitemap" at bounding box center [950, 156] width 151 height 9
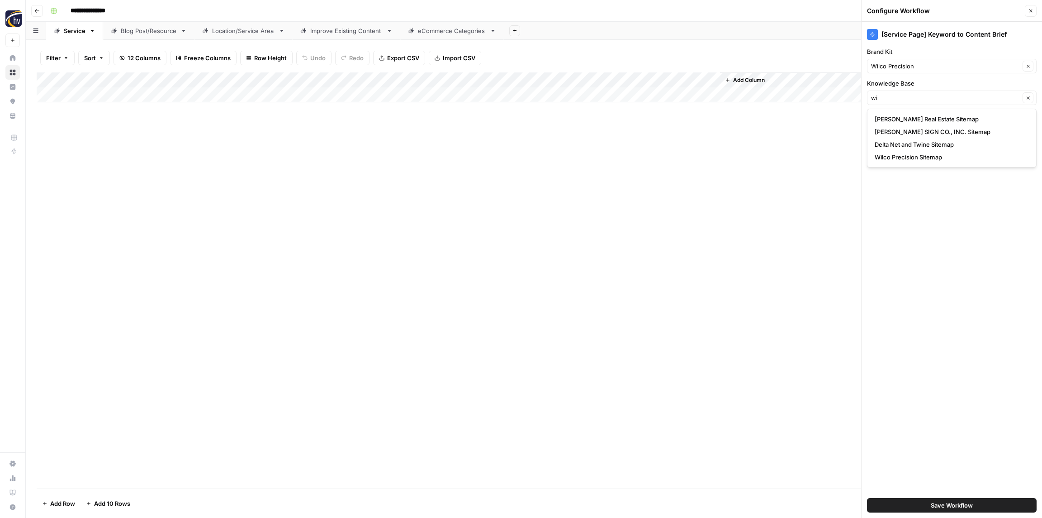
type input "Wilco Precision Sitemap"
click at [954, 505] on span "Save Workflow" at bounding box center [952, 504] width 42 height 9
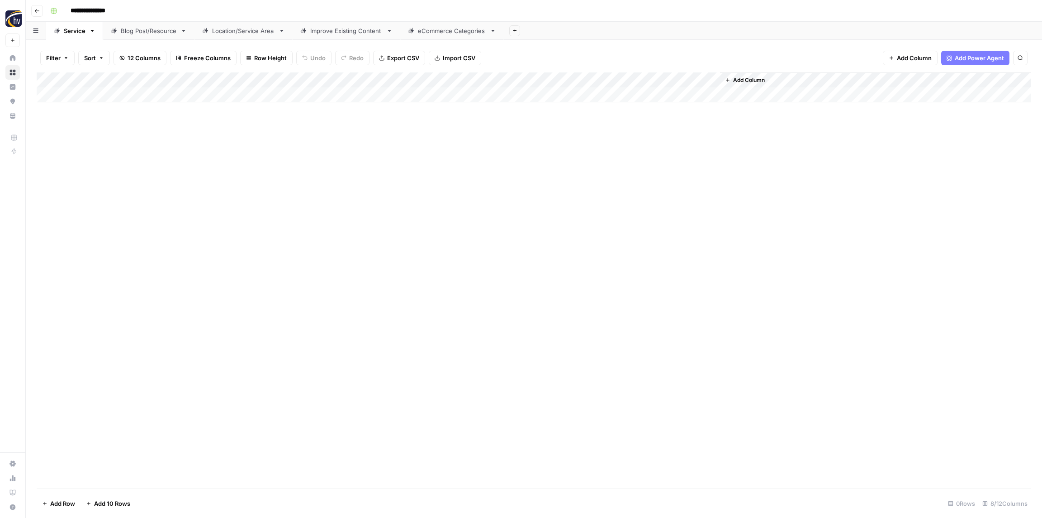
click at [603, 80] on div "Add Column" at bounding box center [534, 87] width 995 height 30
click at [597, 157] on span "Configure Inputs" at bounding box center [614, 156] width 79 height 9
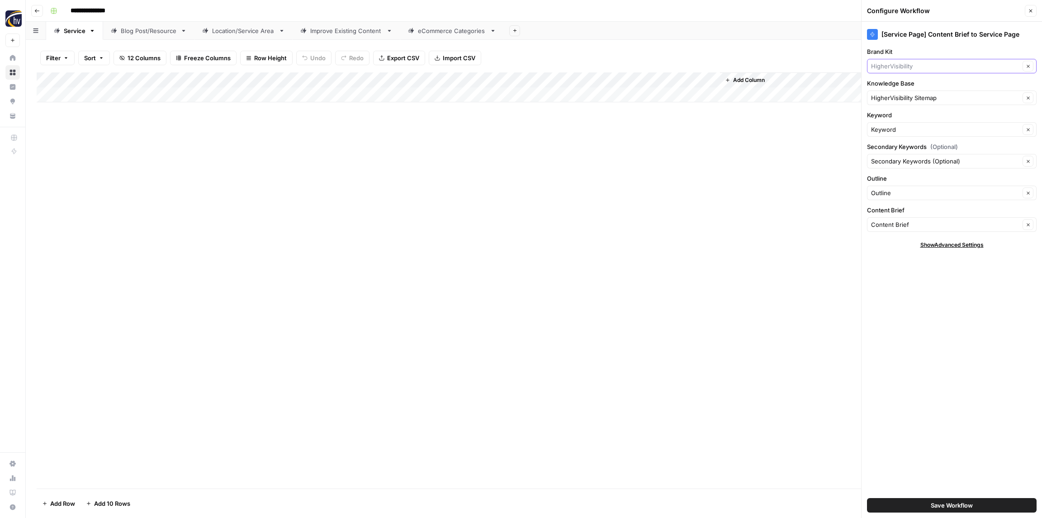
click at [887, 68] on input "Brand Kit" at bounding box center [945, 66] width 149 height 9
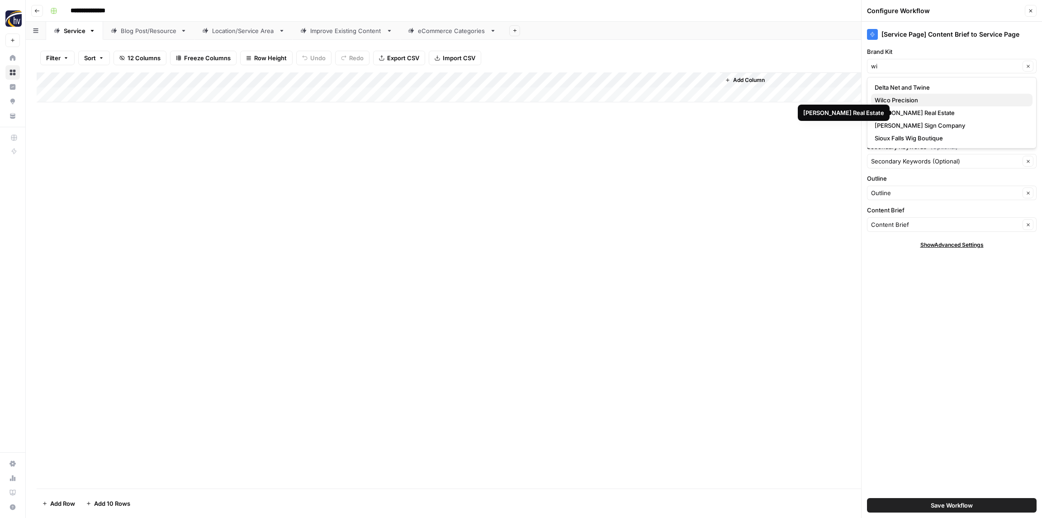
click at [903, 104] on span "Wilco Precision" at bounding box center [950, 99] width 151 height 9
type input "Wilco Precision"
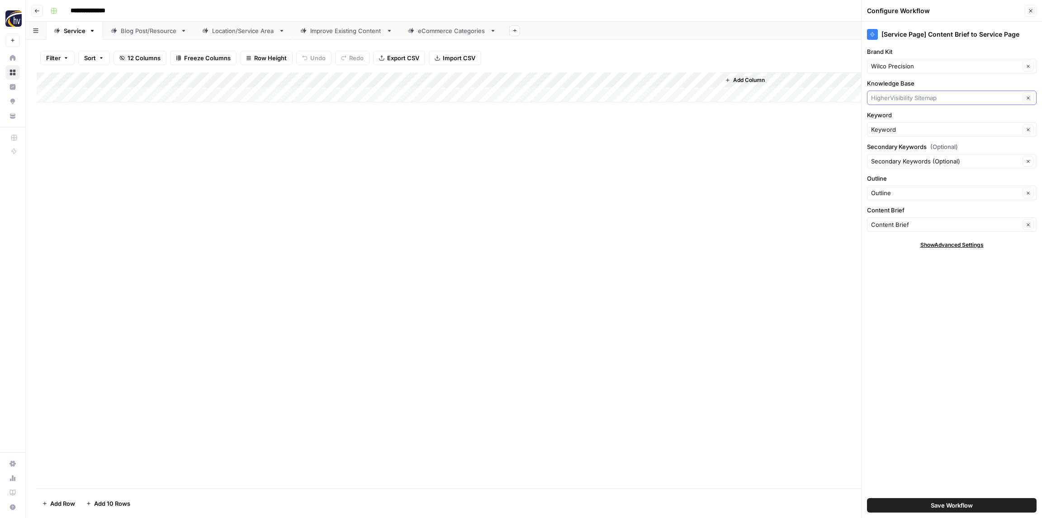
click at [898, 99] on input "Knowledge Base" at bounding box center [945, 97] width 149 height 9
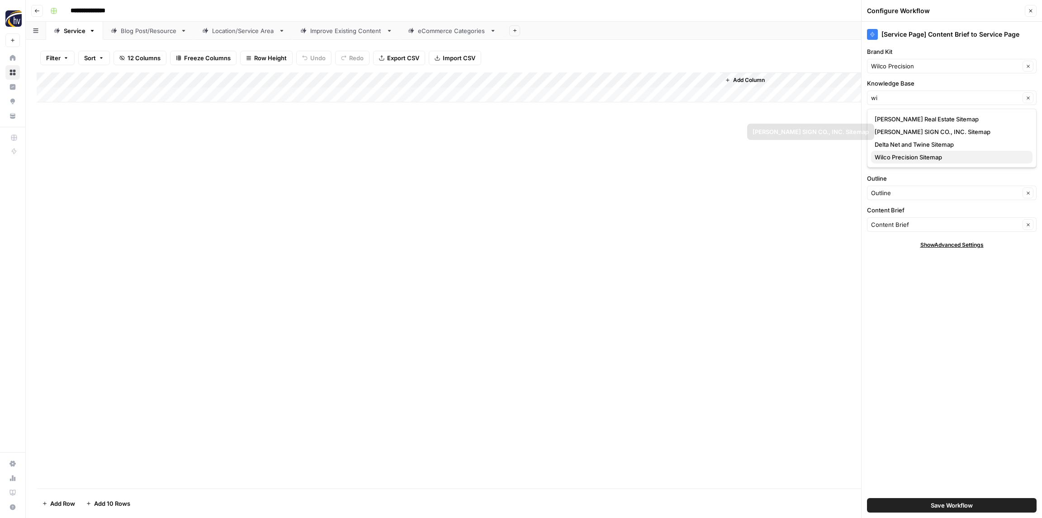
click at [895, 156] on span "Wilco Precision Sitemap" at bounding box center [950, 156] width 151 height 9
type input "Wilco Precision Sitemap"
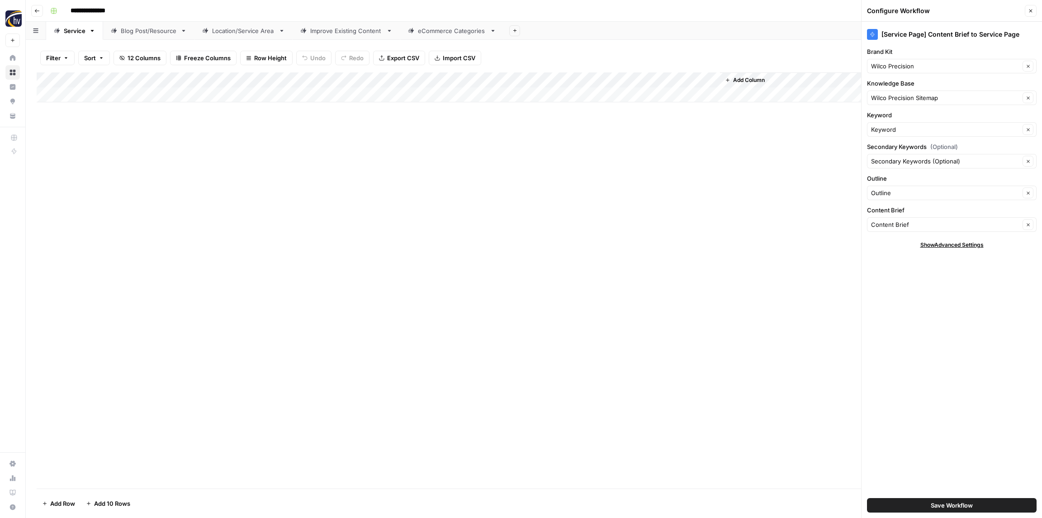
click at [938, 323] on div "[Service Page] Content Brief to Service Page Brand Kit Wilco Precision Clear Kn…" at bounding box center [952, 270] width 181 height 496
click at [946, 509] on button "Save Workflow" at bounding box center [952, 505] width 170 height 14
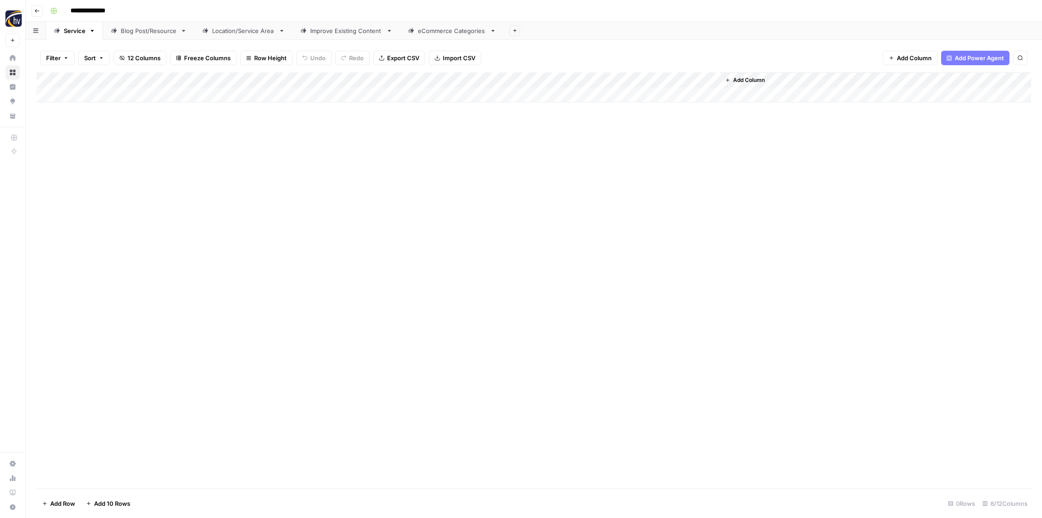
click at [137, 31] on div "Blog Post/Resource" at bounding box center [149, 30] width 56 height 9
click at [187, 81] on div "Add Column" at bounding box center [534, 87] width 995 height 30
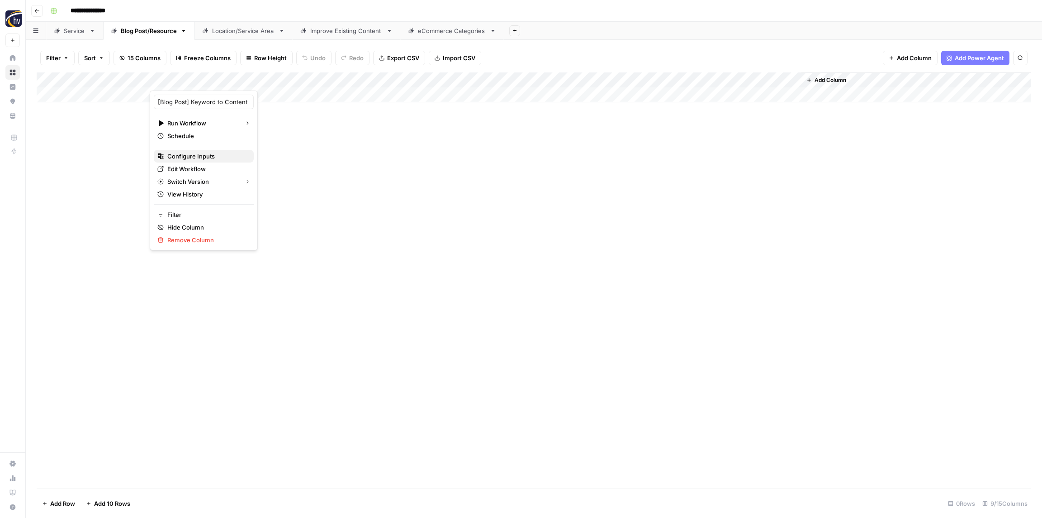
click at [192, 155] on span "Configure Inputs" at bounding box center [206, 156] width 79 height 9
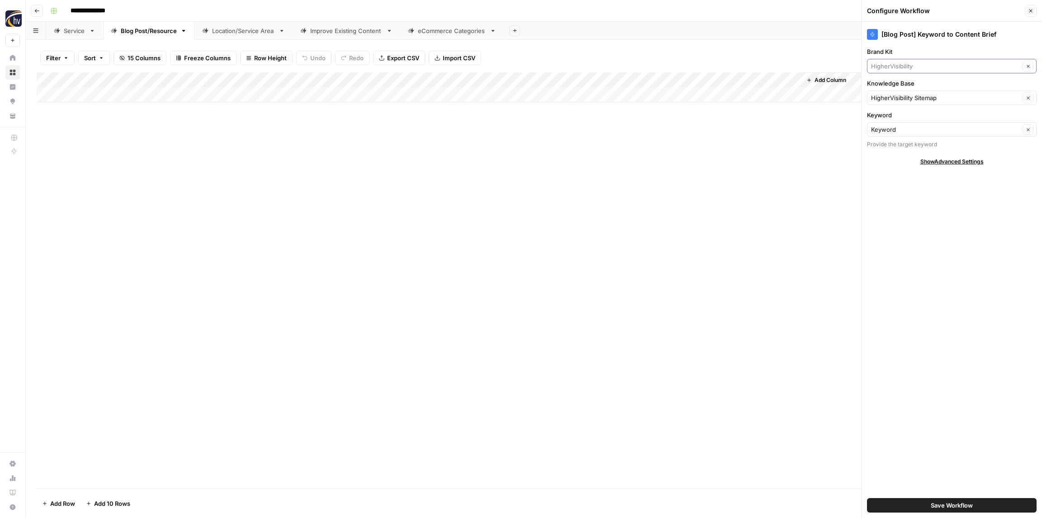
click at [884, 66] on input "Brand Kit" at bounding box center [945, 66] width 149 height 9
click at [898, 101] on span "Wilco Precision" at bounding box center [950, 99] width 151 height 9
type input "Wilco Precision"
click at [894, 99] on input "Knowledge Base" at bounding box center [945, 97] width 149 height 9
click at [895, 155] on span "Wilco Precision Sitemap" at bounding box center [950, 156] width 151 height 9
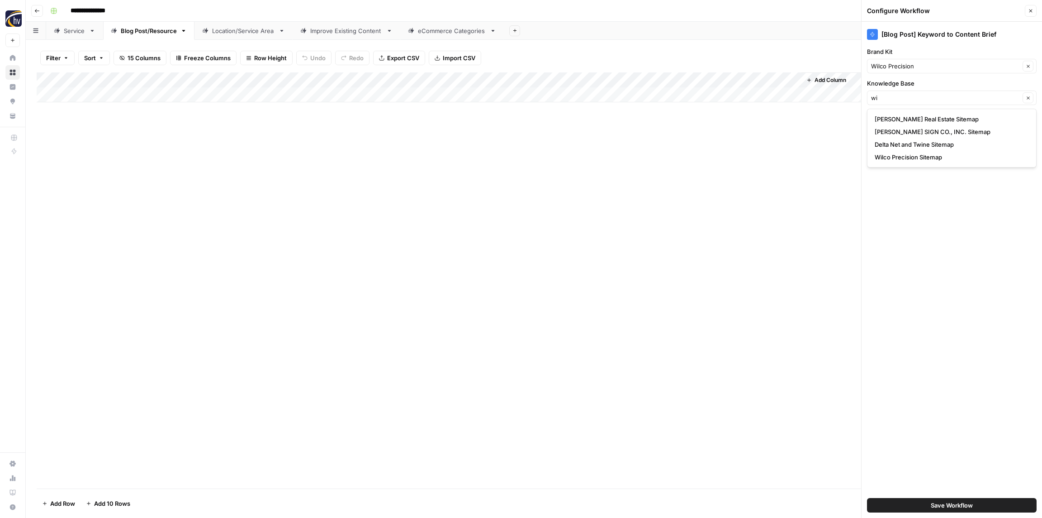
type input "Wilco Precision Sitemap"
click at [947, 509] on span "Save Workflow" at bounding box center [952, 504] width 42 height 9
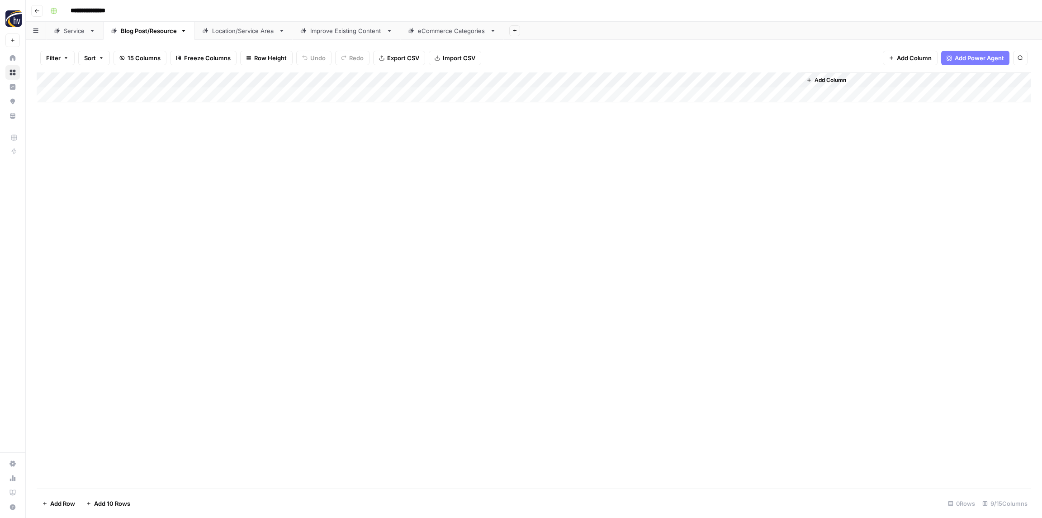
click at [675, 79] on div "Add Column" at bounding box center [534, 87] width 995 height 30
click at [673, 157] on span "Configure Inputs" at bounding box center [695, 156] width 79 height 9
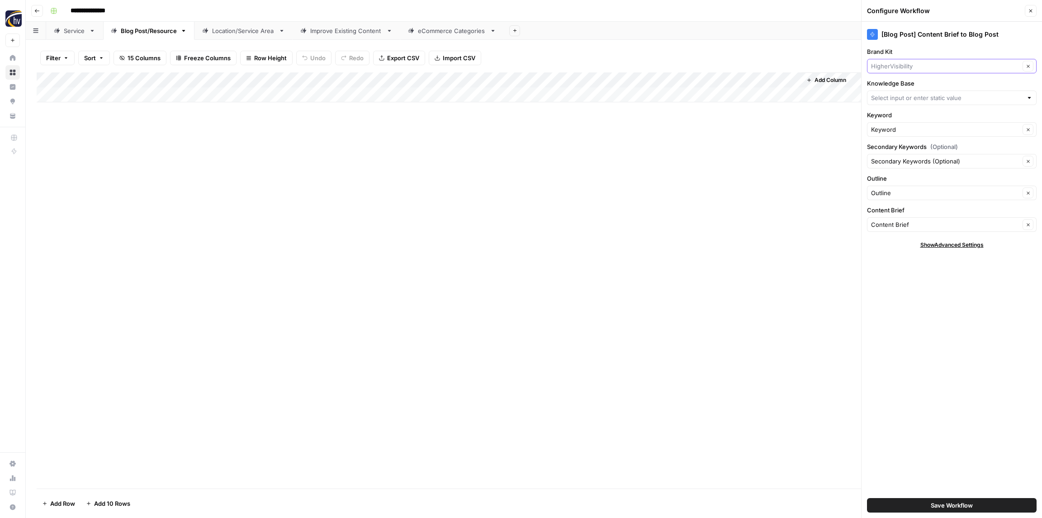
click at [886, 64] on input "Brand Kit" at bounding box center [945, 66] width 149 height 9
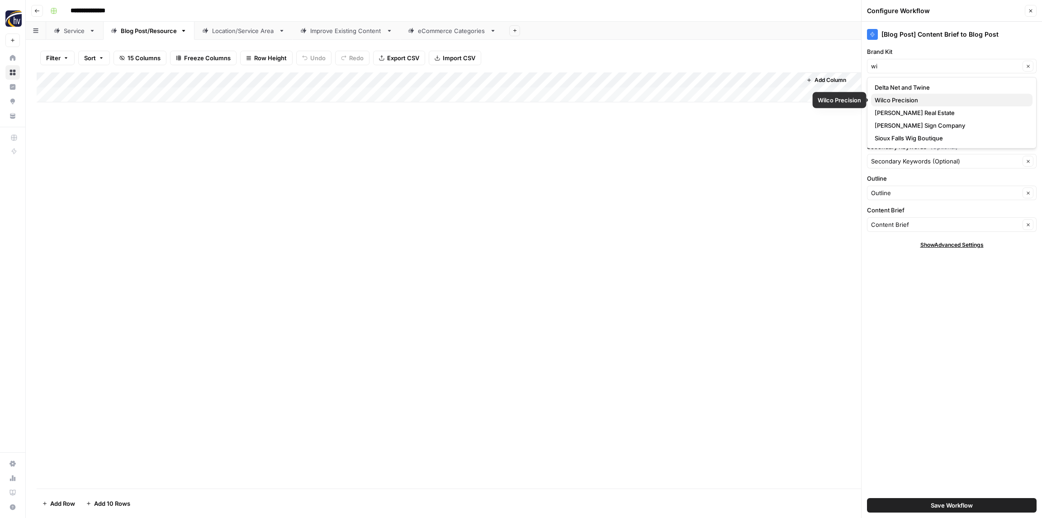
click at [899, 100] on span "Wilco Precision" at bounding box center [950, 99] width 151 height 9
type input "Wilco Precision"
click at [890, 99] on input "Knowledge Base" at bounding box center [947, 97] width 152 height 9
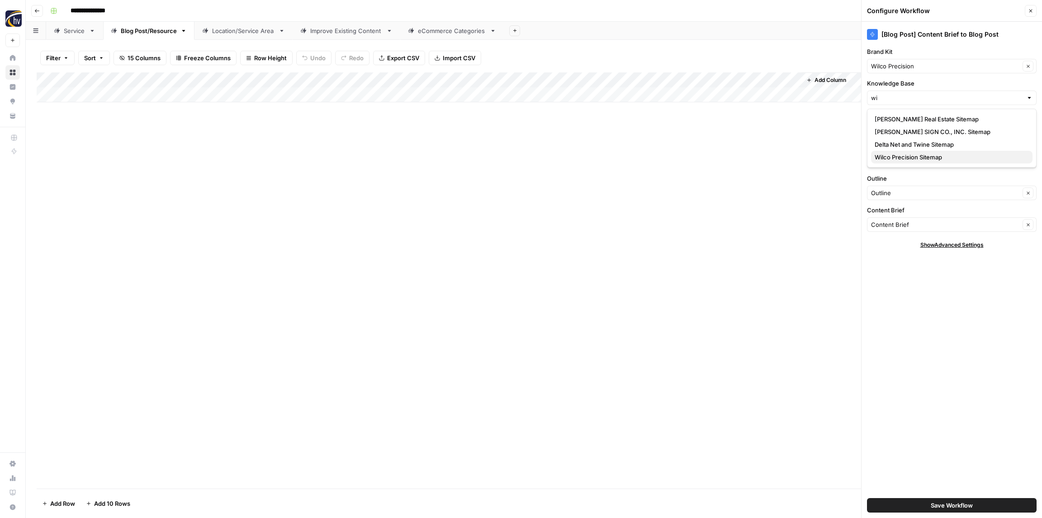
click at [890, 156] on span "Wilco Precision Sitemap" at bounding box center [950, 156] width 151 height 9
type input "Wilco Precision Sitemap"
click at [950, 502] on span "Save Workflow" at bounding box center [952, 504] width 42 height 9
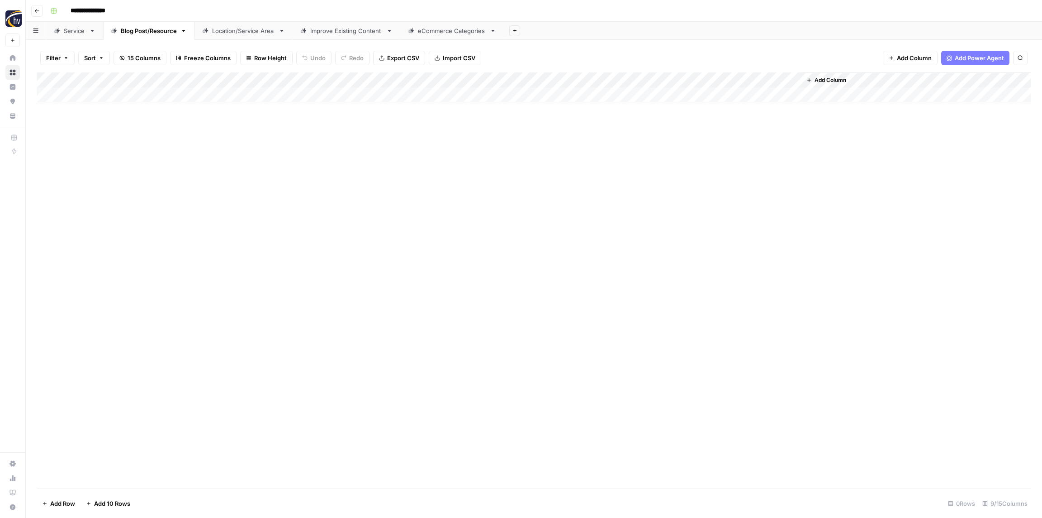
click at [243, 29] on div "Location/Service Area" at bounding box center [243, 30] width 63 height 9
click at [336, 81] on div "Add Column" at bounding box center [534, 87] width 995 height 30
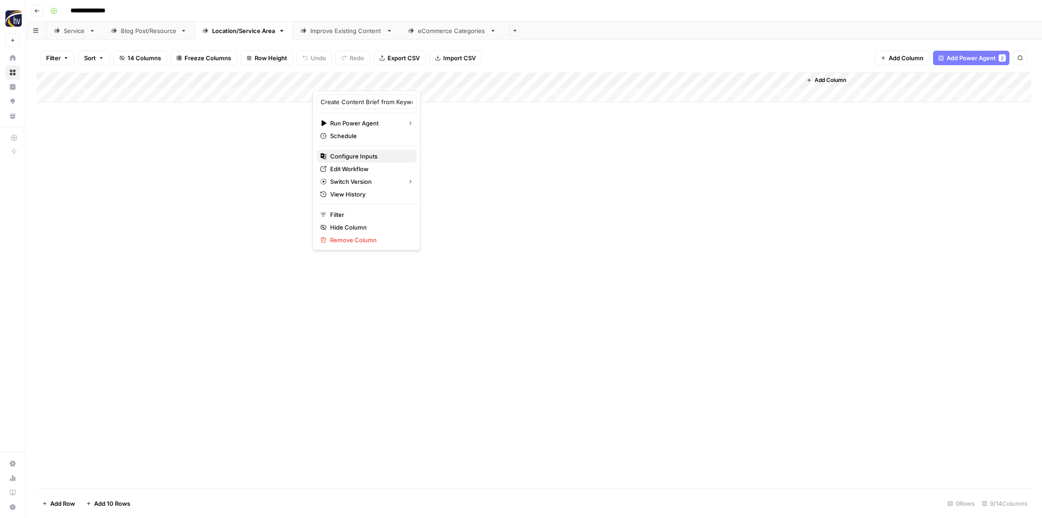
drag, startPoint x: 349, startPoint y: 154, endPoint x: 339, endPoint y: 151, distance: 10.6
click at [349, 154] on span "Configure Inputs" at bounding box center [369, 156] width 79 height 9
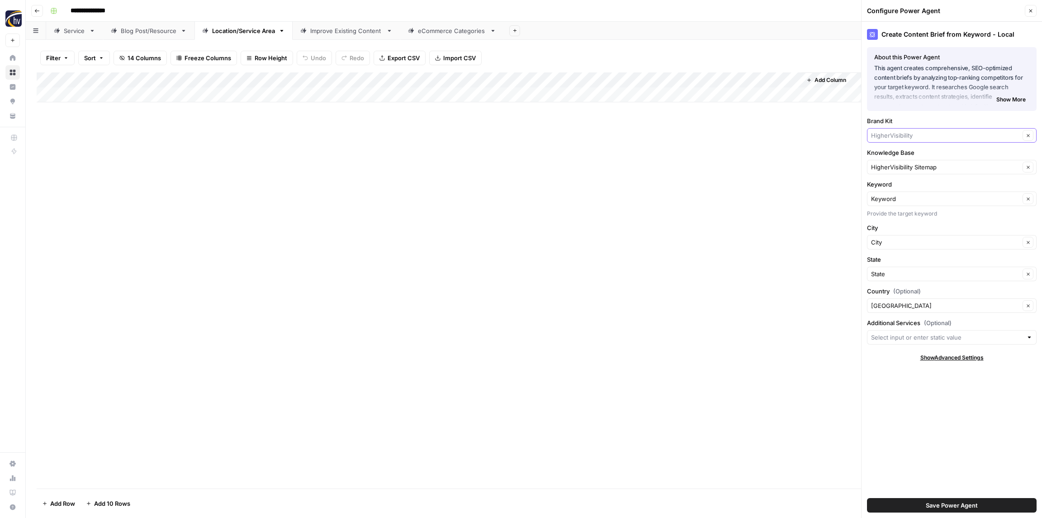
click at [924, 138] on input "Brand Kit" at bounding box center [945, 135] width 149 height 9
click at [902, 172] on span "Wilco Precision" at bounding box center [950, 169] width 151 height 9
type input "Wilco Precision"
click at [902, 170] on input "Knowledge Base" at bounding box center [945, 166] width 149 height 9
click at [894, 229] on span "Wilco Precision Sitemap" at bounding box center [950, 226] width 151 height 9
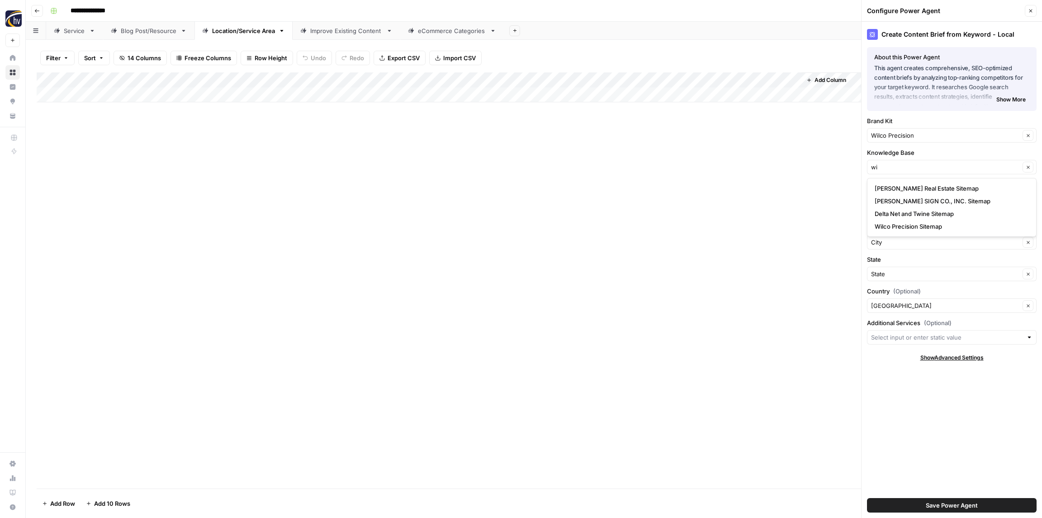
type input "Wilco Precision Sitemap"
click at [932, 507] on span "Save Power Agent" at bounding box center [952, 504] width 52 height 9
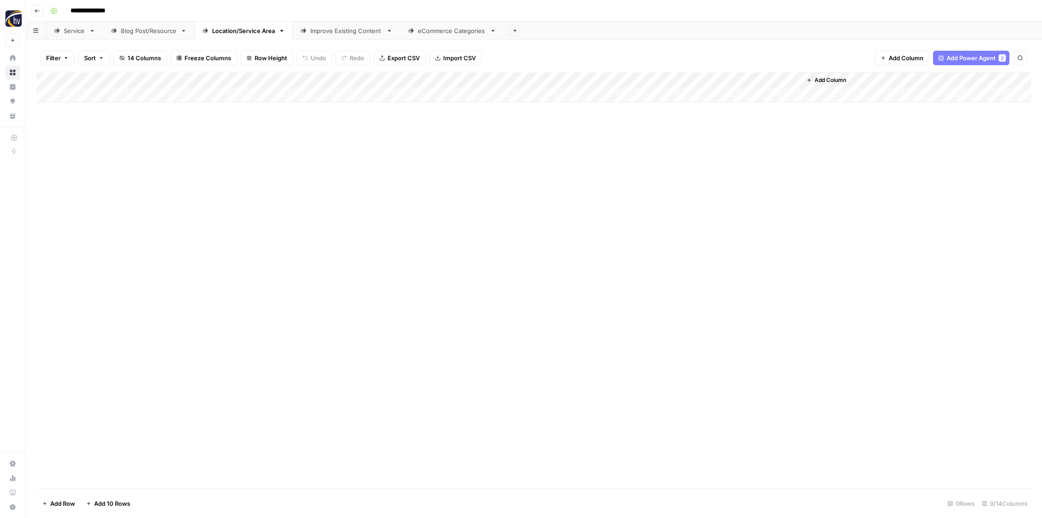
click at [669, 79] on div "Add Column" at bounding box center [534, 87] width 995 height 30
click at [667, 153] on span "Configure Inputs" at bounding box center [695, 156] width 79 height 9
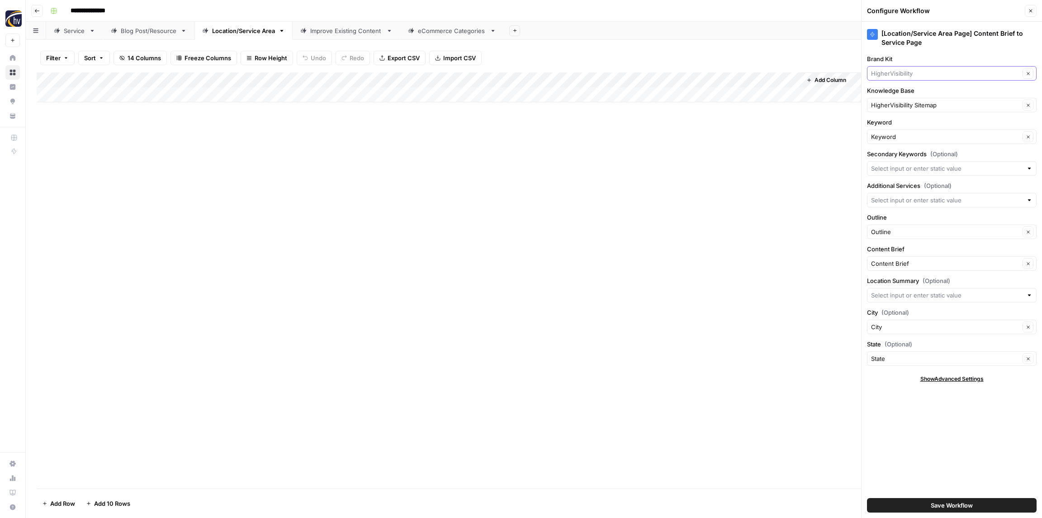
click at [918, 75] on input "Brand Kit" at bounding box center [945, 73] width 149 height 9
click at [902, 109] on span "Wilco Precision" at bounding box center [950, 107] width 151 height 9
type input "Wilco Precision"
click at [902, 106] on input "Knowledge Base" at bounding box center [945, 104] width 149 height 9
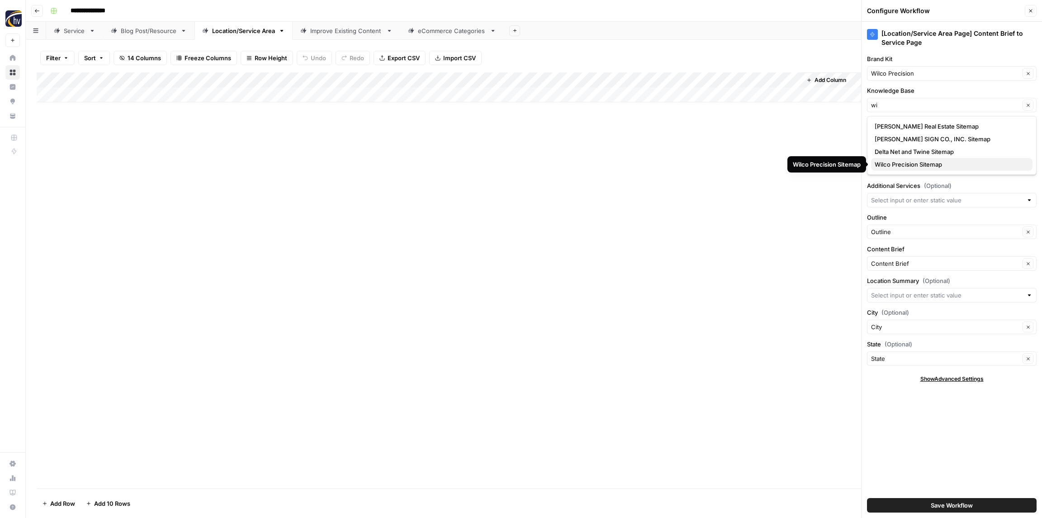
click at [901, 164] on span "Wilco Precision Sitemap" at bounding box center [950, 164] width 151 height 9
type input "Wilco Precision Sitemap"
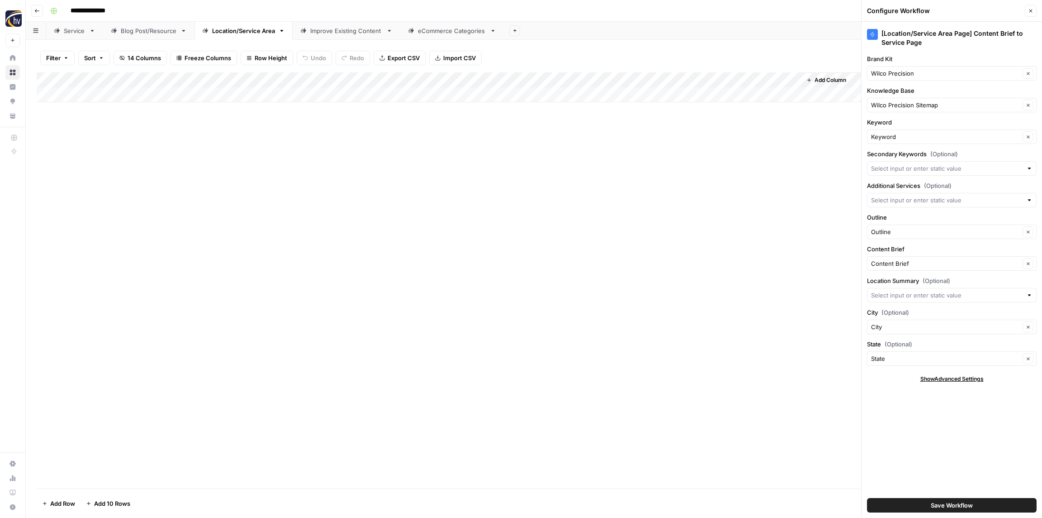
click at [941, 513] on div "Save Workflow" at bounding box center [952, 504] width 170 height 25
click at [941, 507] on span "Save Workflow" at bounding box center [952, 504] width 42 height 9
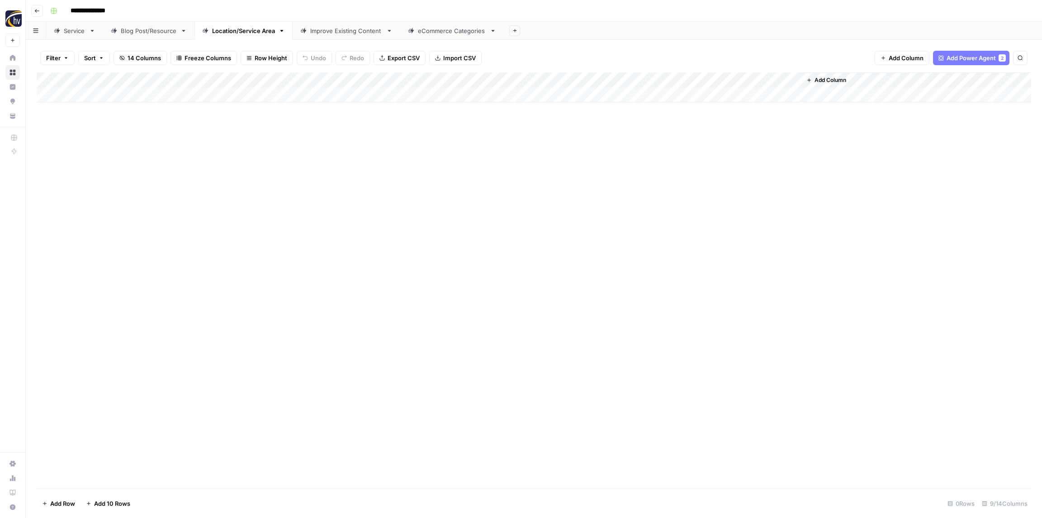
click at [602, 181] on div "Add Column" at bounding box center [534, 280] width 995 height 416
click at [329, 28] on div "Improve Existing Content" at bounding box center [346, 30] width 72 height 9
drag, startPoint x: 477, startPoint y: 78, endPoint x: 414, endPoint y: 76, distance: 63.4
click at [414, 76] on div "Add Column" at bounding box center [534, 87] width 995 height 30
drag, startPoint x: 628, startPoint y: 83, endPoint x: 581, endPoint y: 83, distance: 47.1
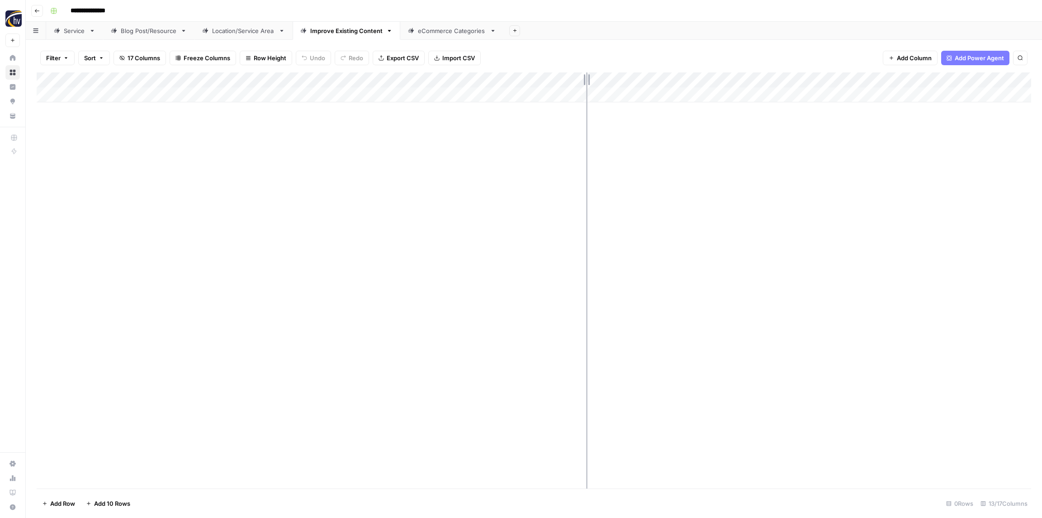
click at [581, 83] on div "Add Column" at bounding box center [534, 87] width 995 height 30
drag, startPoint x: 813, startPoint y: 82, endPoint x: 753, endPoint y: 83, distance: 59.7
click at [749, 83] on div "Add Column" at bounding box center [534, 87] width 995 height 30
drag, startPoint x: 984, startPoint y: 84, endPoint x: 928, endPoint y: 84, distance: 56.6
click at [928, 84] on div "Add Column" at bounding box center [534, 87] width 995 height 30
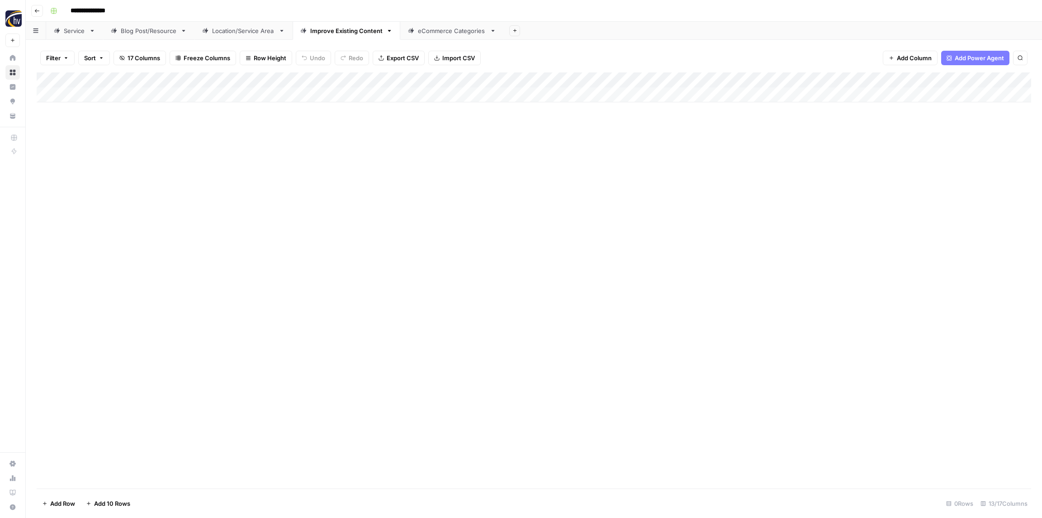
click at [368, 79] on div "Add Column" at bounding box center [534, 87] width 995 height 30
click at [376, 154] on span "Configure Inputs" at bounding box center [386, 156] width 79 height 9
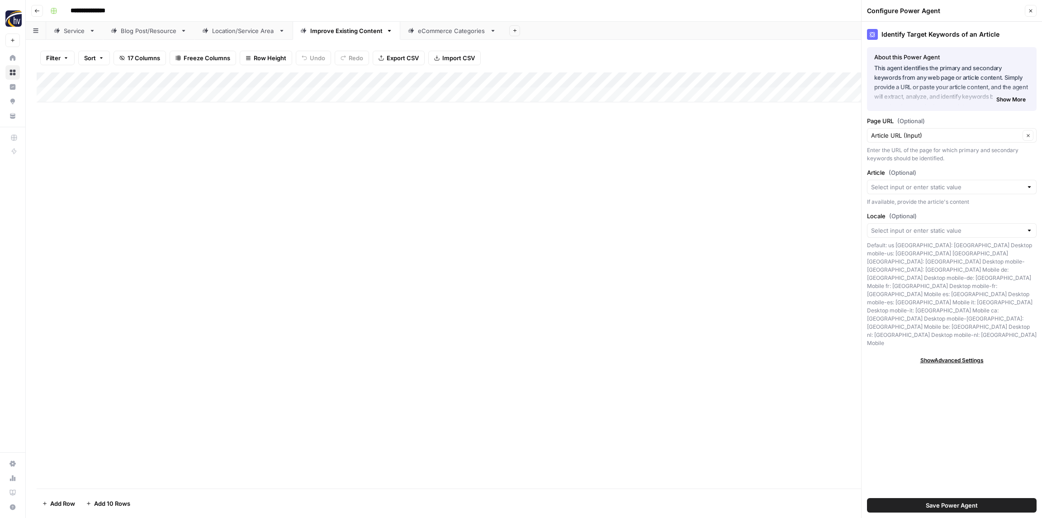
click at [531, 81] on div "Add Column" at bounding box center [534, 87] width 995 height 30
click at [534, 154] on span "Configure Inputs" at bounding box center [552, 156] width 79 height 9
click at [708, 81] on div "Add Column" at bounding box center [534, 87] width 995 height 30
click at [715, 157] on span "Configure Inputs" at bounding box center [719, 156] width 79 height 9
click at [846, 78] on div "Add Column" at bounding box center [534, 87] width 995 height 30
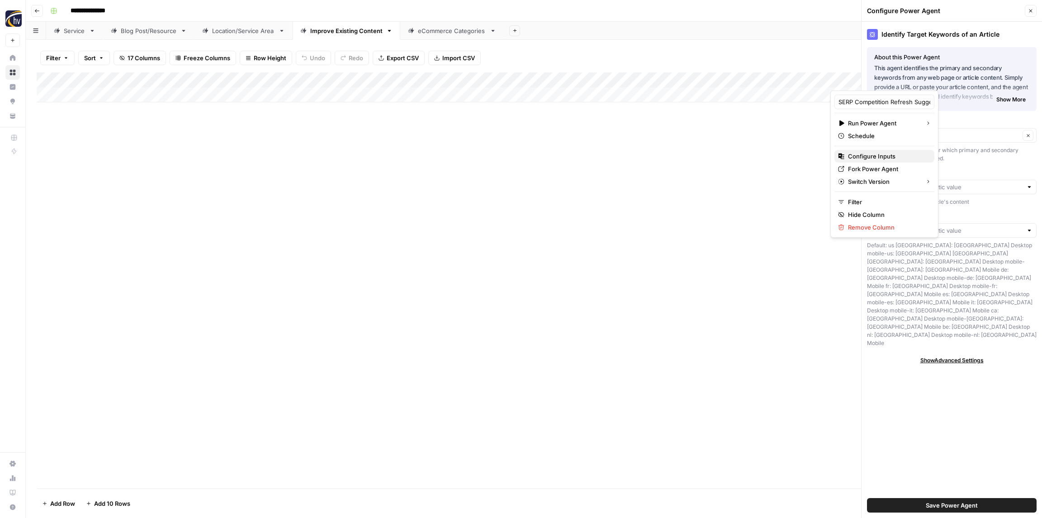
click at [850, 154] on span "Configure Inputs" at bounding box center [887, 156] width 79 height 9
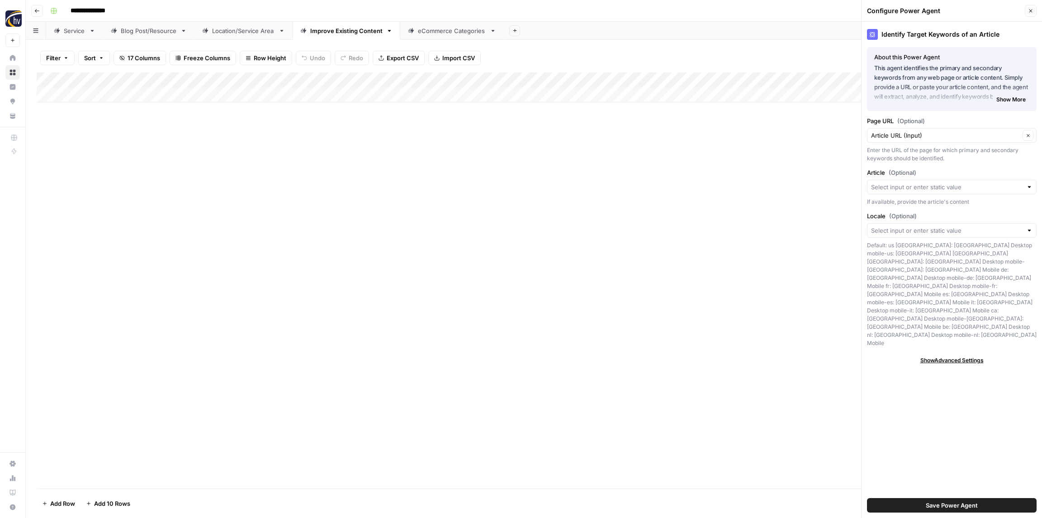
drag, startPoint x: 1033, startPoint y: 9, endPoint x: 1027, endPoint y: 12, distance: 6.5
click at [1032, 9] on icon "button" at bounding box center [1030, 10] width 5 height 5
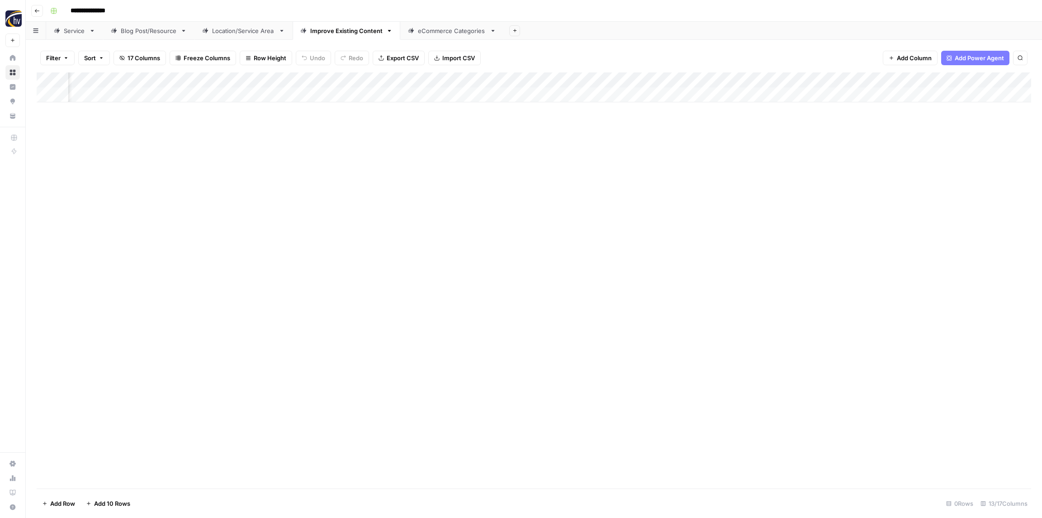
scroll to position [0, 171]
drag, startPoint x: 489, startPoint y: 78, endPoint x: 461, endPoint y: 78, distance: 27.6
click at [461, 78] on div "Add Column" at bounding box center [534, 87] width 995 height 30
drag, startPoint x: 159, startPoint y: 79, endPoint x: 123, endPoint y: 80, distance: 36.7
click at [123, 80] on div "Add Column" at bounding box center [534, 87] width 995 height 30
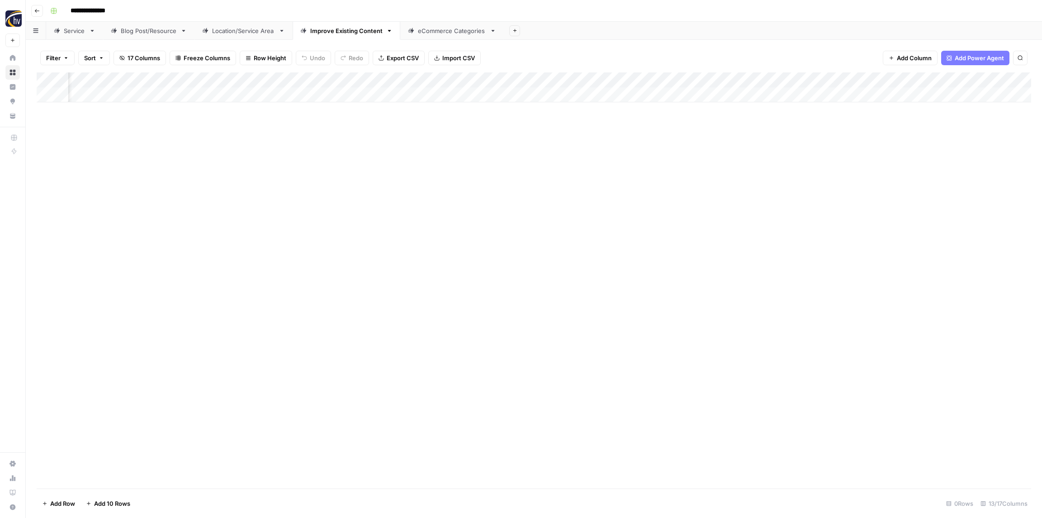
click at [811, 79] on div "Add Column" at bounding box center [534, 87] width 995 height 30
click at [814, 153] on span "Configure Inputs" at bounding box center [829, 156] width 79 height 9
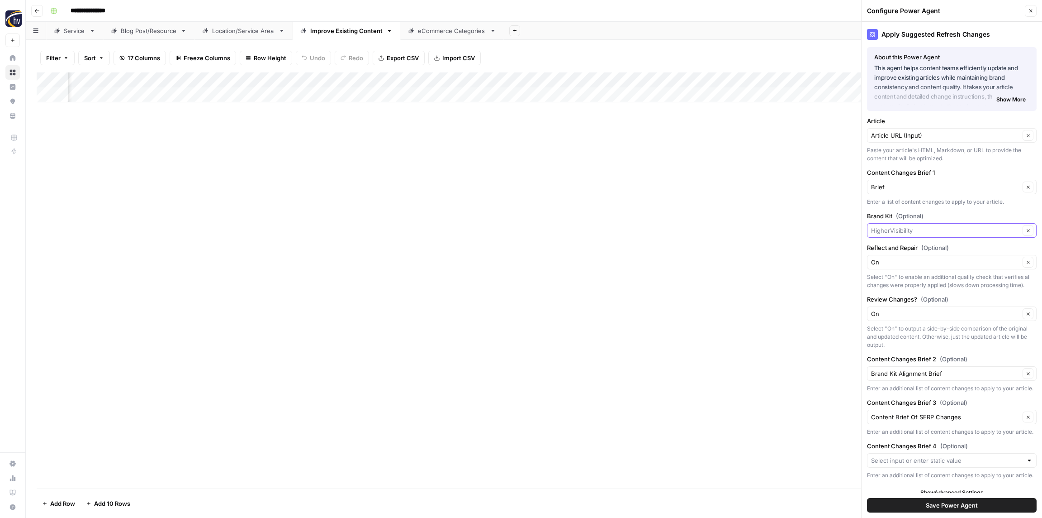
click at [900, 227] on input "Brand Kit (Optional)" at bounding box center [945, 230] width 149 height 9
click at [898, 261] on span "Wilco Precision" at bounding box center [950, 264] width 151 height 9
type input "Wilco Precision"
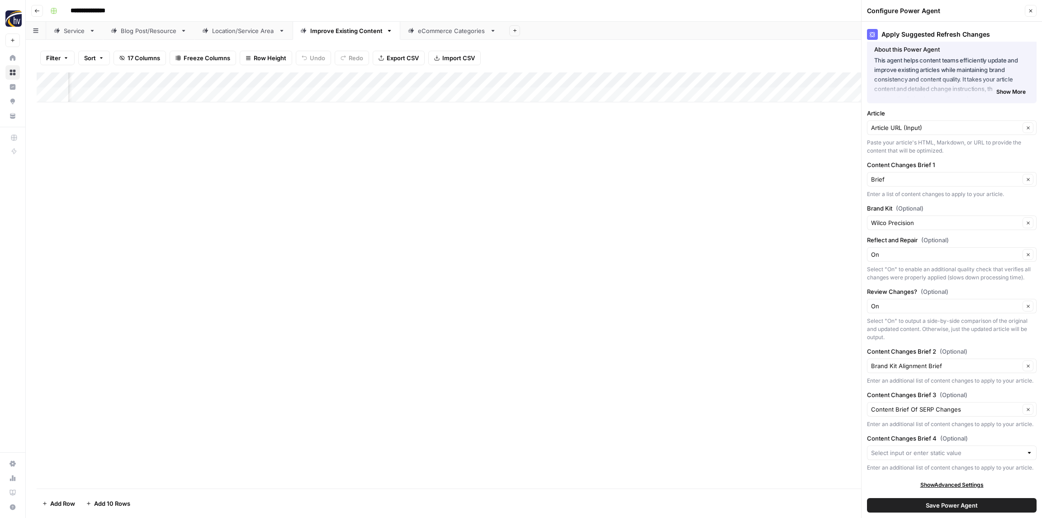
click at [954, 507] on span "Save Power Agent" at bounding box center [952, 504] width 52 height 9
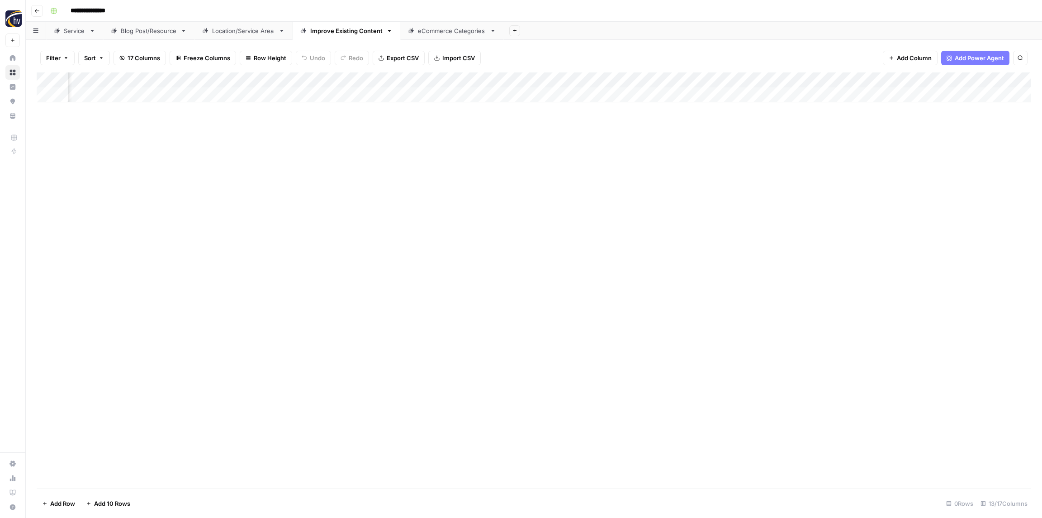
scroll to position [0, 267]
click at [558, 77] on div "Add Column" at bounding box center [534, 87] width 995 height 30
click at [538, 156] on span "Configure Inputs" at bounding box center [555, 156] width 79 height 9
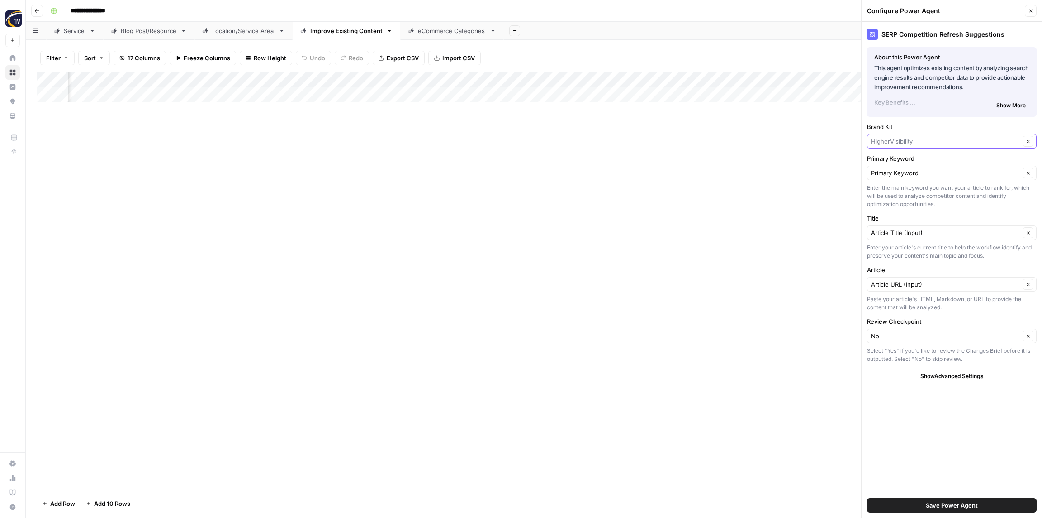
click at [891, 141] on input "Brand Kit" at bounding box center [945, 141] width 149 height 9
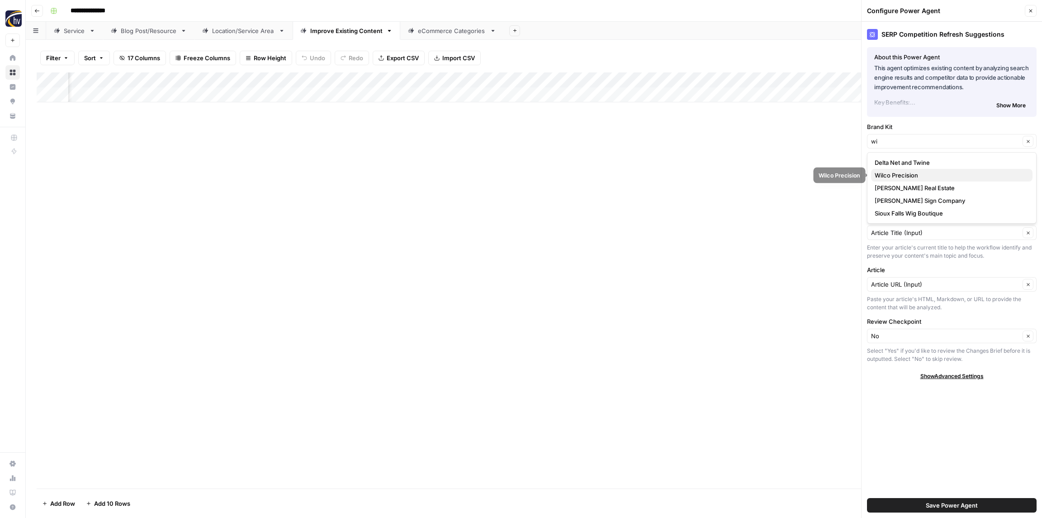
click at [894, 172] on span "Wilco Precision" at bounding box center [950, 175] width 151 height 9
type input "Wilco Precision"
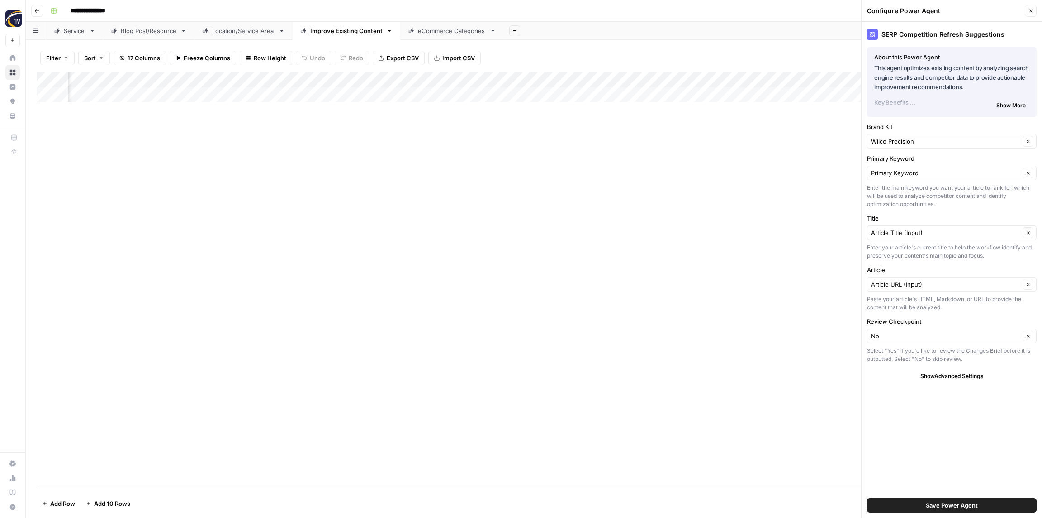
click at [944, 504] on span "Save Power Agent" at bounding box center [952, 504] width 52 height 9
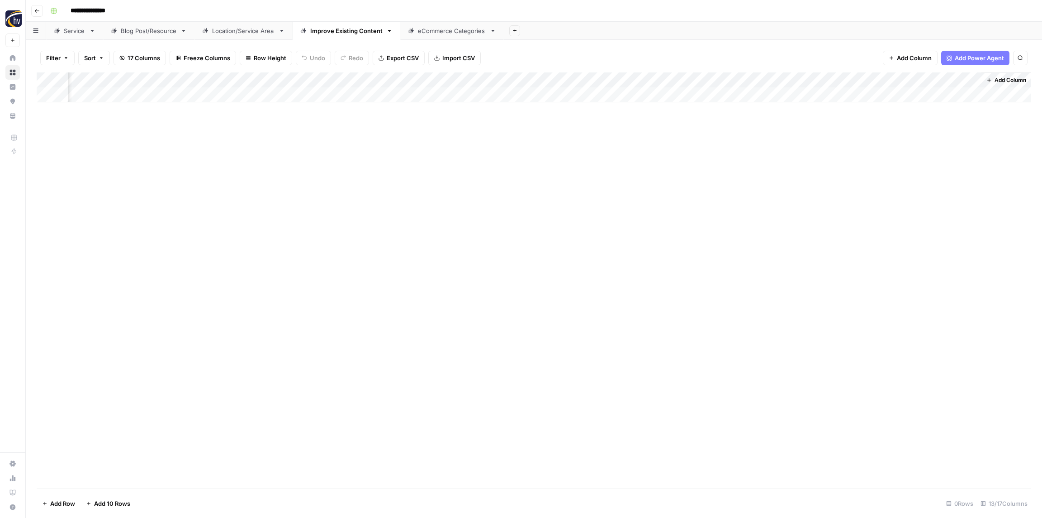
click at [370, 81] on div "Add Column" at bounding box center [534, 87] width 995 height 30
click at [368, 154] on span "Configure Inputs" at bounding box center [387, 156] width 79 height 9
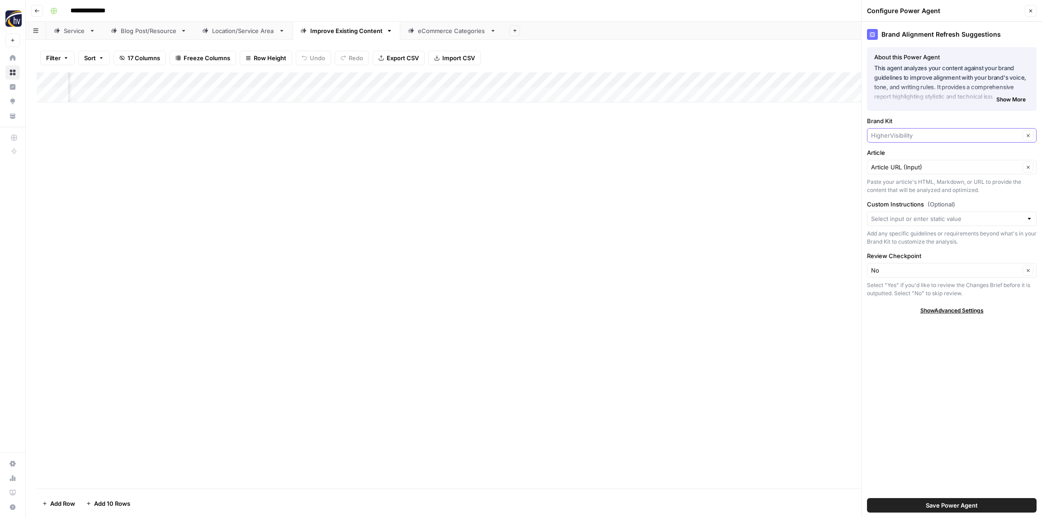
click at [894, 135] on input "Brand Kit" at bounding box center [945, 135] width 149 height 9
click at [903, 167] on span "Wilco Precision" at bounding box center [950, 169] width 151 height 9
type input "Wilco Precision"
click at [939, 505] on span "Save Power Agent" at bounding box center [952, 504] width 52 height 9
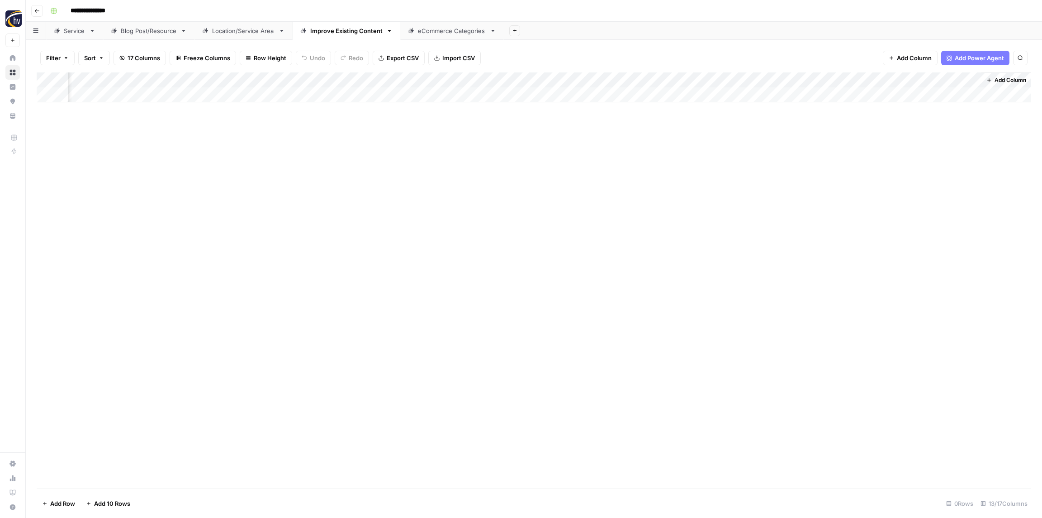
click at [542, 81] on div "Add Column" at bounding box center [534, 87] width 995 height 30
click at [536, 154] on span "Configure Inputs" at bounding box center [555, 156] width 79 height 9
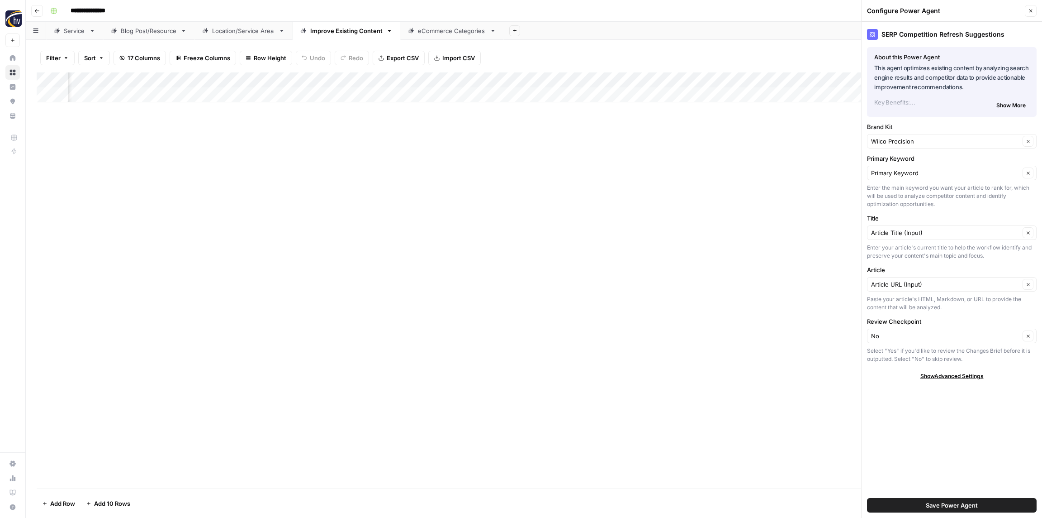
click at [1033, 13] on icon "button" at bounding box center [1030, 10] width 5 height 5
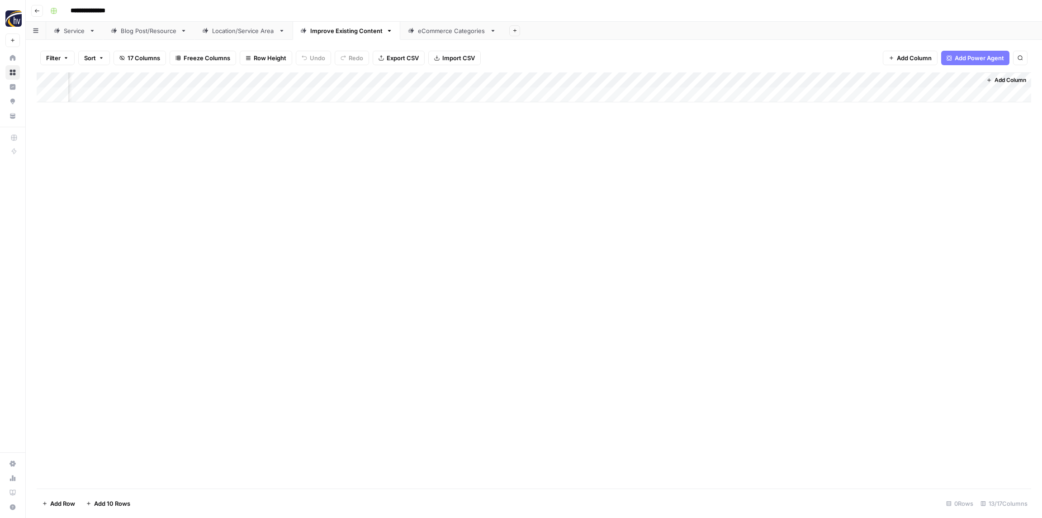
click at [442, 33] on div "eCommerce Categories" at bounding box center [452, 30] width 68 height 9
drag, startPoint x: 460, startPoint y: 77, endPoint x: 387, endPoint y: 77, distance: 72.8
click at [387, 77] on div "Add Column" at bounding box center [534, 87] width 995 height 30
click at [330, 78] on div "Add Column" at bounding box center [534, 87] width 995 height 30
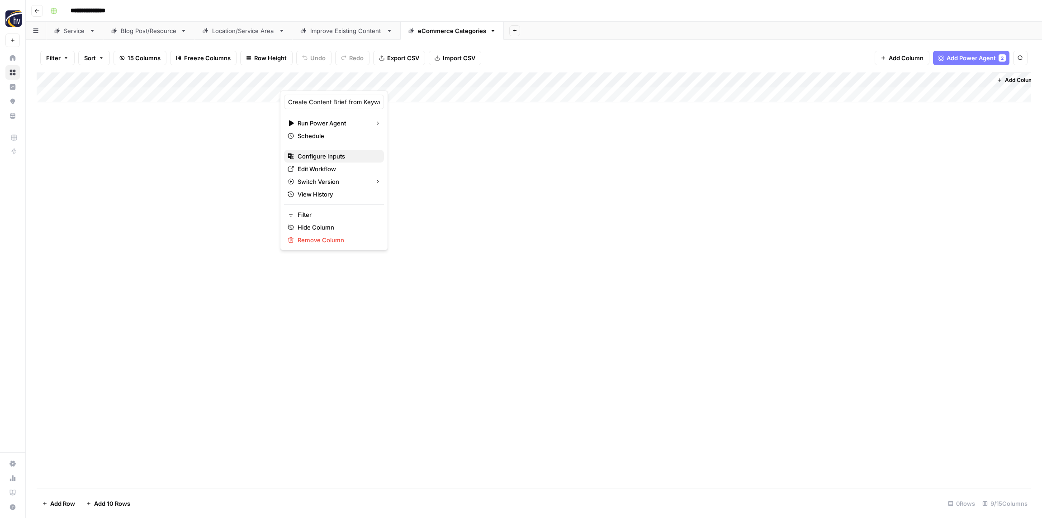
click at [325, 150] on button "Configure Inputs" at bounding box center [334, 156] width 100 height 13
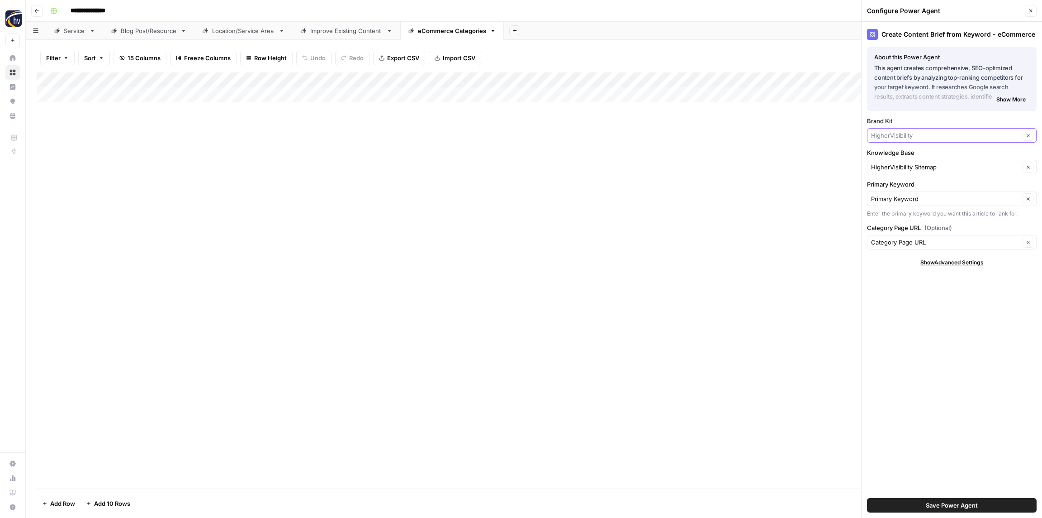
click at [893, 134] on input "Brand Kit" at bounding box center [945, 135] width 149 height 9
click at [893, 166] on span "Wilco Precision" at bounding box center [950, 169] width 151 height 9
type input "Wilco Precision"
click at [889, 168] on input "Knowledge Base" at bounding box center [945, 166] width 149 height 9
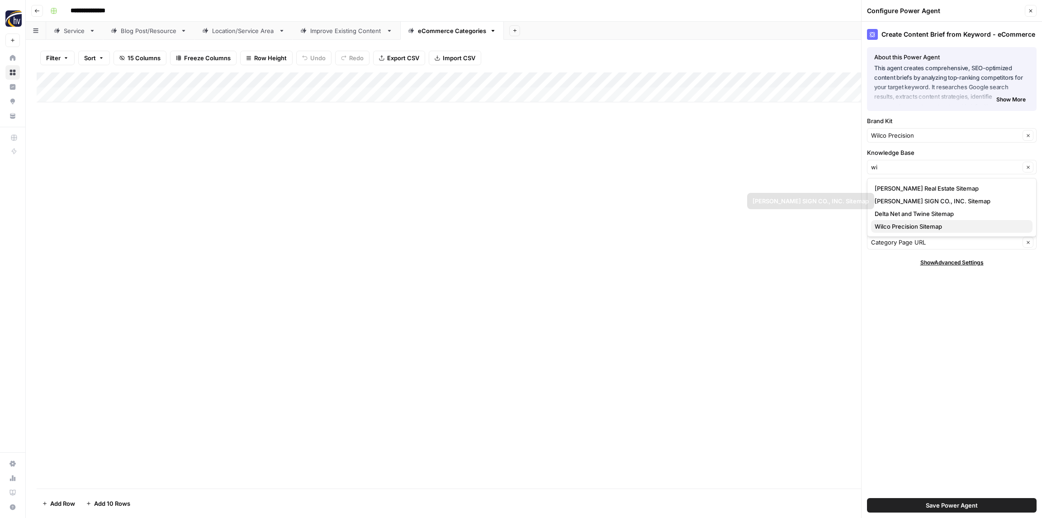
click at [899, 223] on span "Wilco Precision Sitemap" at bounding box center [950, 226] width 151 height 9
type input "Wilco Precision Sitemap"
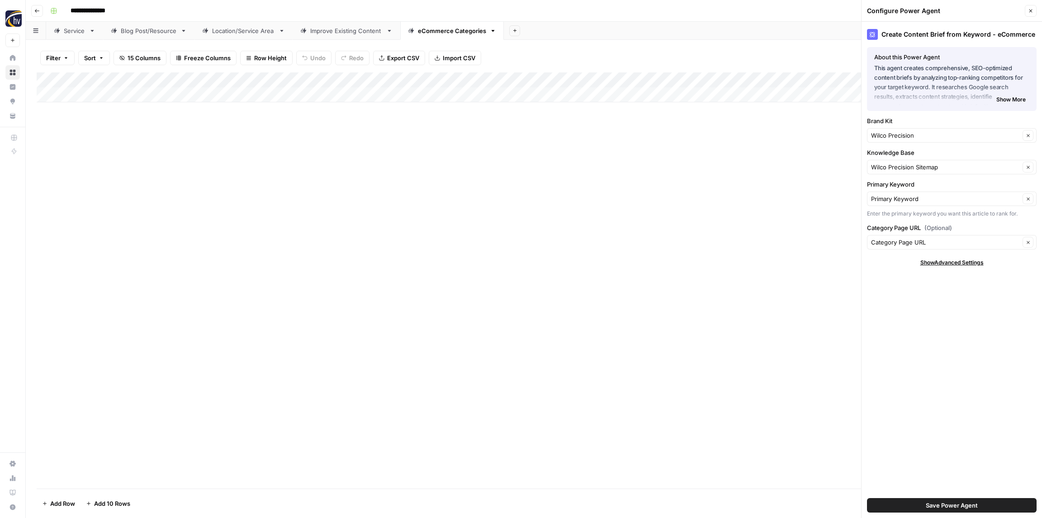
click at [948, 512] on button "Save Power Agent" at bounding box center [952, 505] width 170 height 14
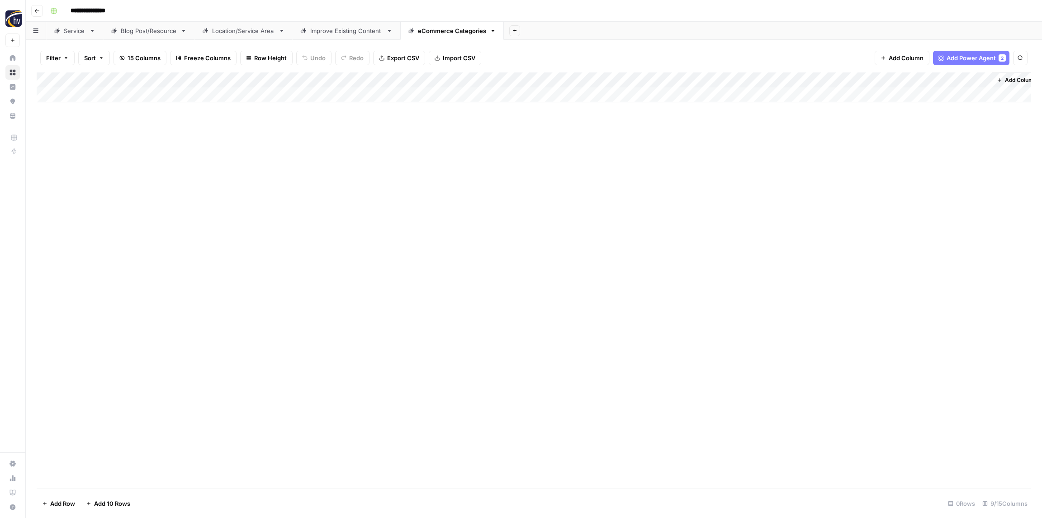
click at [334, 77] on div "Add Column" at bounding box center [534, 87] width 995 height 30
click at [323, 155] on span "Configure Inputs" at bounding box center [337, 156] width 79 height 9
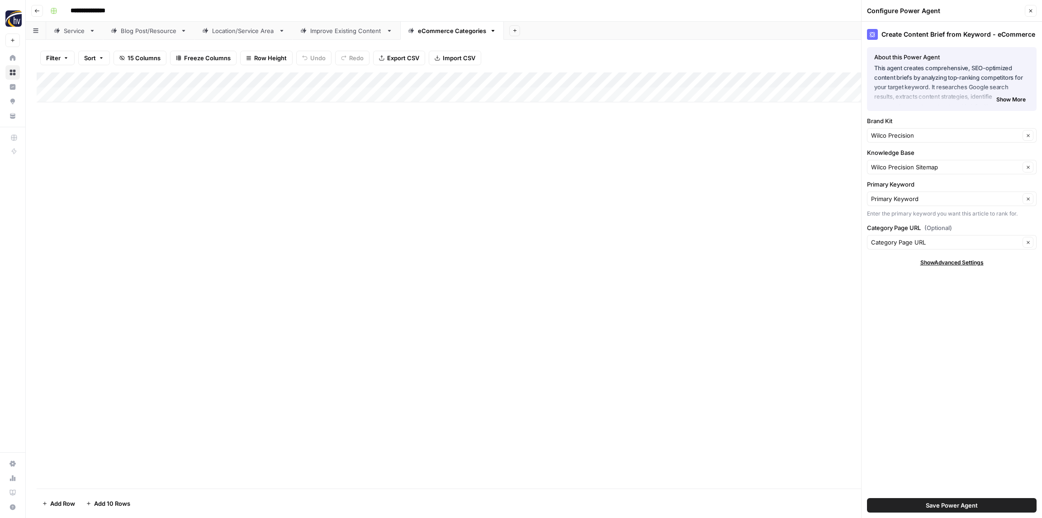
click at [649, 178] on div "Add Column" at bounding box center [534, 280] width 995 height 416
click at [1034, 13] on button "Close" at bounding box center [1031, 11] width 12 height 12
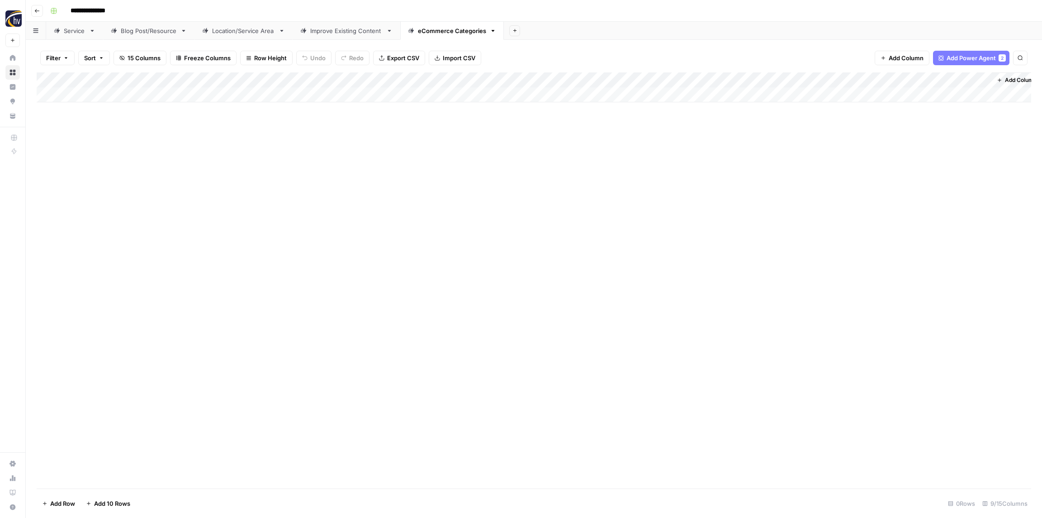
click at [769, 80] on div "Add Column" at bounding box center [534, 87] width 995 height 30
click at [767, 155] on span "Configure Inputs" at bounding box center [769, 156] width 79 height 9
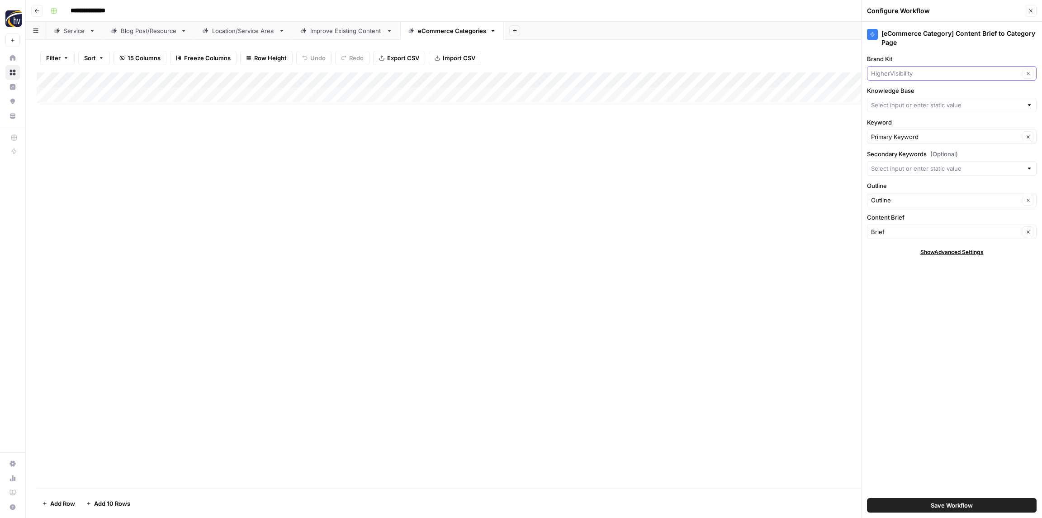
click at [891, 70] on input "Brand Kit" at bounding box center [945, 73] width 149 height 9
click at [901, 109] on span "Wilco Precision" at bounding box center [950, 107] width 151 height 9
type input "Wilco Precision"
click at [895, 108] on input "Knowledge Base" at bounding box center [947, 104] width 152 height 9
click at [896, 164] on span "Wilco Precision Sitemap" at bounding box center [950, 164] width 151 height 9
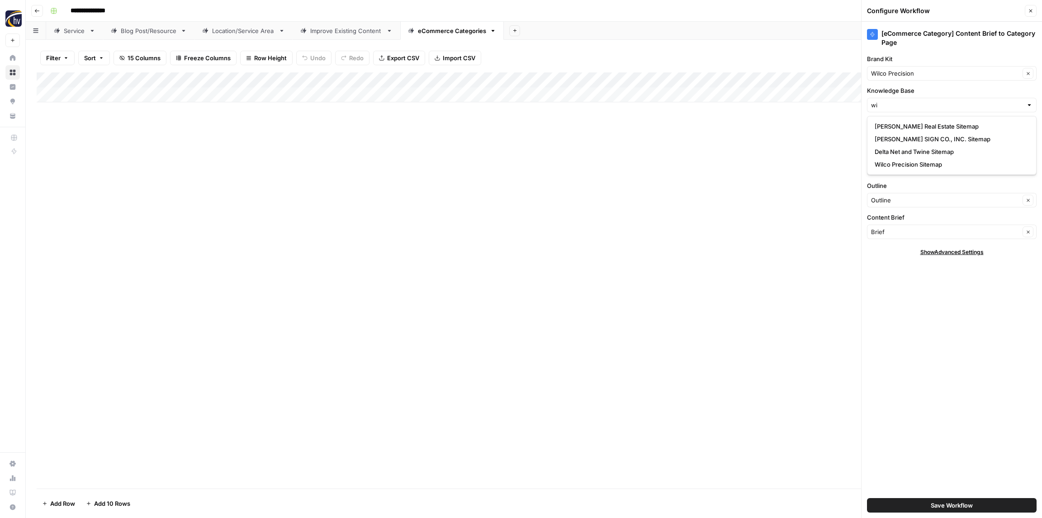
type input "Wilco Precision Sitemap"
click at [941, 504] on span "Save Workflow" at bounding box center [952, 504] width 42 height 9
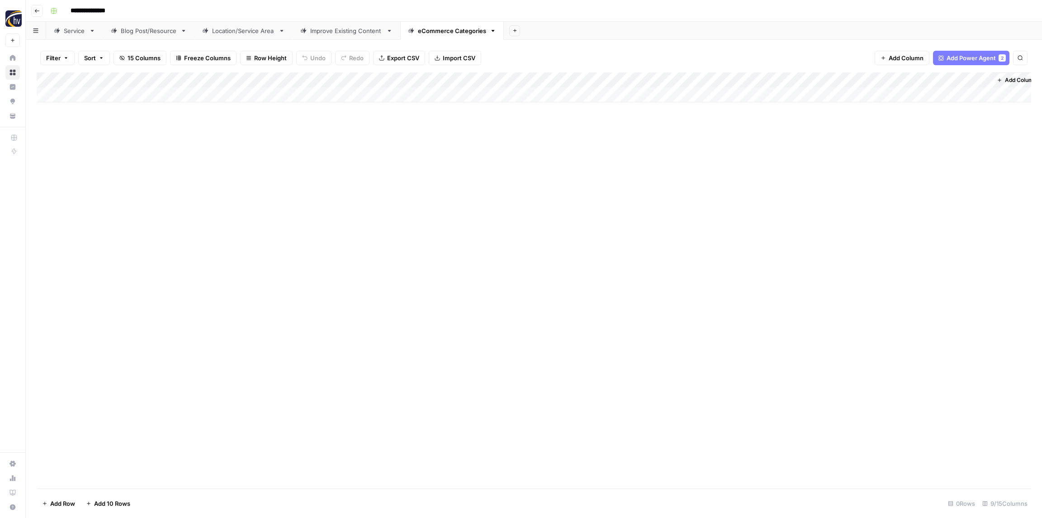
click at [383, 178] on div "Add Column" at bounding box center [534, 280] width 995 height 416
click at [36, 10] on icon "button" at bounding box center [36, 10] width 5 height 5
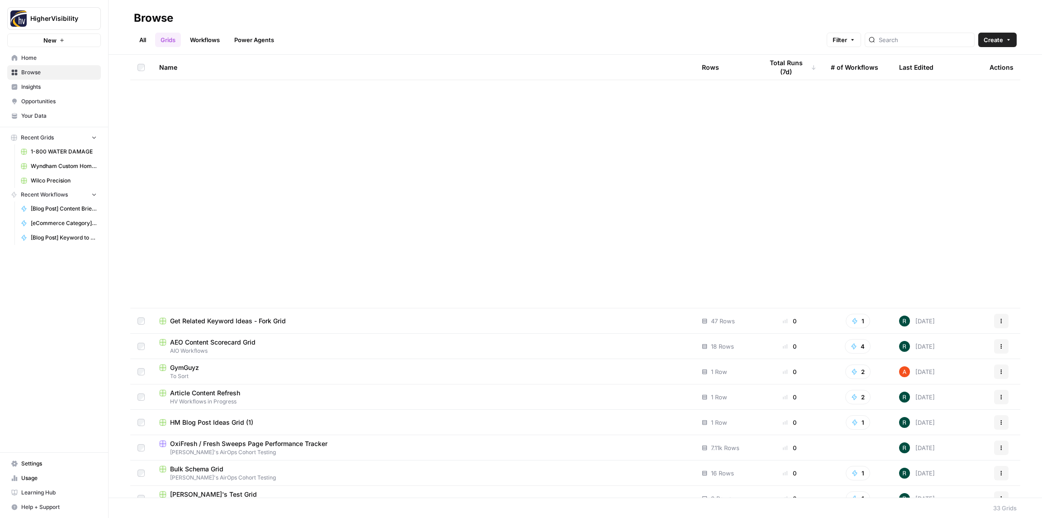
scroll to position [419, 0]
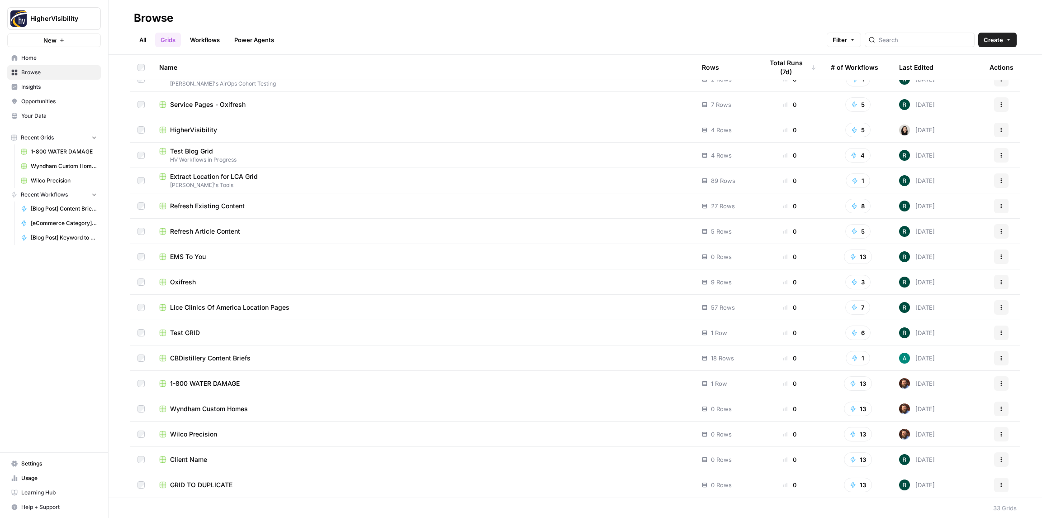
click at [1005, 487] on button "Actions" at bounding box center [1001, 484] width 14 height 14
click at [958, 410] on span "Duplicate" at bounding box center [961, 409] width 72 height 9
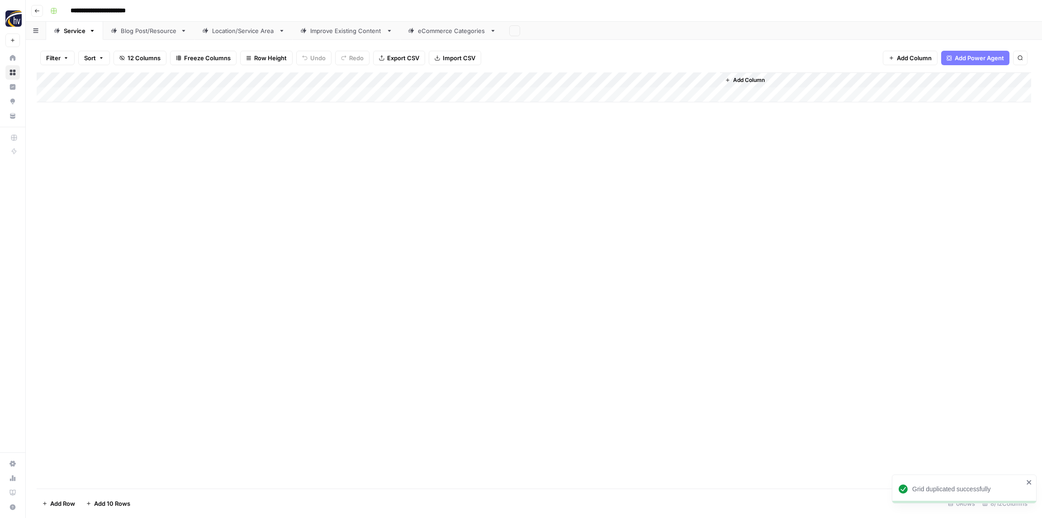
click at [119, 12] on input "**********" at bounding box center [113, 11] width 93 height 14
paste input "***"
type input "**********"
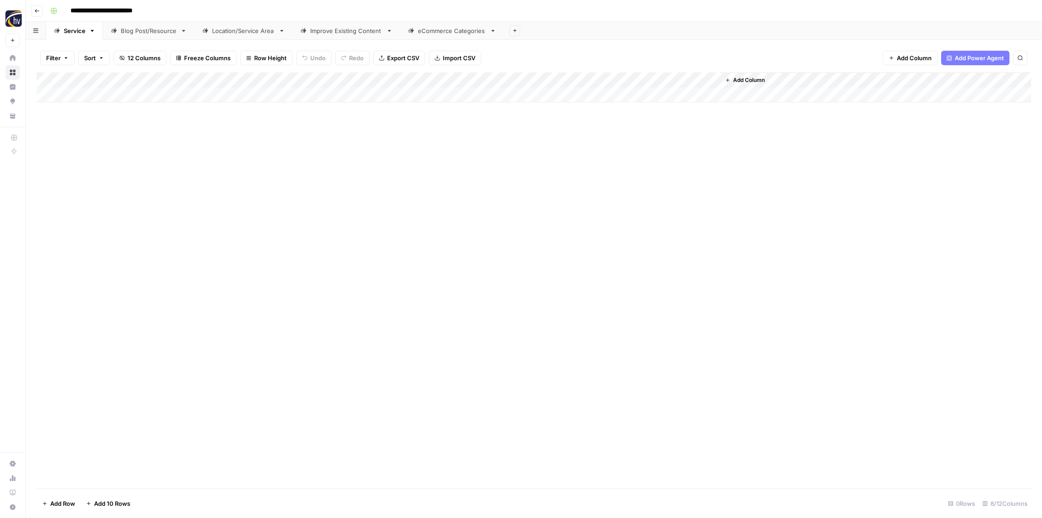
click at [195, 10] on div "**********" at bounding box center [540, 11] width 987 height 14
click at [179, 81] on div "Add Column" at bounding box center [534, 87] width 995 height 30
click at [185, 153] on span "Configure Inputs" at bounding box center [206, 156] width 79 height 9
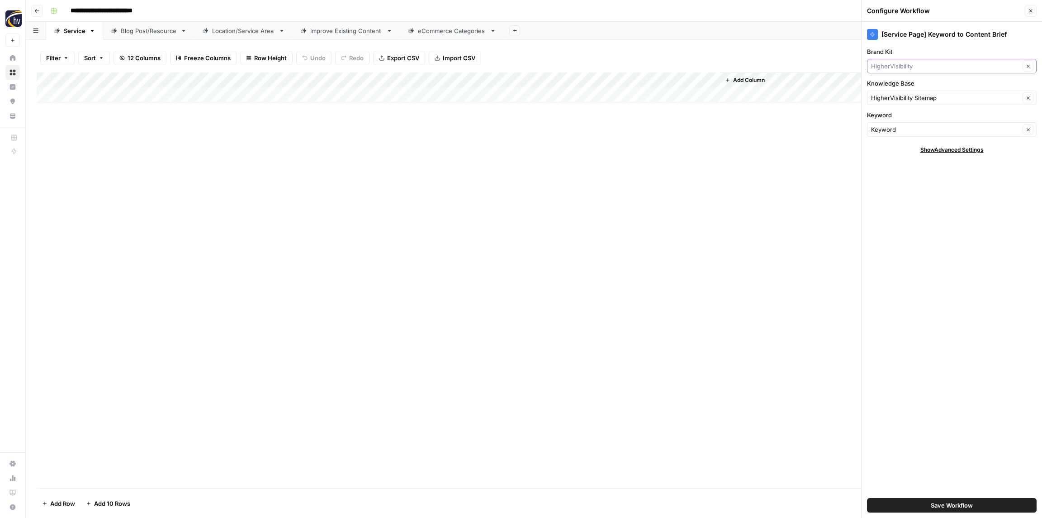
click at [901, 67] on input "Brand Kit" at bounding box center [945, 66] width 149 height 9
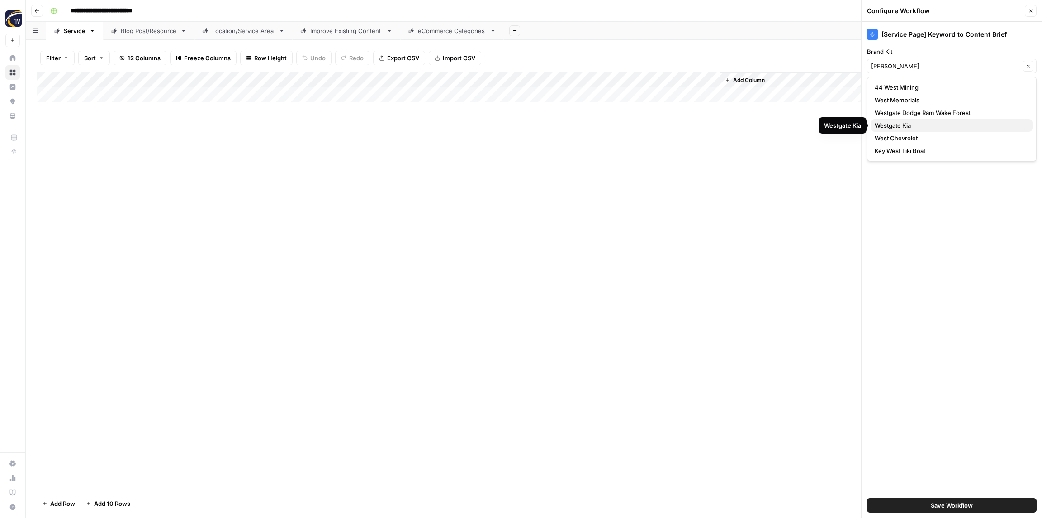
click at [919, 127] on span "Westgate Kia" at bounding box center [950, 125] width 151 height 9
type input "Westgate Kia"
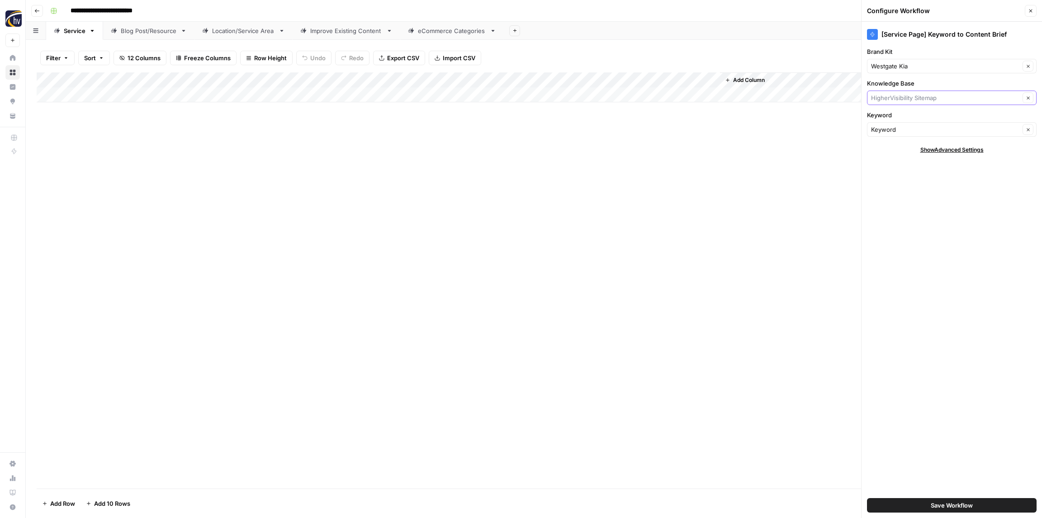
click at [909, 96] on input "Knowledge Base" at bounding box center [945, 97] width 149 height 9
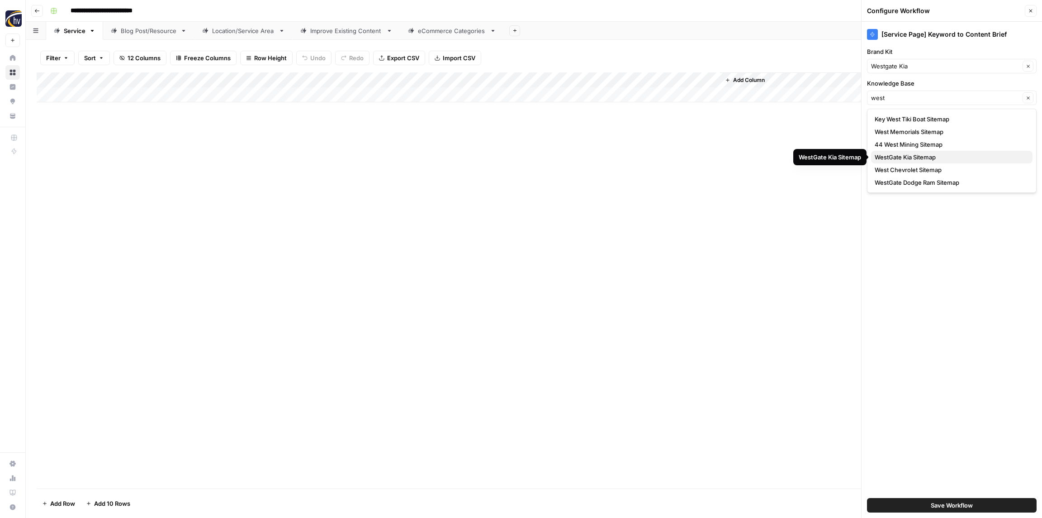
click at [903, 157] on span "WestGate Kia Sitemap" at bounding box center [950, 156] width 151 height 9
type input "WestGate Kia Sitemap"
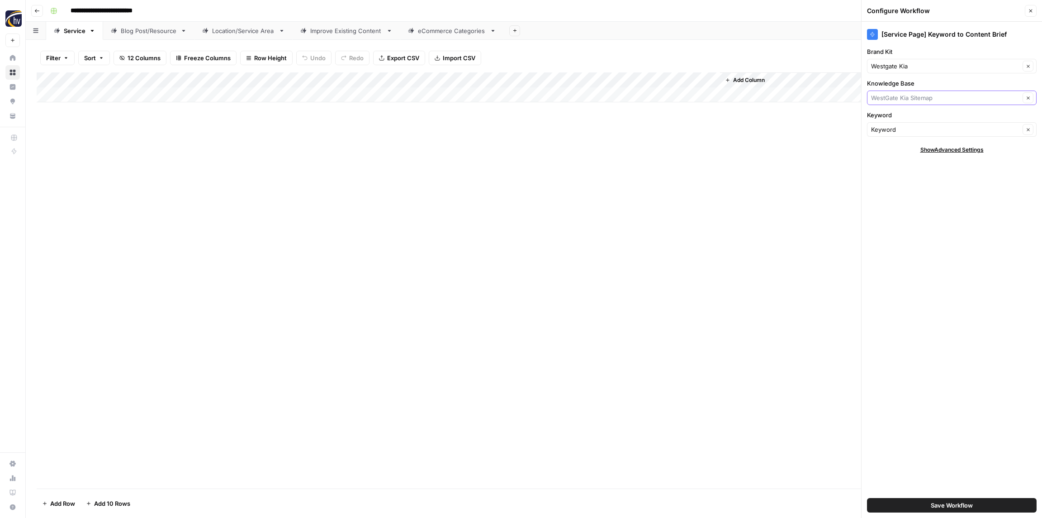
click at [937, 101] on input "Knowledge Base" at bounding box center [945, 97] width 149 height 9
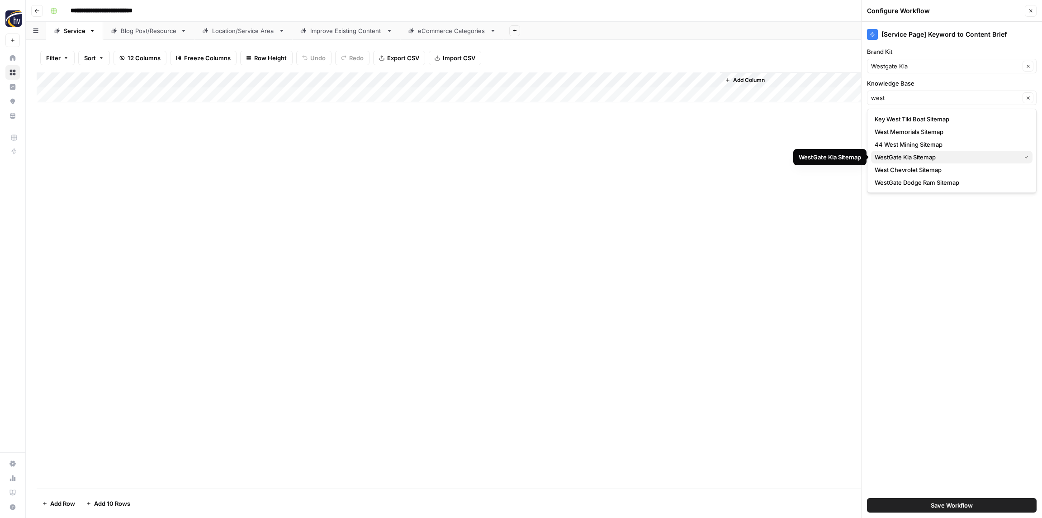
click at [912, 157] on span "WestGate Kia Sitemap" at bounding box center [946, 156] width 143 height 9
type input "WestGate Kia Sitemap"
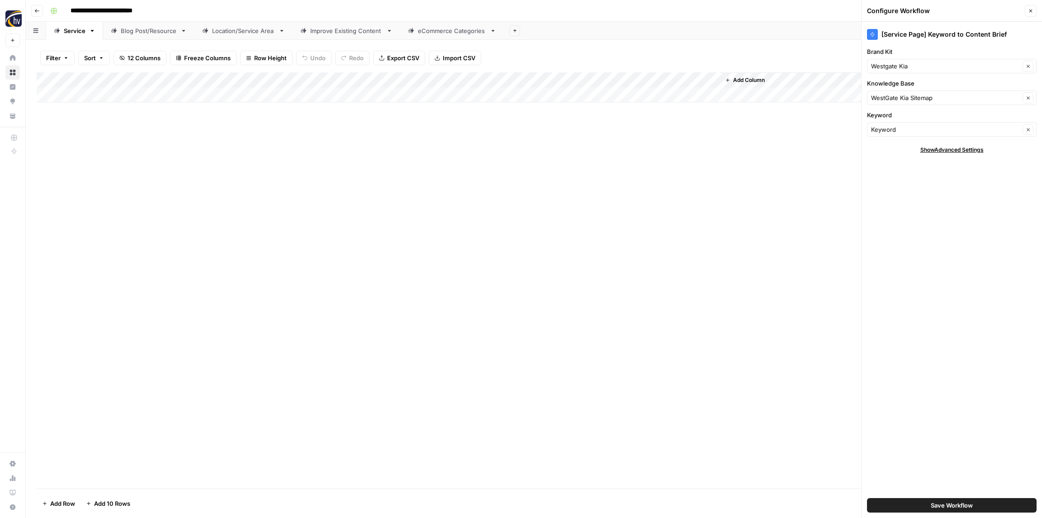
click at [922, 219] on div "[Service Page] Keyword to Content Brief Brand Kit Westgate Kia Clear Knowledge …" at bounding box center [952, 270] width 181 height 496
click at [922, 505] on button "Save Workflow" at bounding box center [952, 505] width 170 height 14
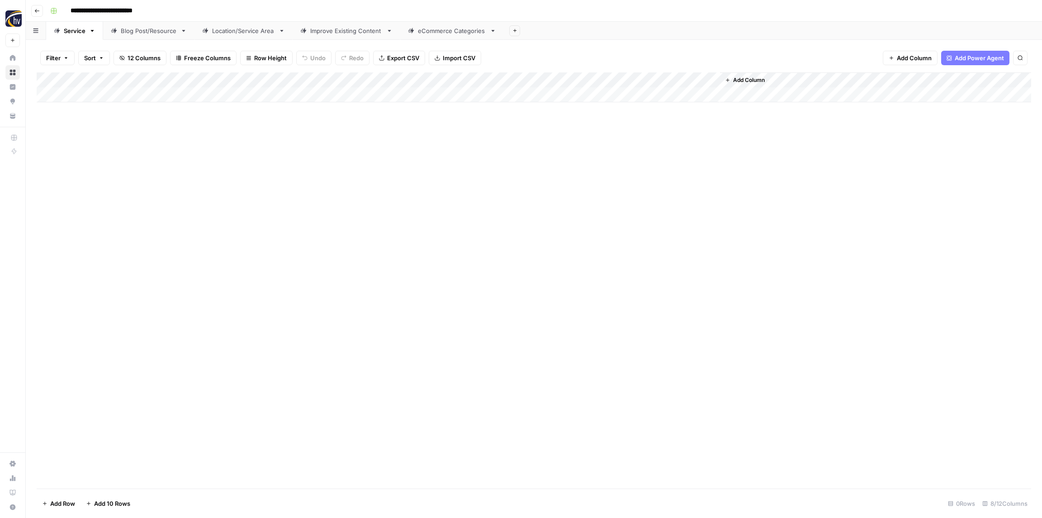
click at [588, 80] on div "Add Column" at bounding box center [534, 87] width 995 height 30
click at [591, 158] on span "Configure Inputs" at bounding box center [614, 156] width 79 height 9
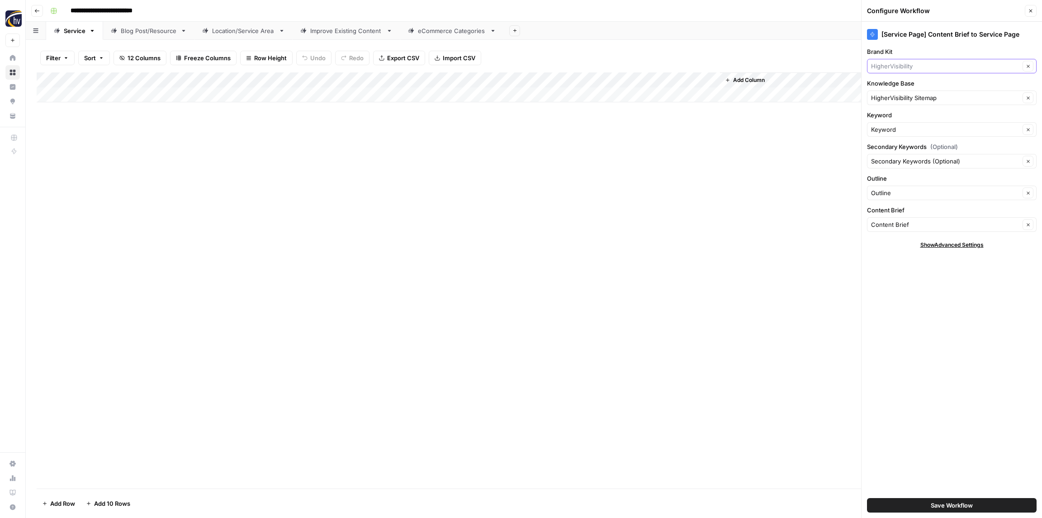
click at [914, 62] on input "Brand Kit" at bounding box center [945, 66] width 149 height 9
click at [903, 126] on span "Westgate Kia" at bounding box center [950, 125] width 151 height 9
type input "Westgate Kia"
click at [906, 95] on input "Knowledge Base" at bounding box center [945, 97] width 149 height 9
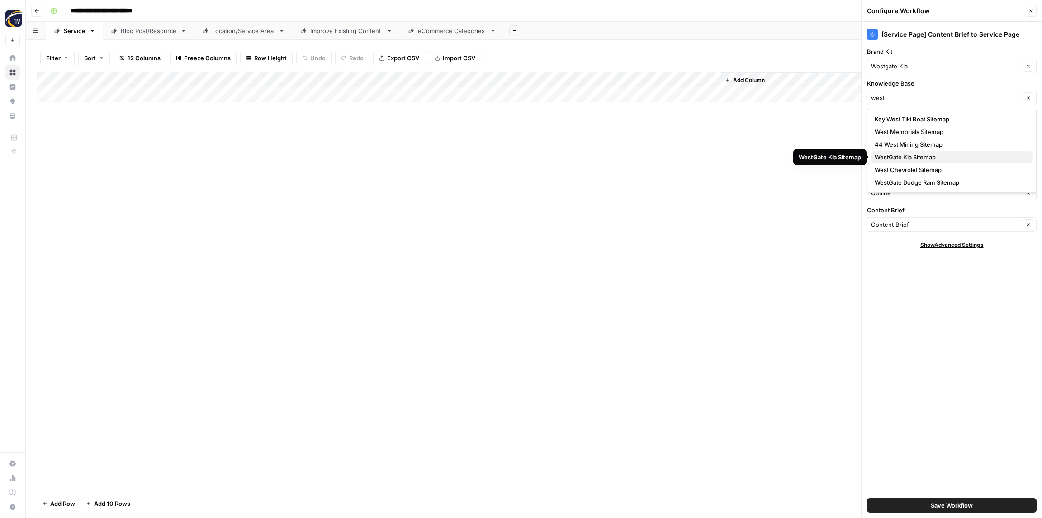
click at [913, 157] on span "WestGate Kia Sitemap" at bounding box center [950, 156] width 151 height 9
type input "WestGate Kia Sitemap"
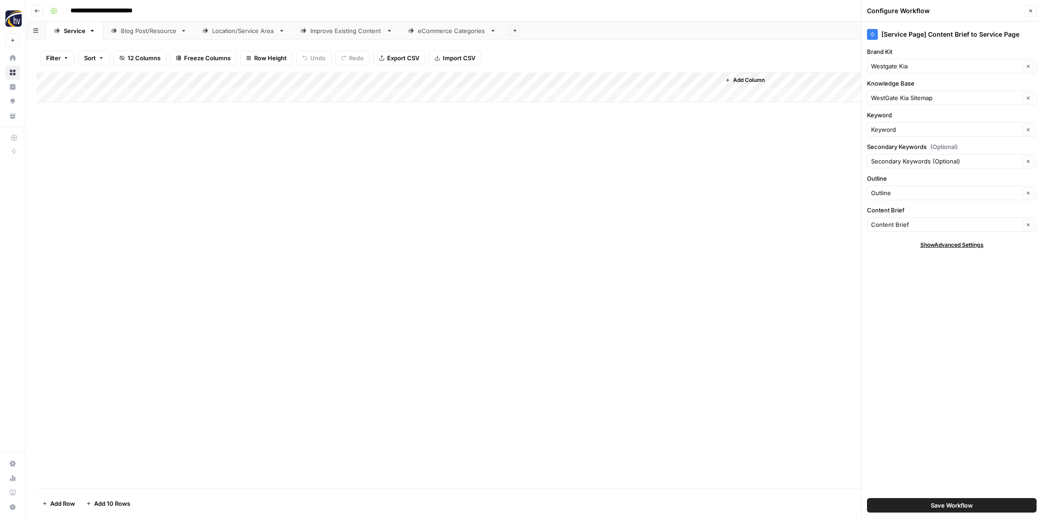
click at [955, 339] on div "[Service Page] Content Brief to Service Page Brand Kit Westgate Kia Clear Knowl…" at bounding box center [952, 270] width 181 height 496
click at [941, 505] on span "Save Workflow" at bounding box center [952, 504] width 42 height 9
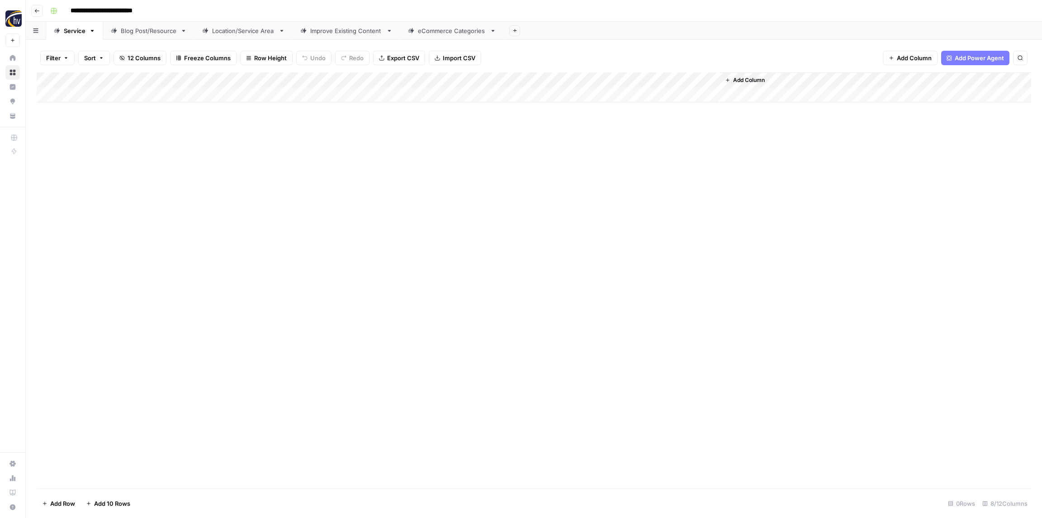
click at [145, 34] on div "Blog Post/Resource" at bounding box center [149, 30] width 56 height 9
click at [183, 77] on div "Add Column" at bounding box center [534, 87] width 995 height 30
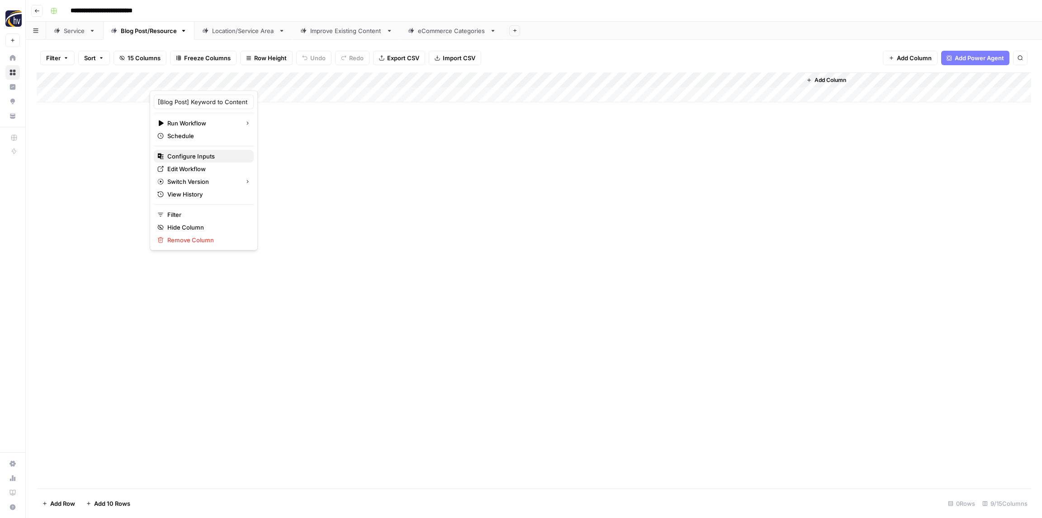
click at [190, 153] on span "Configure Inputs" at bounding box center [206, 156] width 79 height 9
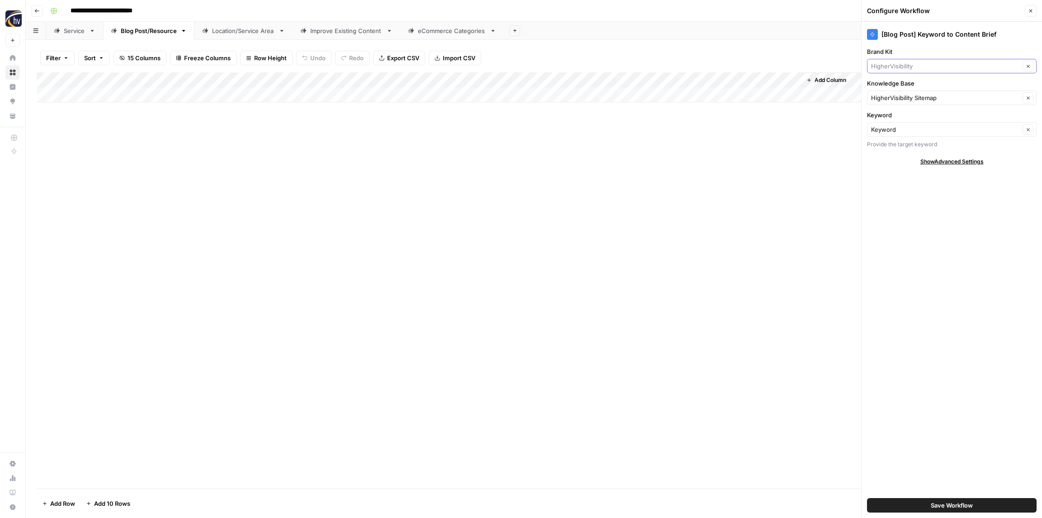
click at [890, 63] on input "Brand Kit" at bounding box center [945, 66] width 149 height 9
click at [900, 125] on span "Westgate Kia" at bounding box center [950, 125] width 151 height 9
type input "Westgate Kia"
click at [893, 96] on input "Knowledge Base" at bounding box center [945, 97] width 149 height 9
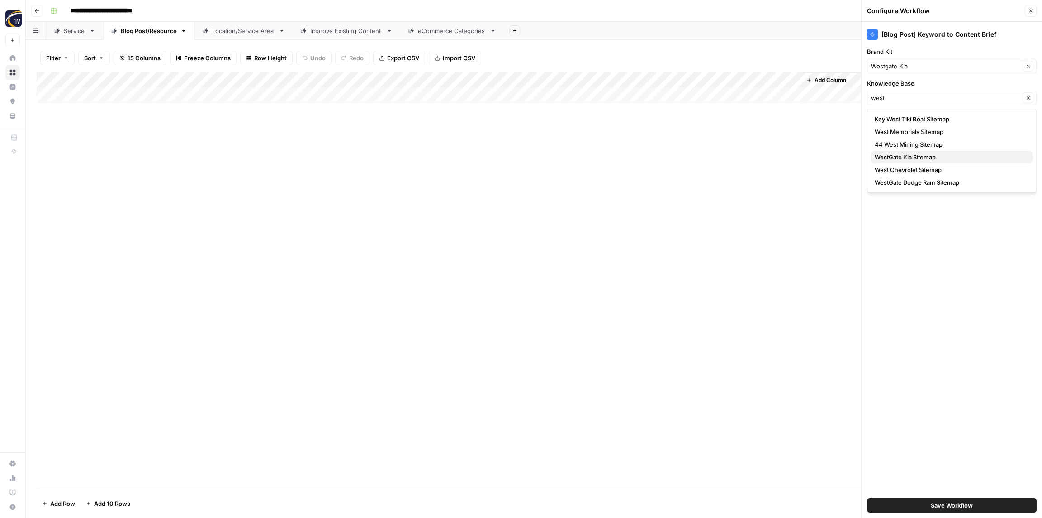
click at [899, 156] on span "WestGate Kia Sitemap" at bounding box center [950, 156] width 151 height 9
type input "WestGate Kia Sitemap"
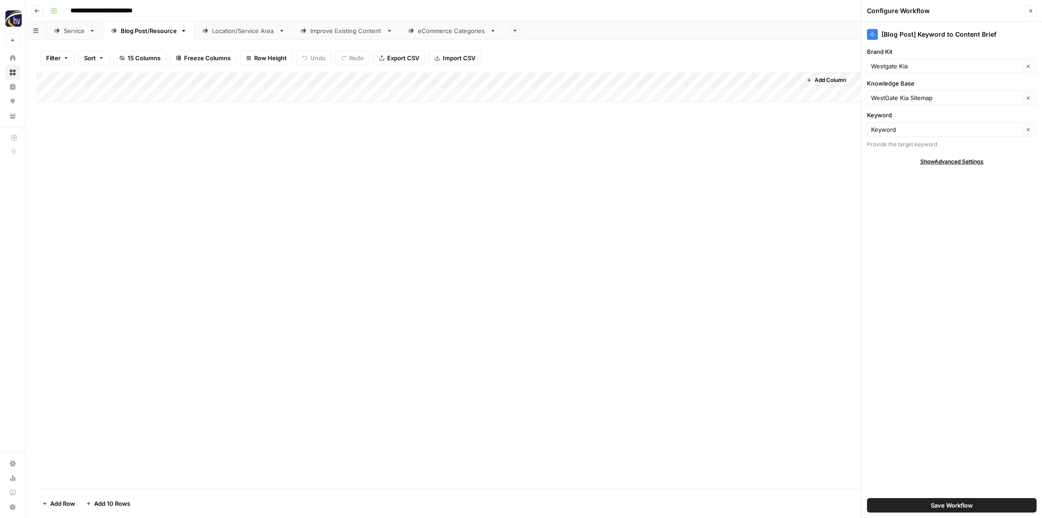
click at [948, 505] on span "Save Workflow" at bounding box center [952, 504] width 42 height 9
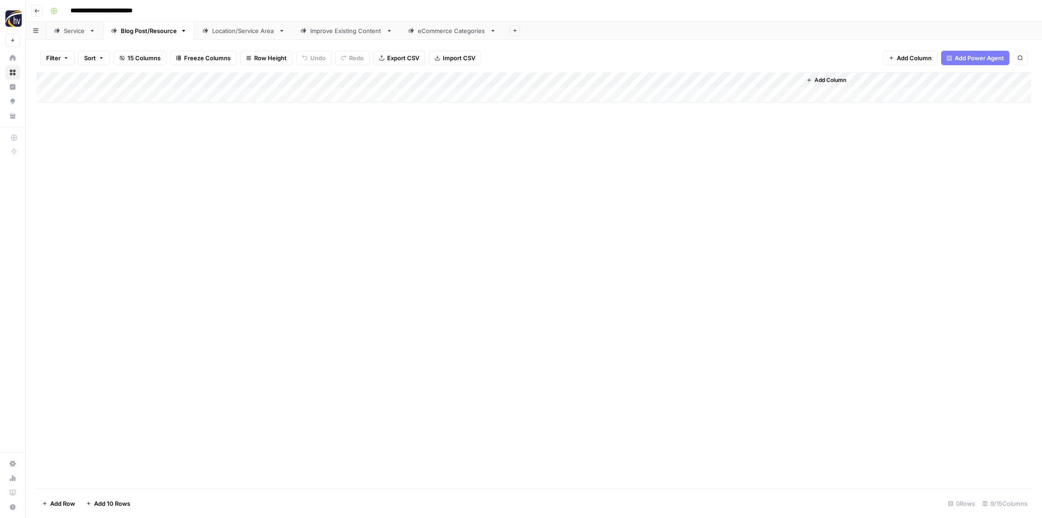
click at [684, 81] on div "Add Column" at bounding box center [534, 87] width 995 height 30
click at [677, 157] on span "Configure Inputs" at bounding box center [695, 156] width 79 height 9
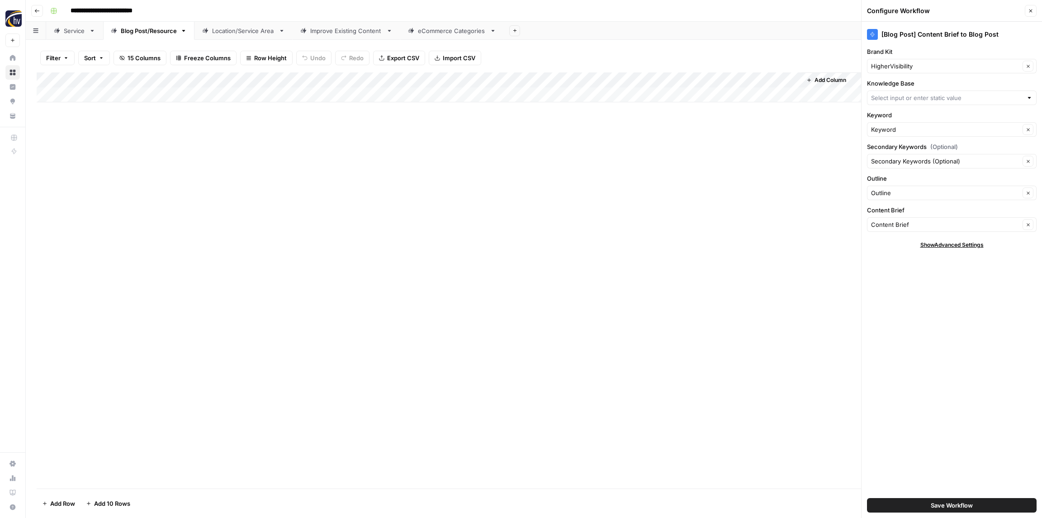
click at [893, 61] on div "HigherVisibility Clear" at bounding box center [952, 66] width 170 height 14
click at [897, 124] on span "Westgate Kia" at bounding box center [950, 125] width 151 height 9
type input "Westgate Kia"
click at [893, 100] on input "Knowledge Base" at bounding box center [947, 97] width 152 height 9
type input "west"
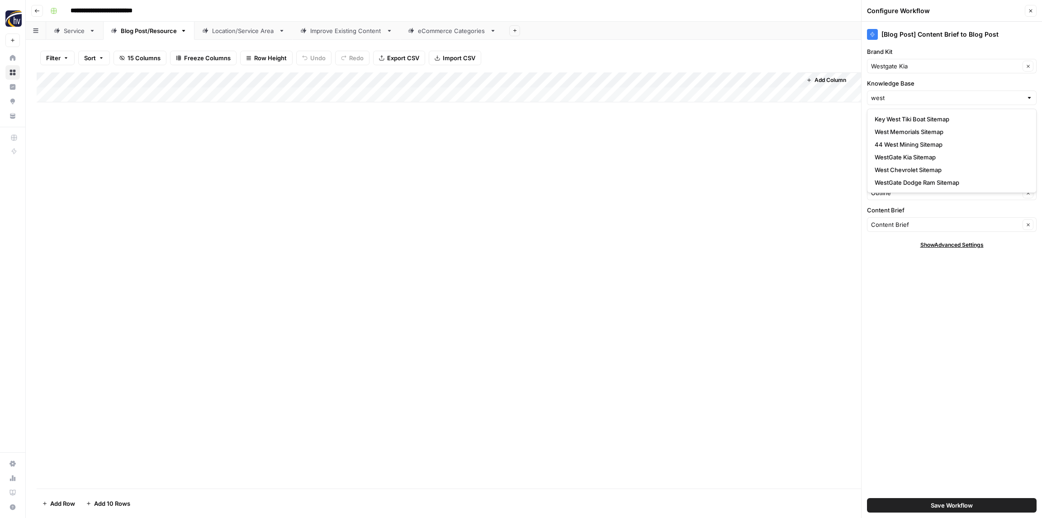
drag, startPoint x: 0, startPoint y: 0, endPoint x: 906, endPoint y: 156, distance: 919.1
click at [906, 156] on span "WestGate Kia Sitemap" at bounding box center [950, 156] width 151 height 9
type input "WestGate Kia Sitemap"
click at [950, 503] on span "Save Workflow" at bounding box center [952, 504] width 42 height 9
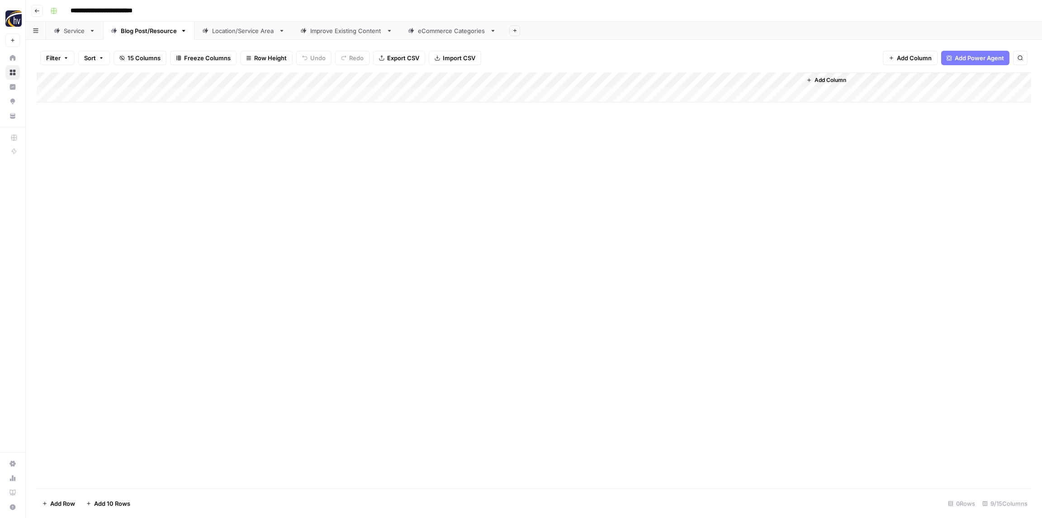
click at [252, 30] on div "Location/Service Area" at bounding box center [243, 30] width 63 height 9
click at [358, 82] on div "Add Column" at bounding box center [534, 87] width 995 height 30
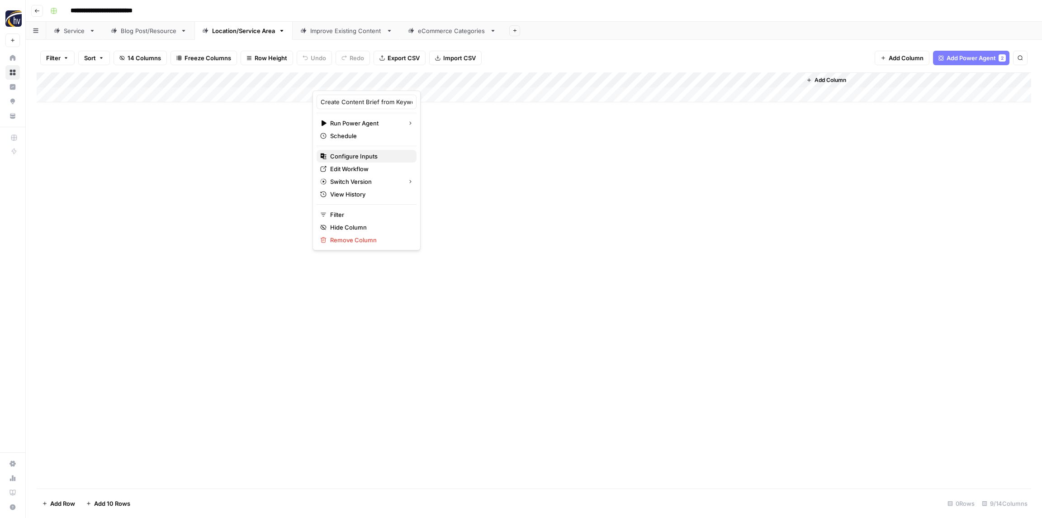
click at [363, 158] on span "Configure Inputs" at bounding box center [369, 156] width 79 height 9
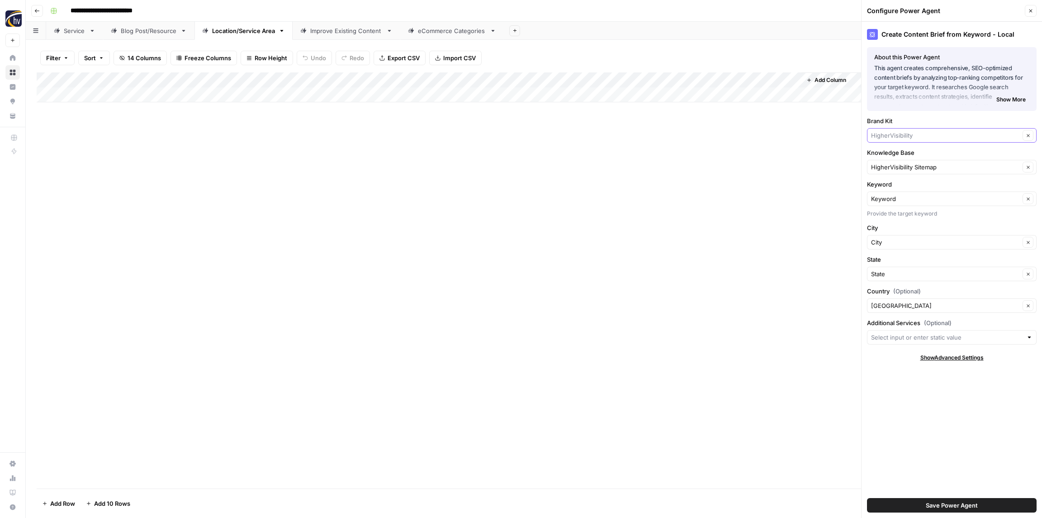
click at [897, 133] on input "Brand Kit" at bounding box center [945, 135] width 149 height 9
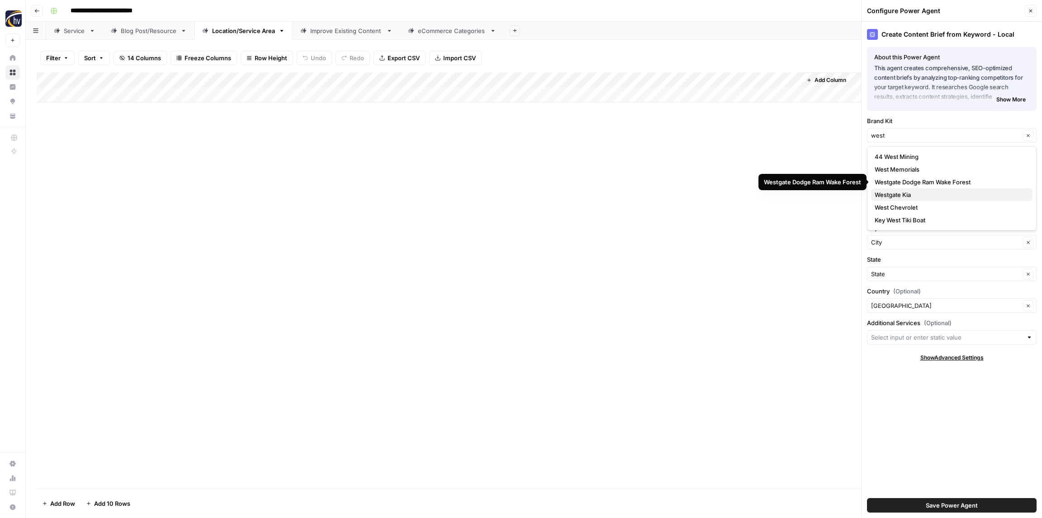
click at [903, 194] on span "Westgate Kia" at bounding box center [950, 194] width 151 height 9
type input "Westgate Kia"
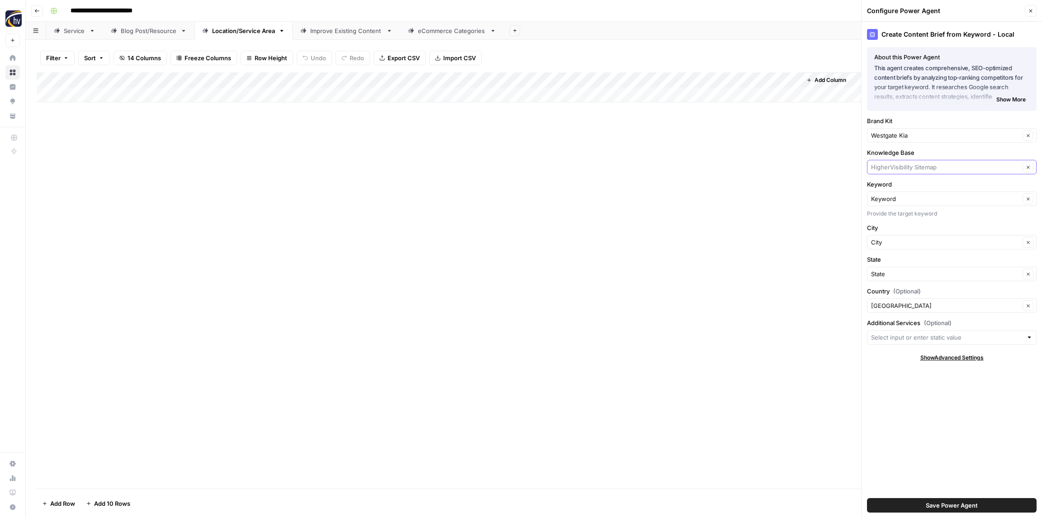
click at [895, 164] on input "Knowledge Base" at bounding box center [945, 166] width 149 height 9
click at [915, 230] on span "WestGate Kia Sitemap" at bounding box center [950, 226] width 151 height 9
type input "WestGate Kia Sitemap"
click at [959, 499] on button "Save Power Agent" at bounding box center [952, 505] width 170 height 14
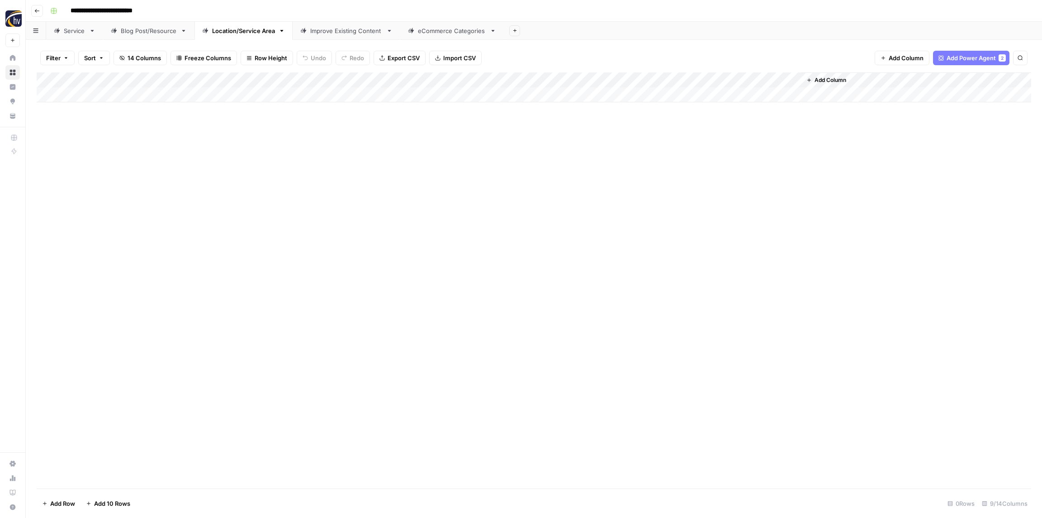
click at [679, 80] on div "Add Column" at bounding box center [534, 87] width 995 height 30
click at [665, 157] on span "Configure Inputs" at bounding box center [695, 156] width 79 height 9
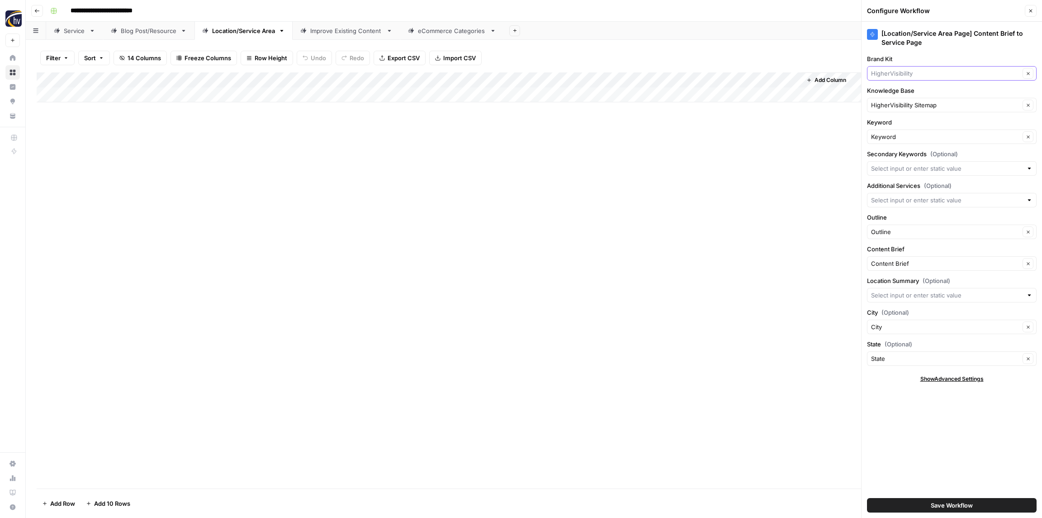
click at [887, 75] on input "Brand Kit" at bounding box center [945, 73] width 149 height 9
click at [904, 131] on span "Westgate Kia" at bounding box center [950, 132] width 151 height 9
type input "Westgate Kia"
click at [895, 105] on input "Knowledge Base" at bounding box center [945, 104] width 149 height 9
click at [903, 163] on span "WestGate Kia Sitemap" at bounding box center [950, 164] width 151 height 9
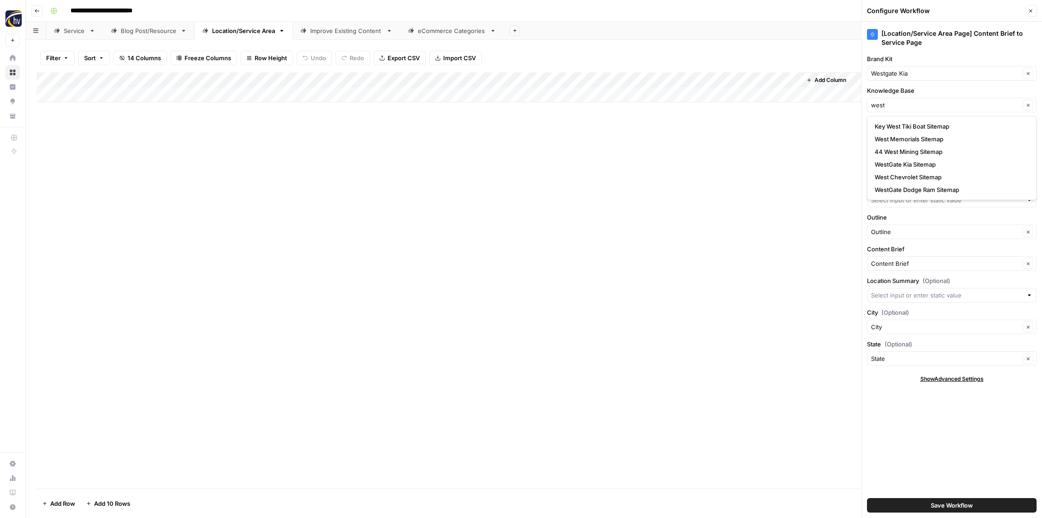
type input "WestGate Kia Sitemap"
click at [939, 504] on span "Save Workflow" at bounding box center [952, 504] width 42 height 9
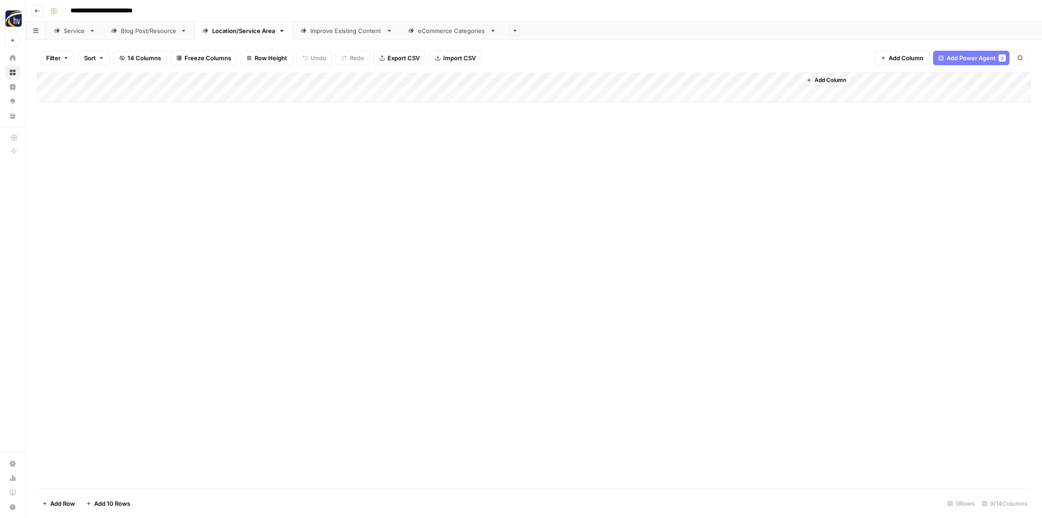
click at [350, 79] on div "Add Column" at bounding box center [534, 87] width 995 height 30
click at [361, 156] on span "Configure Inputs" at bounding box center [369, 156] width 79 height 9
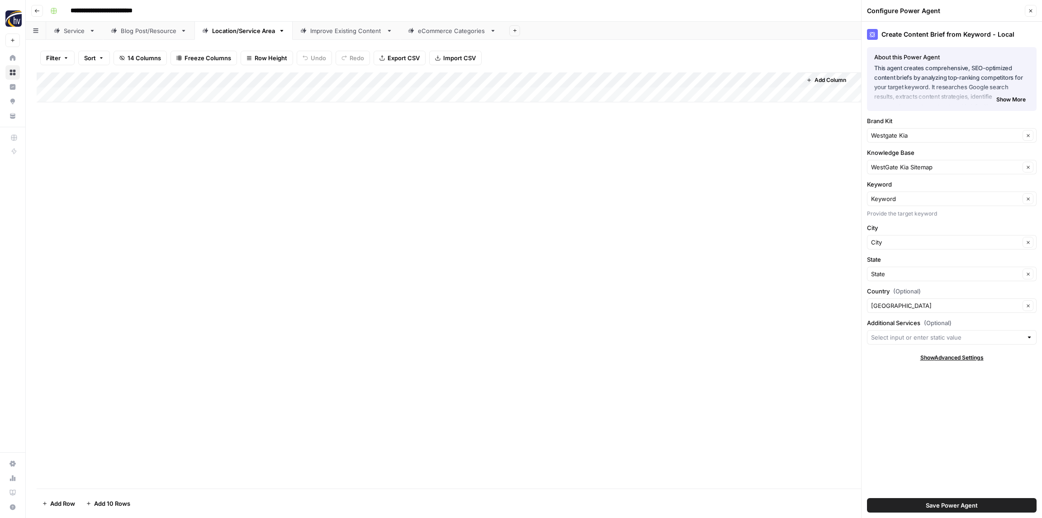
drag, startPoint x: 1035, startPoint y: 14, endPoint x: 1000, endPoint y: 18, distance: 35.1
click at [1035, 14] on button "Close" at bounding box center [1031, 11] width 12 height 12
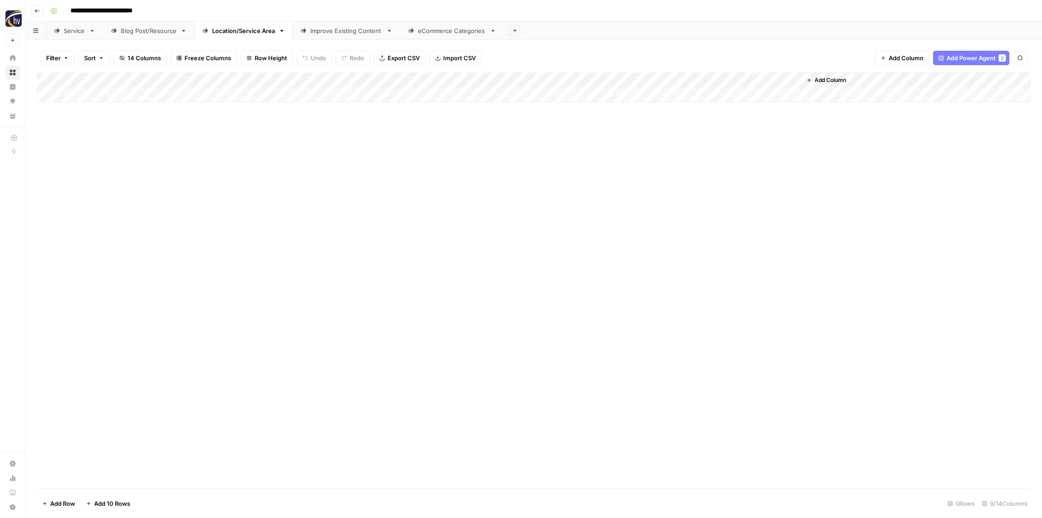
click at [669, 77] on div "Add Column" at bounding box center [534, 87] width 995 height 30
click at [684, 153] on span "Configure Inputs" at bounding box center [695, 156] width 79 height 9
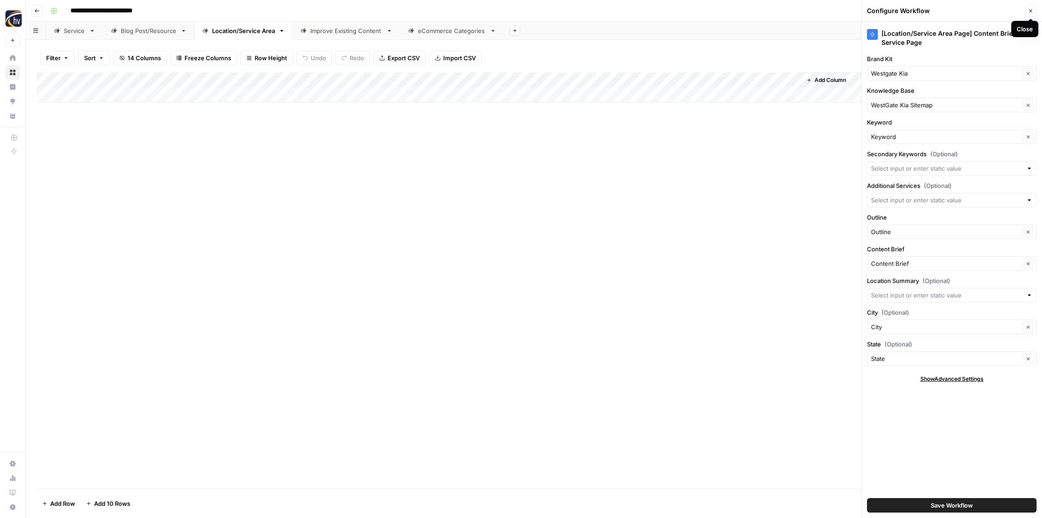
click at [1033, 11] on icon "button" at bounding box center [1030, 10] width 5 height 5
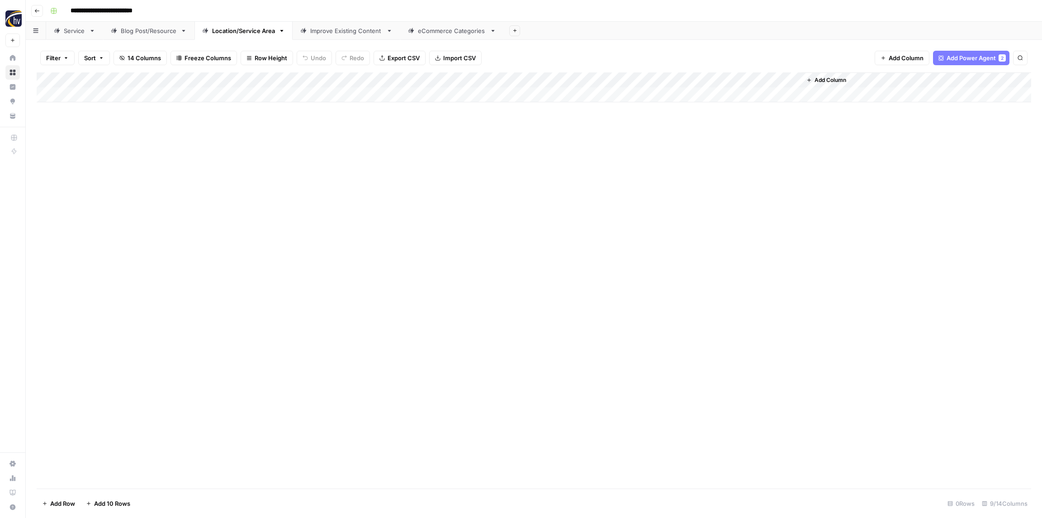
click at [348, 27] on div "Improve Existing Content" at bounding box center [346, 30] width 72 height 9
click at [409, 77] on div "Add Column" at bounding box center [534, 87] width 995 height 30
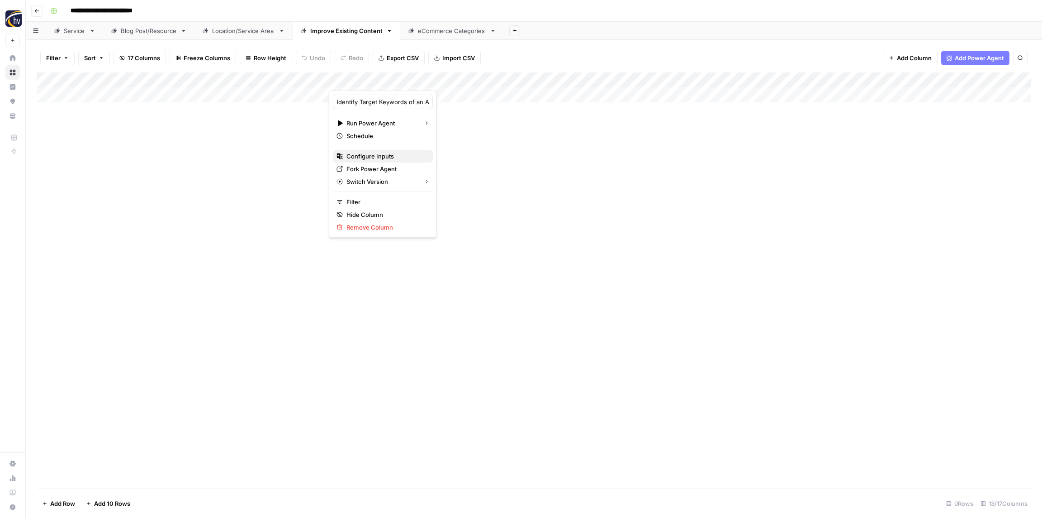
click at [364, 159] on span "Configure Inputs" at bounding box center [386, 156] width 79 height 9
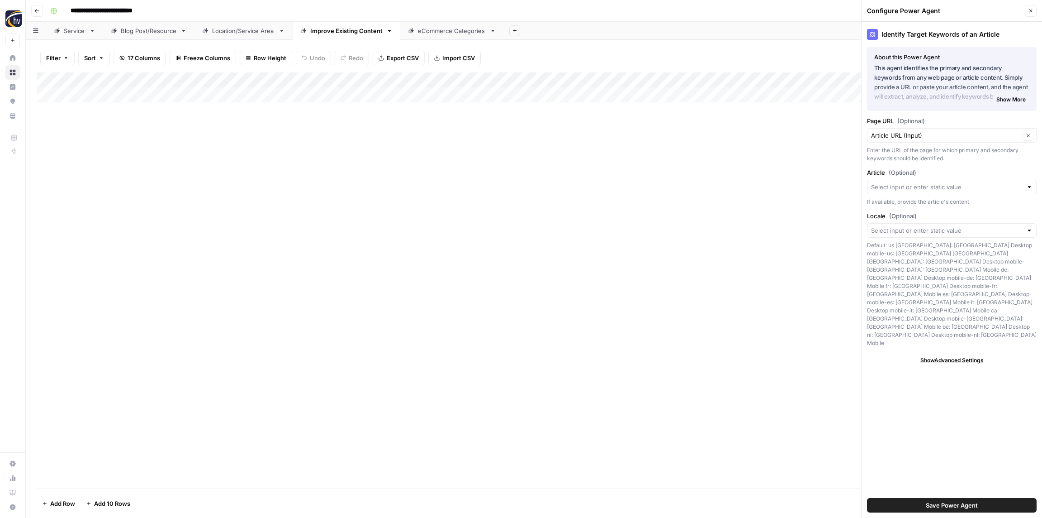
click at [610, 76] on div "Add Column" at bounding box center [534, 87] width 995 height 30
click at [604, 158] on span "Configure Inputs" at bounding box center [615, 156] width 79 height 9
click at [1035, 10] on button "Close" at bounding box center [1031, 11] width 12 height 12
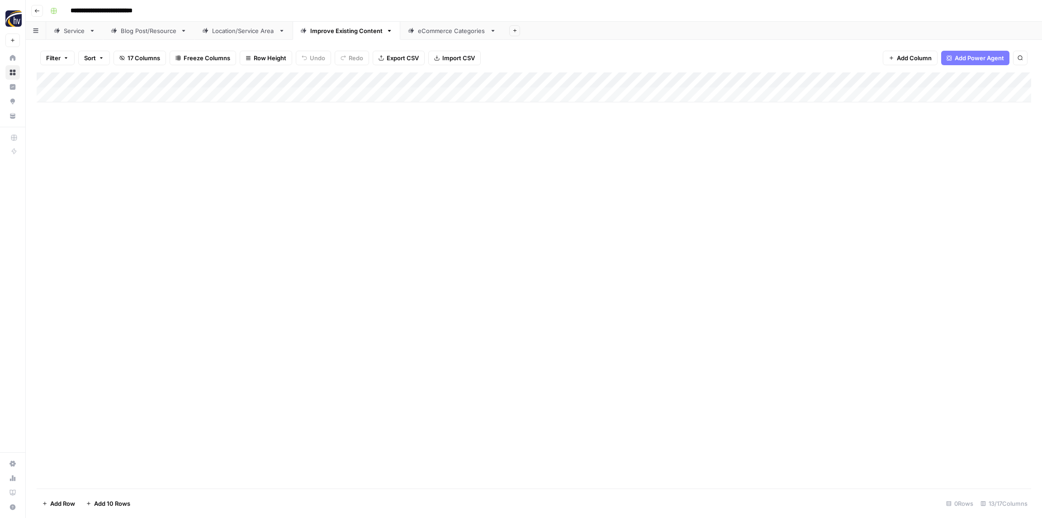
click at [851, 78] on div "Add Column" at bounding box center [534, 87] width 995 height 30
click at [816, 158] on span "Configure Inputs" at bounding box center [837, 156] width 79 height 9
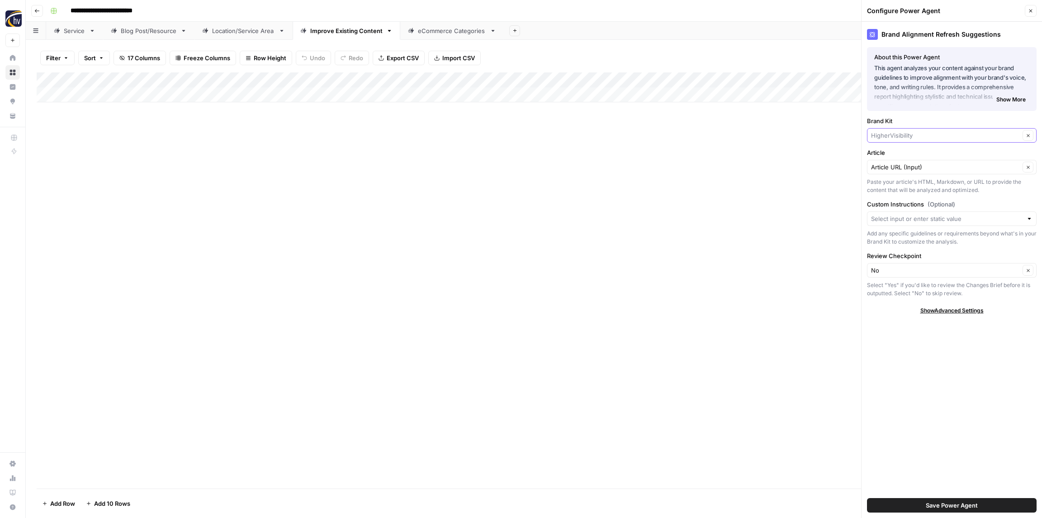
click at [892, 135] on input "Brand Kit" at bounding box center [945, 135] width 149 height 9
click at [896, 195] on span "Westgate Kia" at bounding box center [950, 194] width 151 height 9
type input "Westgate Kia"
drag, startPoint x: 928, startPoint y: 503, endPoint x: 924, endPoint y: 499, distance: 4.8
click at [927, 503] on span "Save Power Agent" at bounding box center [952, 504] width 52 height 9
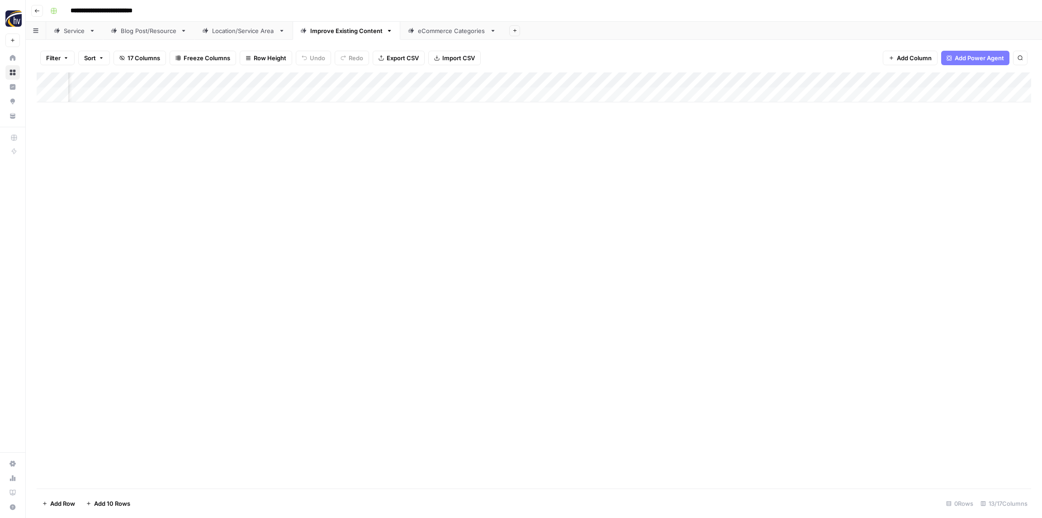
scroll to position [0, 567]
click at [490, 80] on div "Add Column" at bounding box center [534, 87] width 995 height 30
click at [493, 152] on span "Configure Inputs" at bounding box center [500, 156] width 79 height 9
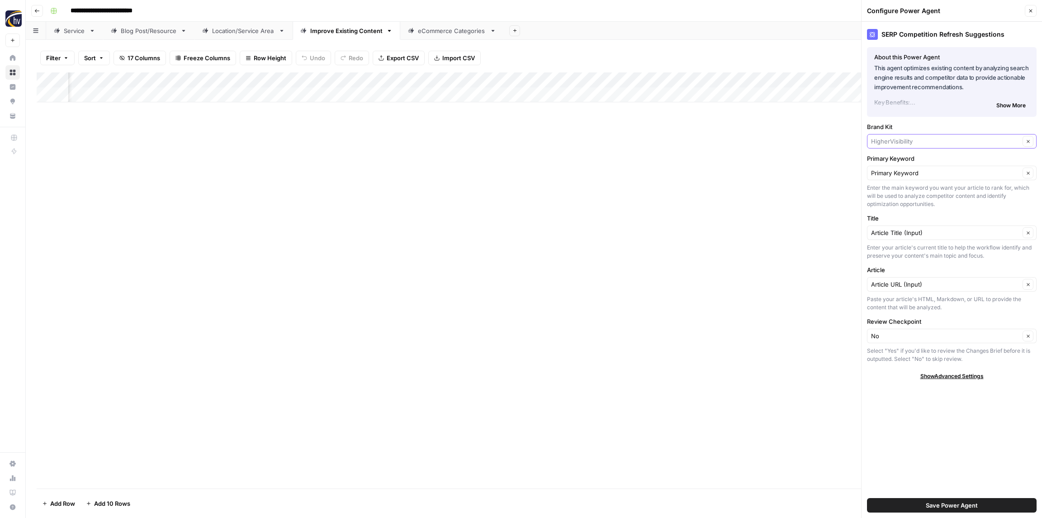
click at [886, 137] on input "Brand Kit" at bounding box center [945, 141] width 149 height 9
click at [896, 201] on span "Westgate Kia" at bounding box center [950, 200] width 151 height 9
type input "Westgate Kia"
click at [957, 502] on span "Save Power Agent" at bounding box center [952, 504] width 52 height 9
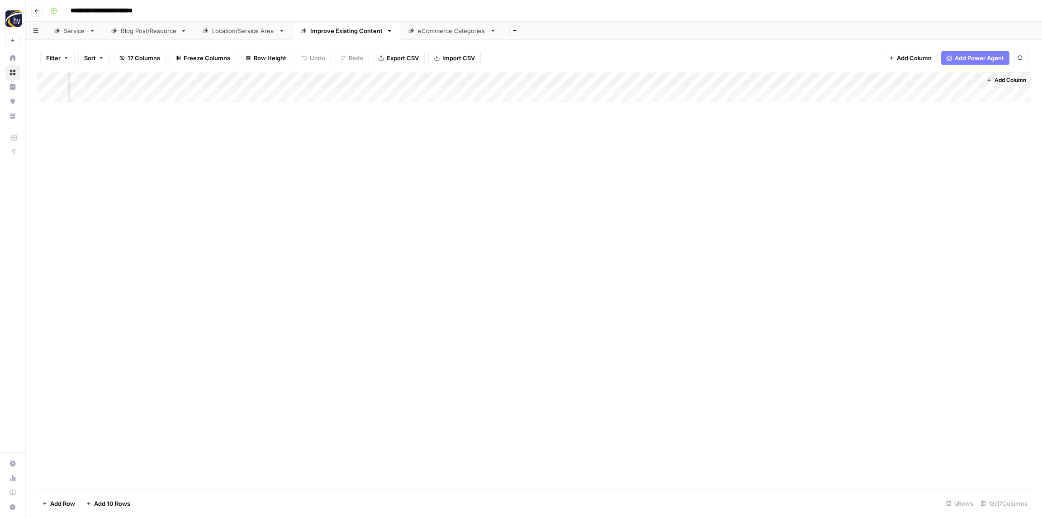
click at [723, 77] on div "Add Column" at bounding box center [534, 87] width 995 height 30
click at [711, 154] on span "Configure Inputs" at bounding box center [734, 156] width 79 height 9
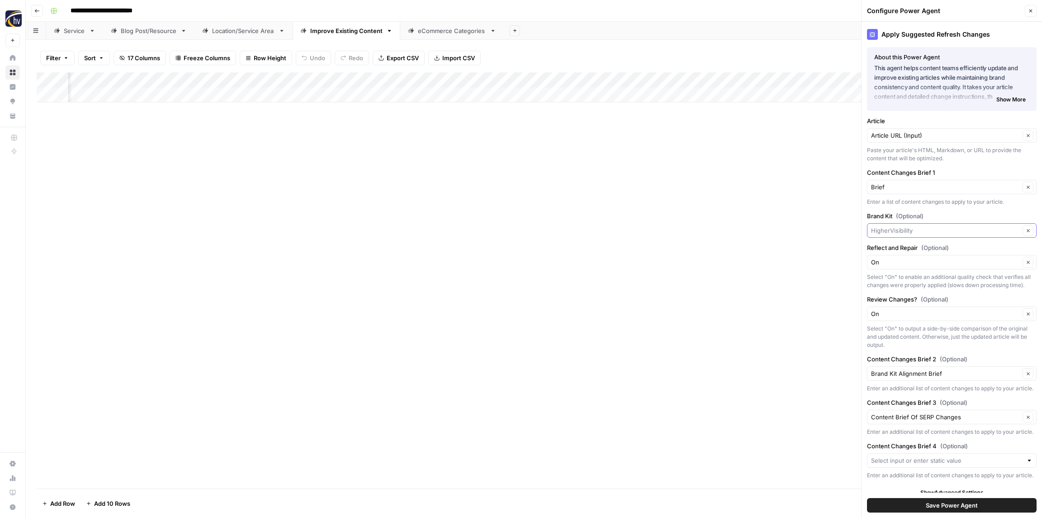
click at [896, 227] on input "Brand Kit (Optional)" at bounding box center [945, 230] width 149 height 9
click at [895, 288] on span "Westgate Kia" at bounding box center [950, 289] width 151 height 9
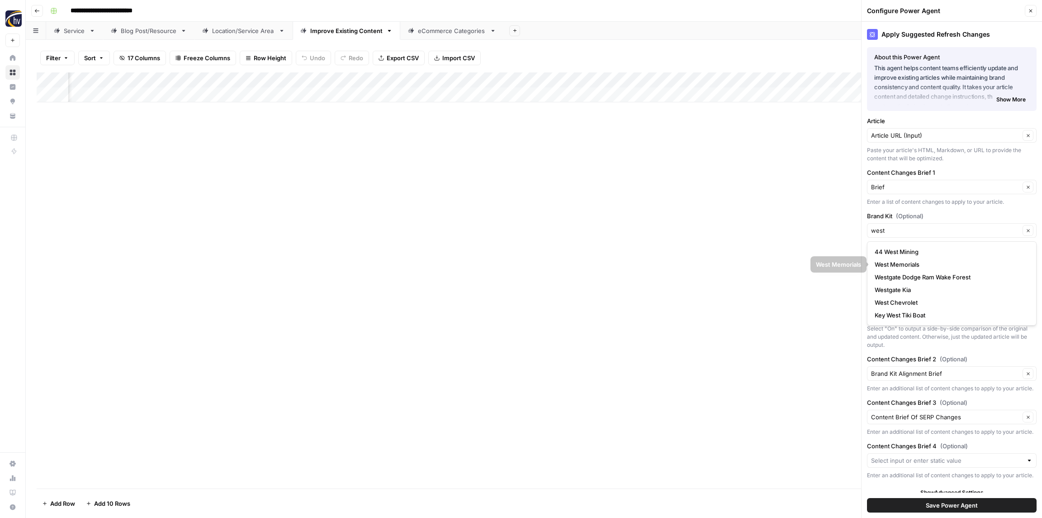
type input "Westgate Kia"
click at [935, 505] on span "Save Power Agent" at bounding box center [952, 504] width 52 height 9
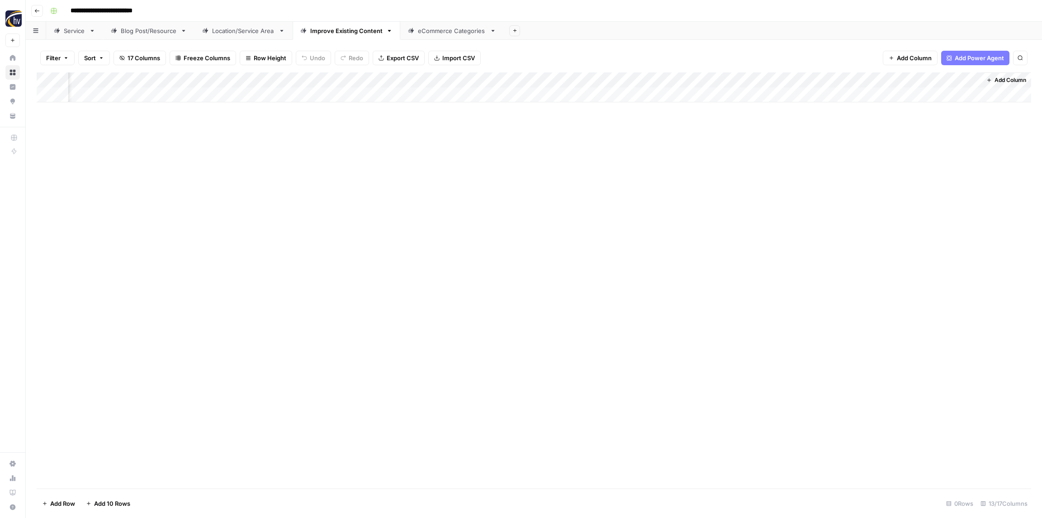
click at [726, 81] on div "Add Column" at bounding box center [534, 87] width 995 height 30
click at [722, 160] on span "Configure Inputs" at bounding box center [734, 156] width 79 height 9
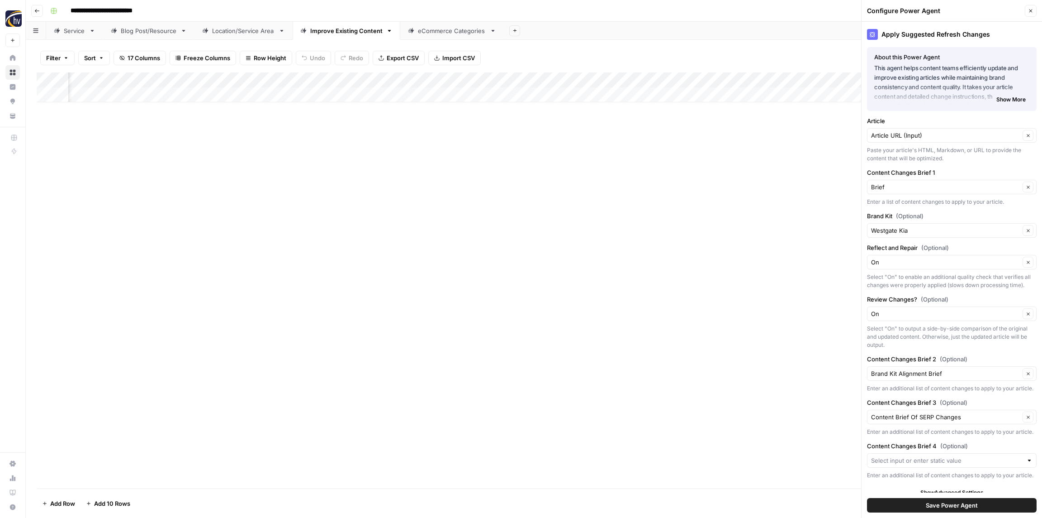
scroll to position [8, 0]
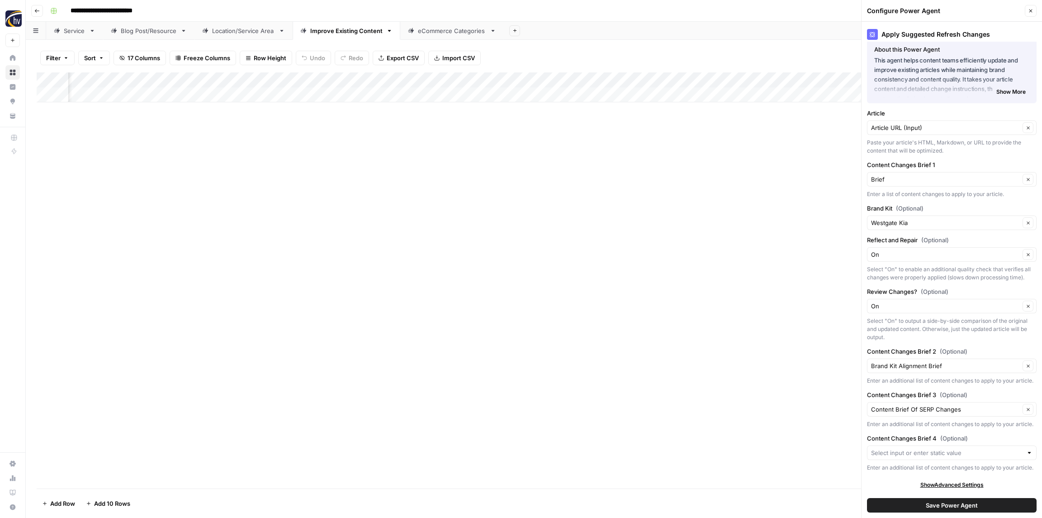
click at [1034, 12] on button "Close" at bounding box center [1031, 11] width 12 height 12
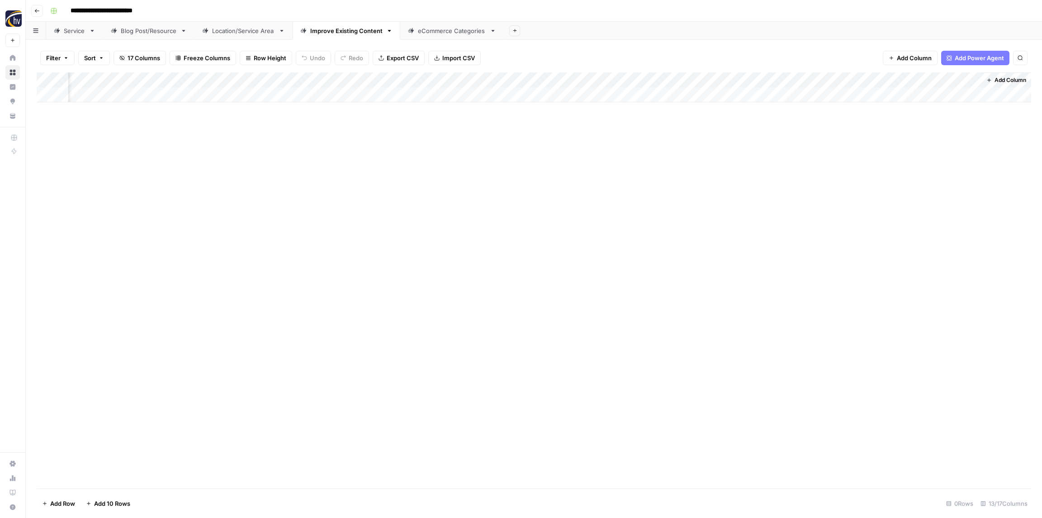
click at [435, 34] on div "eCommerce Categories" at bounding box center [452, 30] width 68 height 9
click at [339, 78] on div "Add Column" at bounding box center [534, 87] width 995 height 30
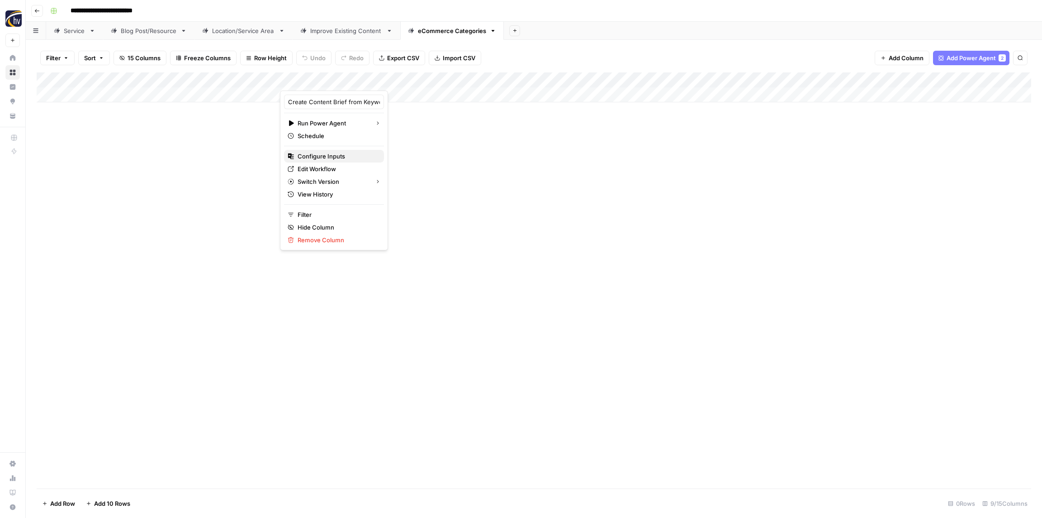
click at [333, 159] on span "Configure Inputs" at bounding box center [337, 156] width 79 height 9
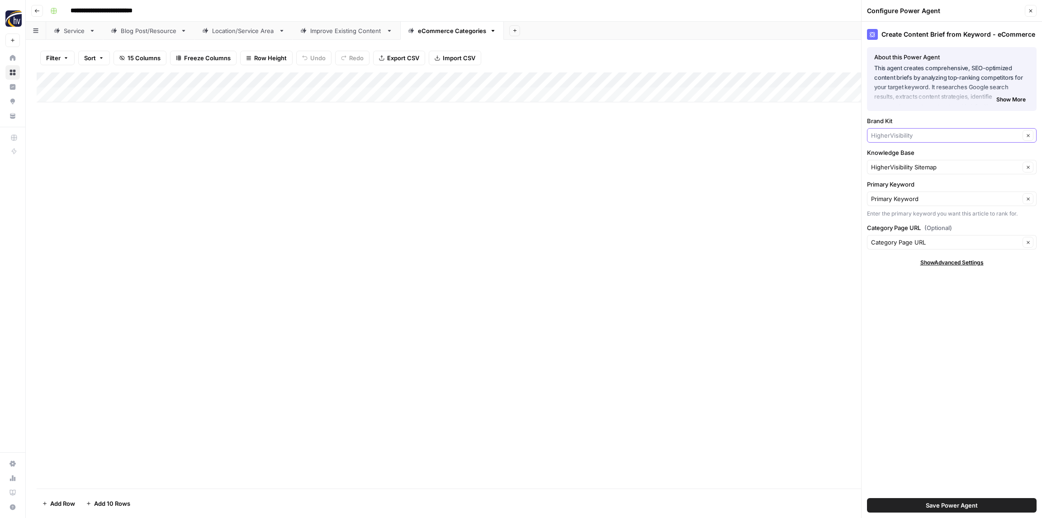
click at [903, 132] on input "Brand Kit" at bounding box center [945, 135] width 149 height 9
click at [900, 196] on span "Westgate Kia" at bounding box center [950, 194] width 151 height 9
type input "Westgate Kia"
click at [898, 166] on input "Knowledge Base" at bounding box center [945, 166] width 149 height 9
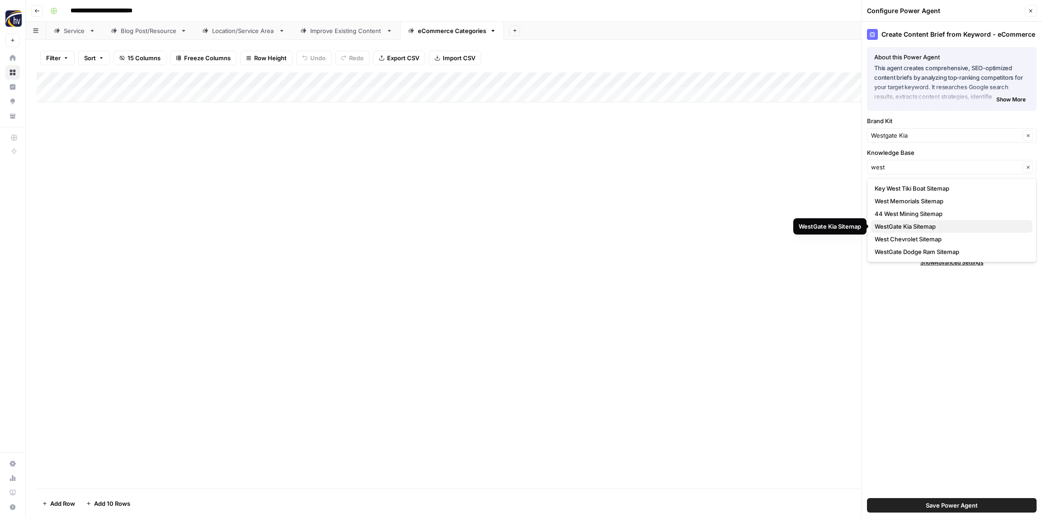
click at [914, 227] on span "WestGate Kia Sitemap" at bounding box center [950, 226] width 151 height 9
type input "WestGate Kia Sitemap"
click at [950, 505] on span "Save Power Agent" at bounding box center [952, 504] width 52 height 9
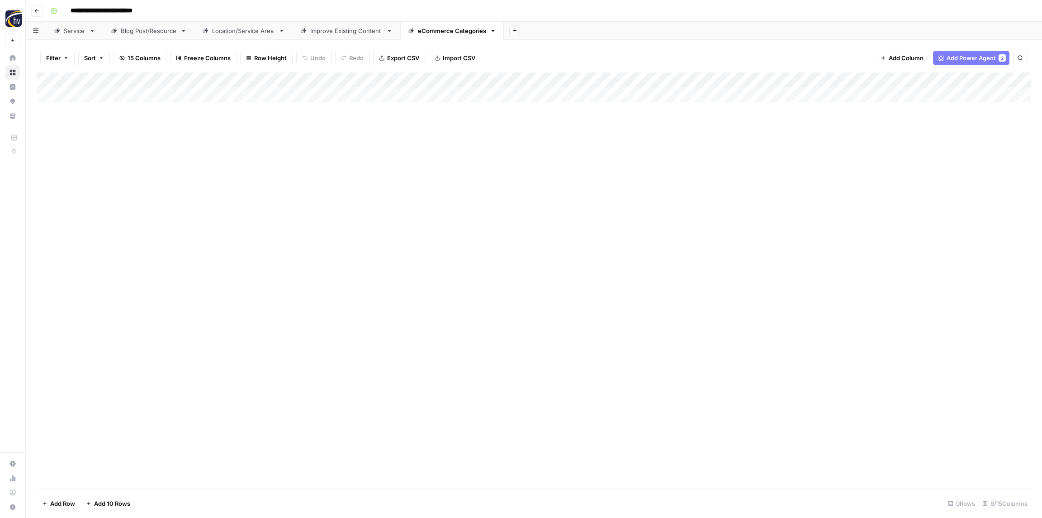
click at [874, 78] on div "Add Column" at bounding box center [534, 87] width 995 height 30
click at [833, 160] on span "Configure Inputs" at bounding box center [843, 156] width 79 height 9
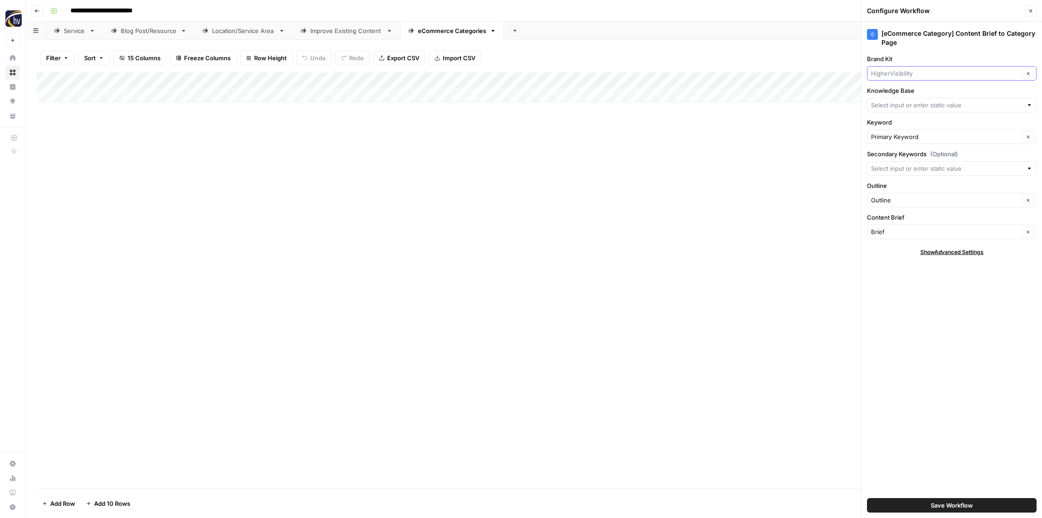
click at [903, 70] on input "Brand Kit" at bounding box center [945, 73] width 149 height 9
click at [898, 133] on span "Westgate Kia" at bounding box center [950, 132] width 151 height 9
type input "Westgate Kia"
click at [892, 101] on input "Knowledge Base" at bounding box center [947, 104] width 152 height 9
click at [903, 166] on span "WestGate Kia Sitemap" at bounding box center [950, 164] width 151 height 9
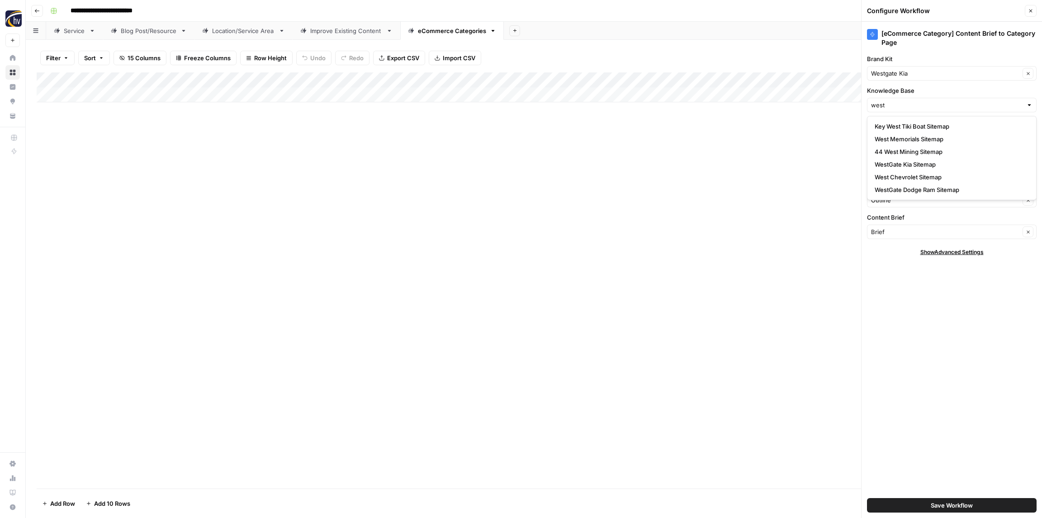
type input "WestGate Kia Sitemap"
click at [946, 507] on span "Save Workflow" at bounding box center [952, 504] width 42 height 9
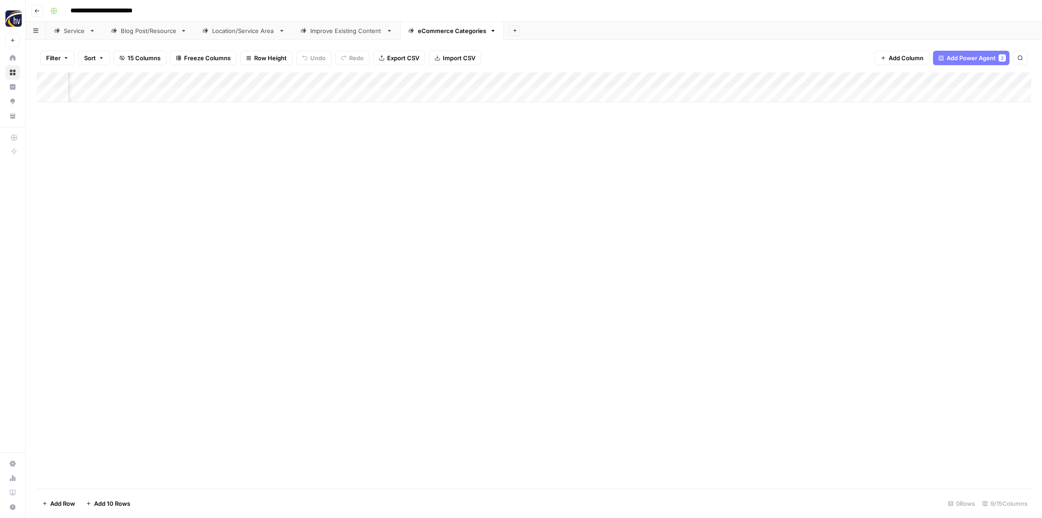
scroll to position [0, 85]
drag, startPoint x: 236, startPoint y: 124, endPoint x: 168, endPoint y: 105, distance: 71.2
click at [235, 124] on div "Add Column" at bounding box center [534, 280] width 995 height 416
click at [40, 10] on button "Go back" at bounding box center [37, 11] width 12 height 12
